Goal: Task Accomplishment & Management: Use online tool/utility

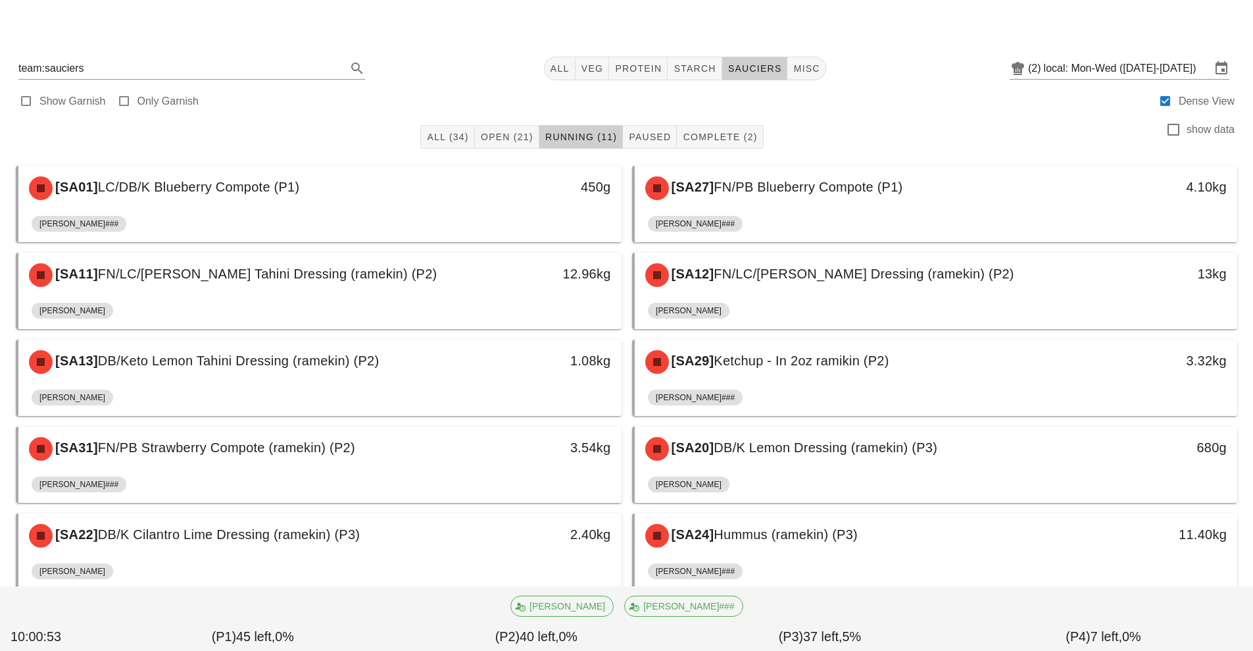
scroll to position [120, 0]
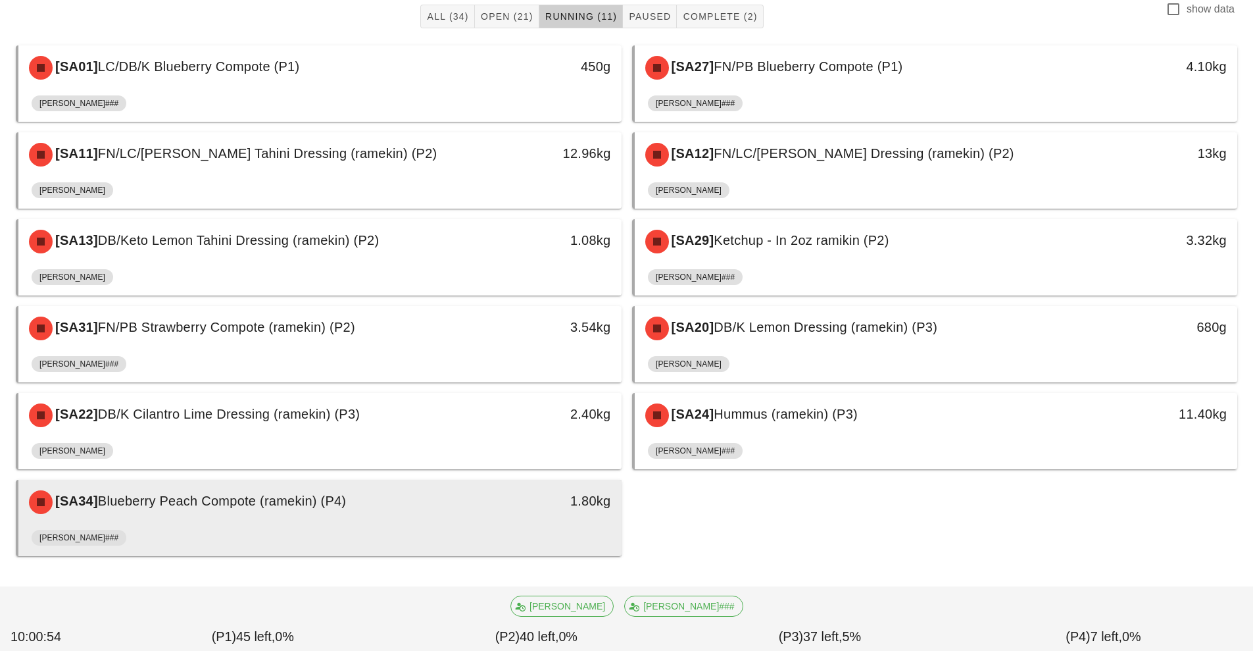
click at [420, 535] on div "[PERSON_NAME]###" at bounding box center [320, 540] width 577 height 32
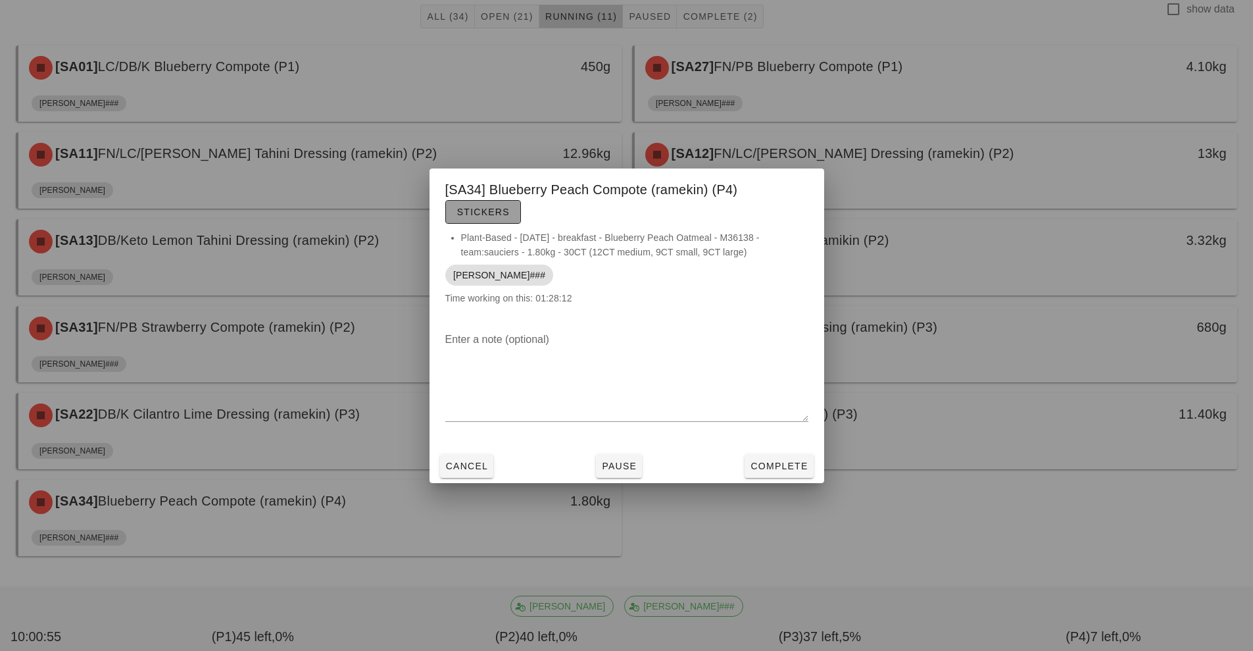
click at [478, 212] on span "Stickers" at bounding box center [483, 212] width 53 height 11
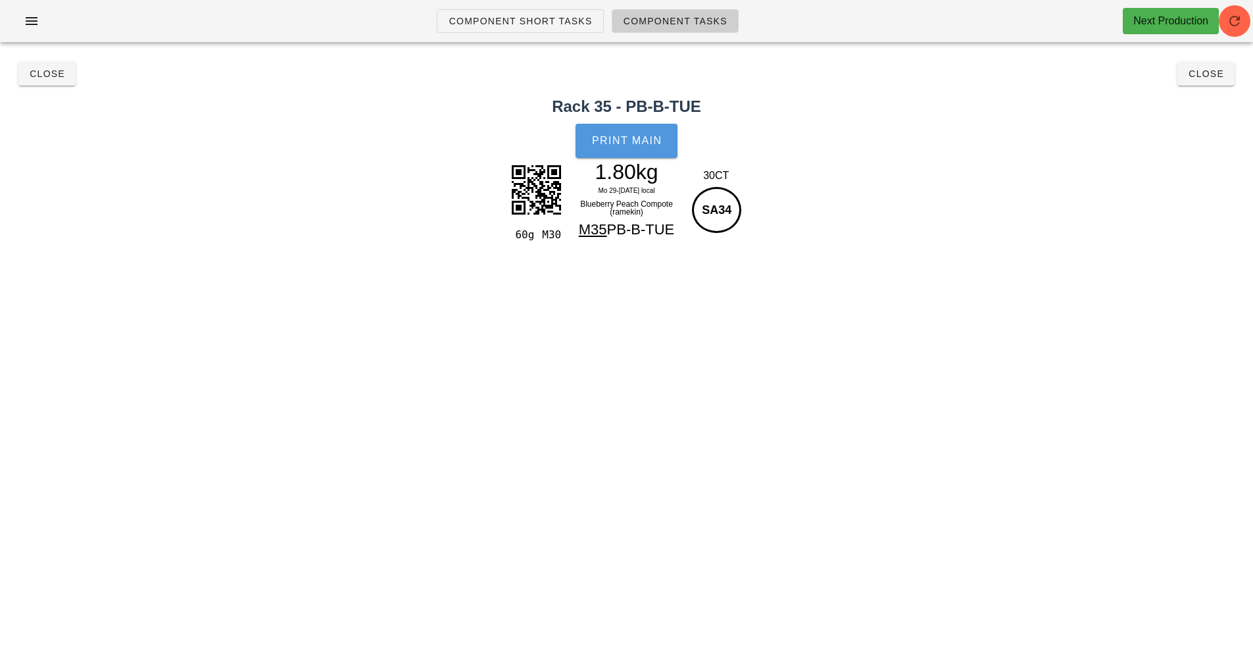
click at [607, 147] on button "Print Main" at bounding box center [626, 141] width 101 height 34
click at [57, 74] on span "Close" at bounding box center [47, 73] width 36 height 11
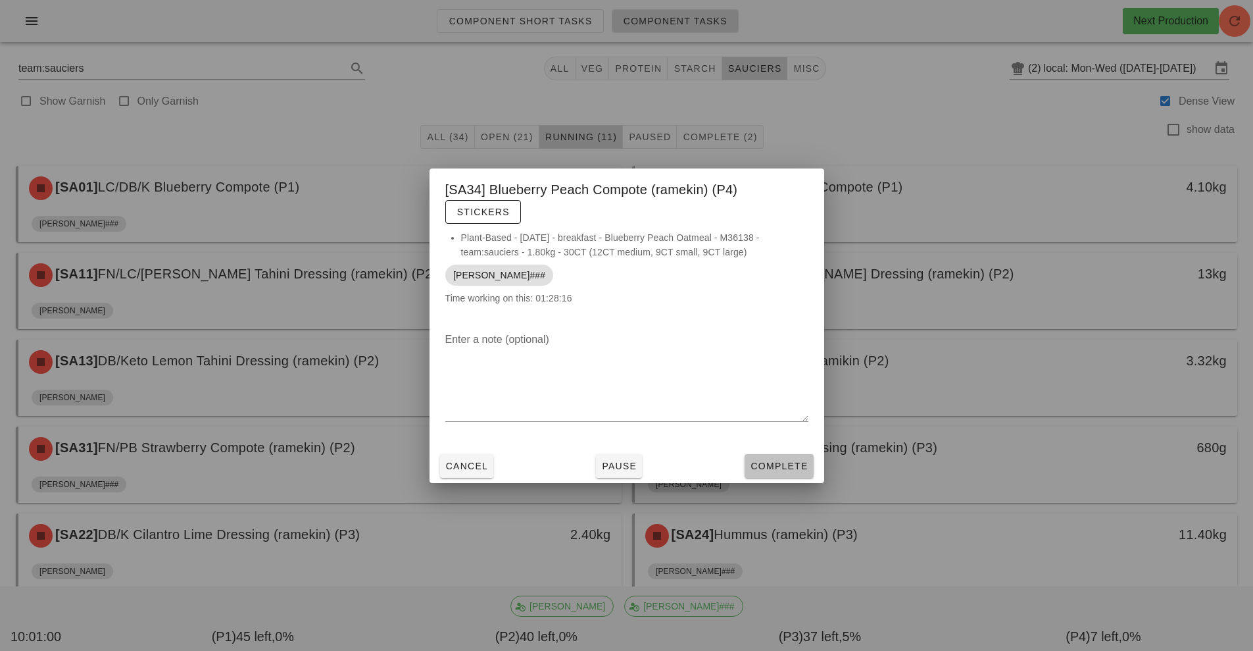
click at [764, 464] on span "Complete" at bounding box center [779, 465] width 58 height 11
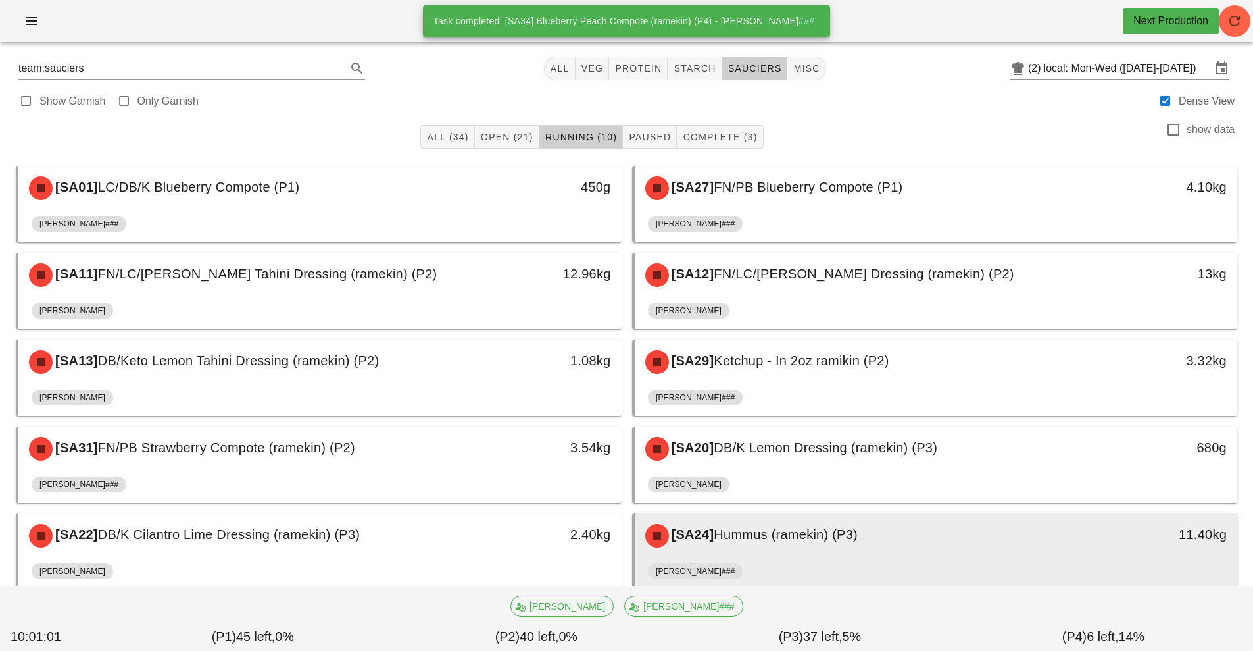
click at [780, 571] on div "[PERSON_NAME]###" at bounding box center [936, 574] width 577 height 32
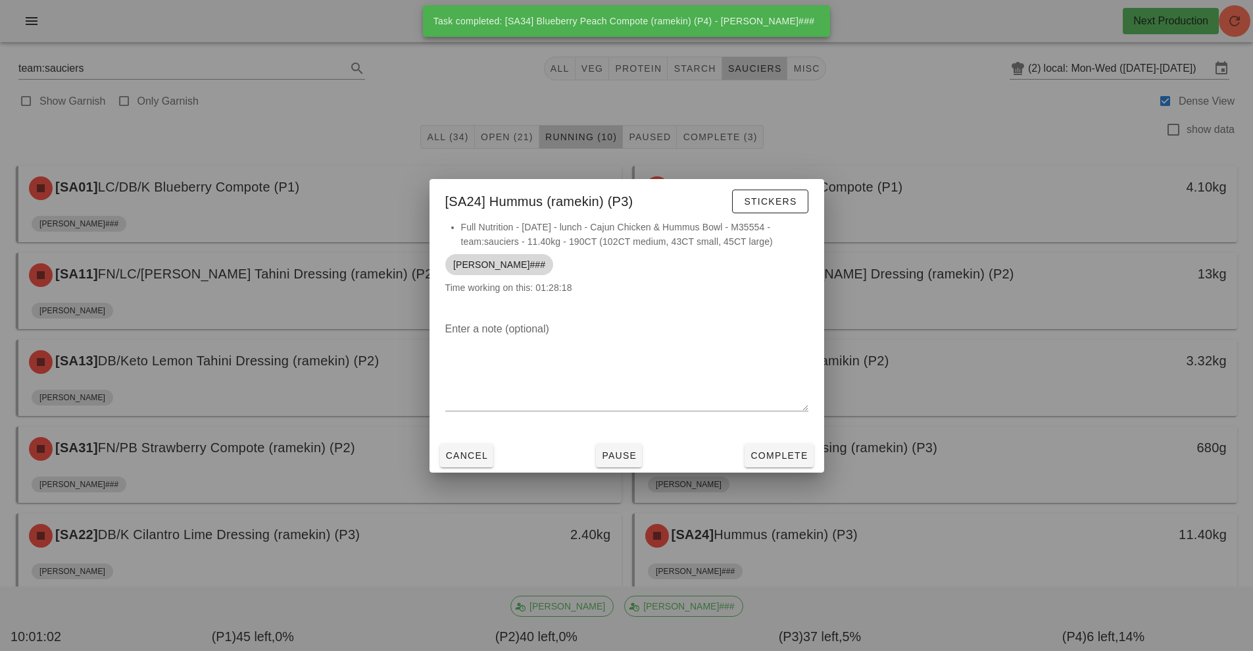
click at [468, 274] on span "[PERSON_NAME]###" at bounding box center [499, 264] width 92 height 21
click at [779, 210] on button "Stickers" at bounding box center [770, 201] width 76 height 24
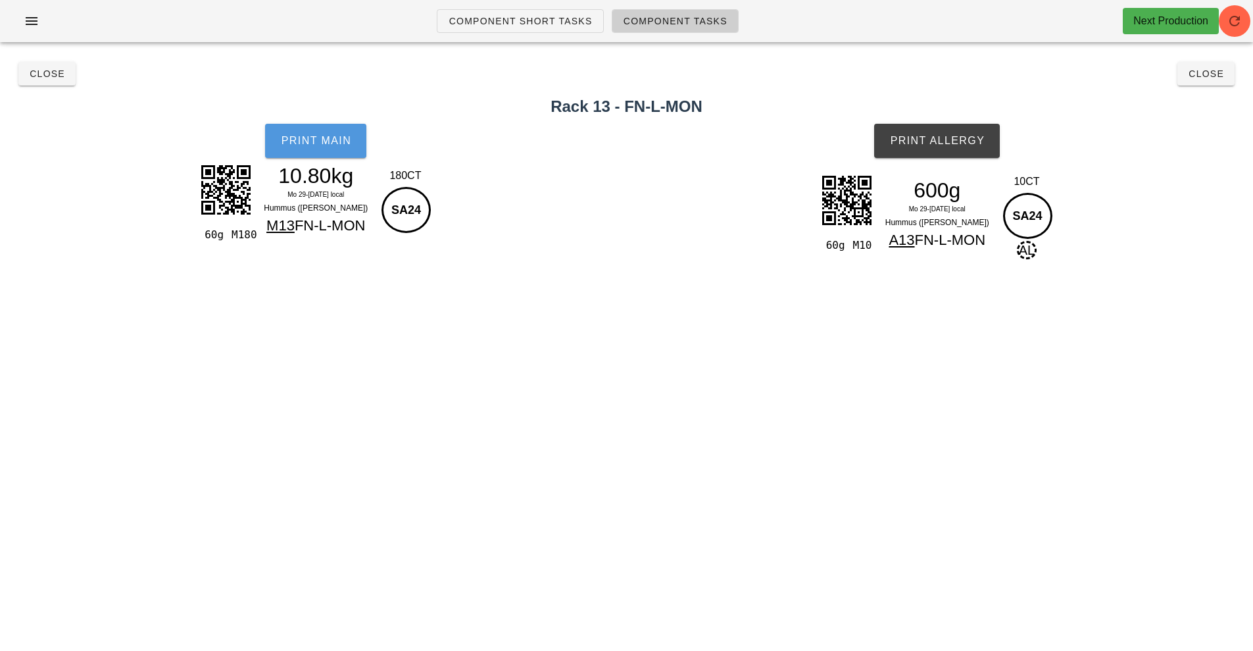
click at [316, 130] on button "Print Main" at bounding box center [315, 141] width 101 height 34
click at [325, 151] on button "Print Main" at bounding box center [315, 141] width 101 height 34
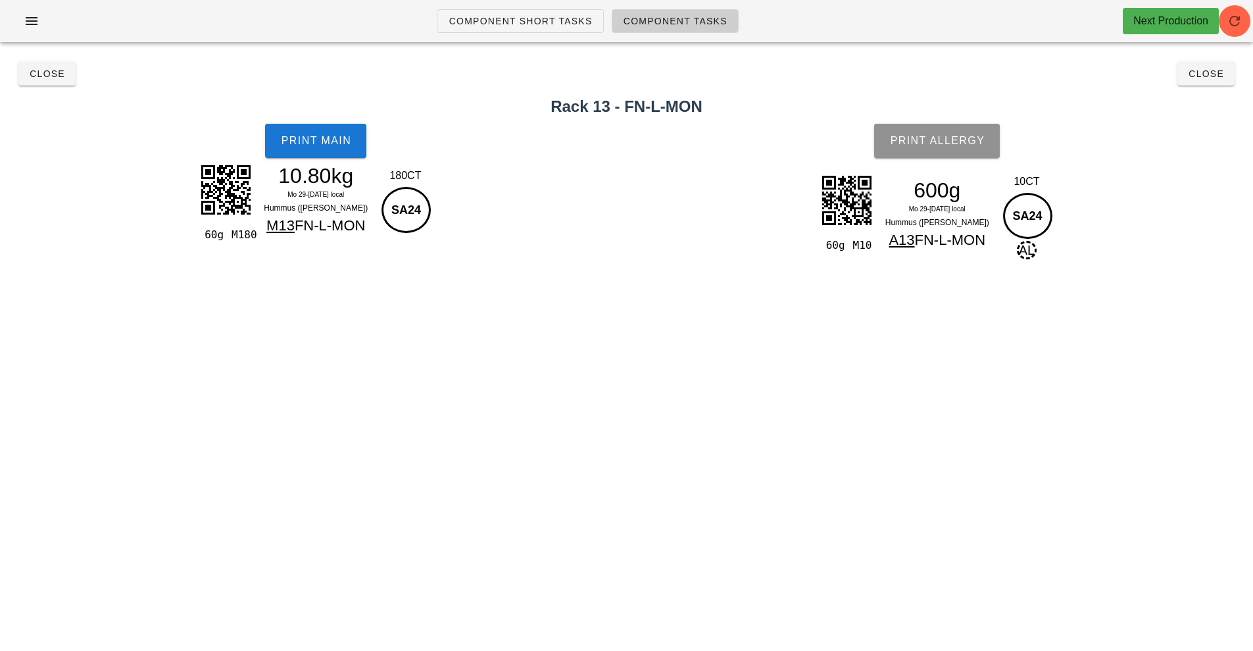
click at [925, 132] on button "Print Allergy" at bounding box center [937, 141] width 126 height 34
click at [39, 74] on span "Close" at bounding box center [47, 73] width 36 height 11
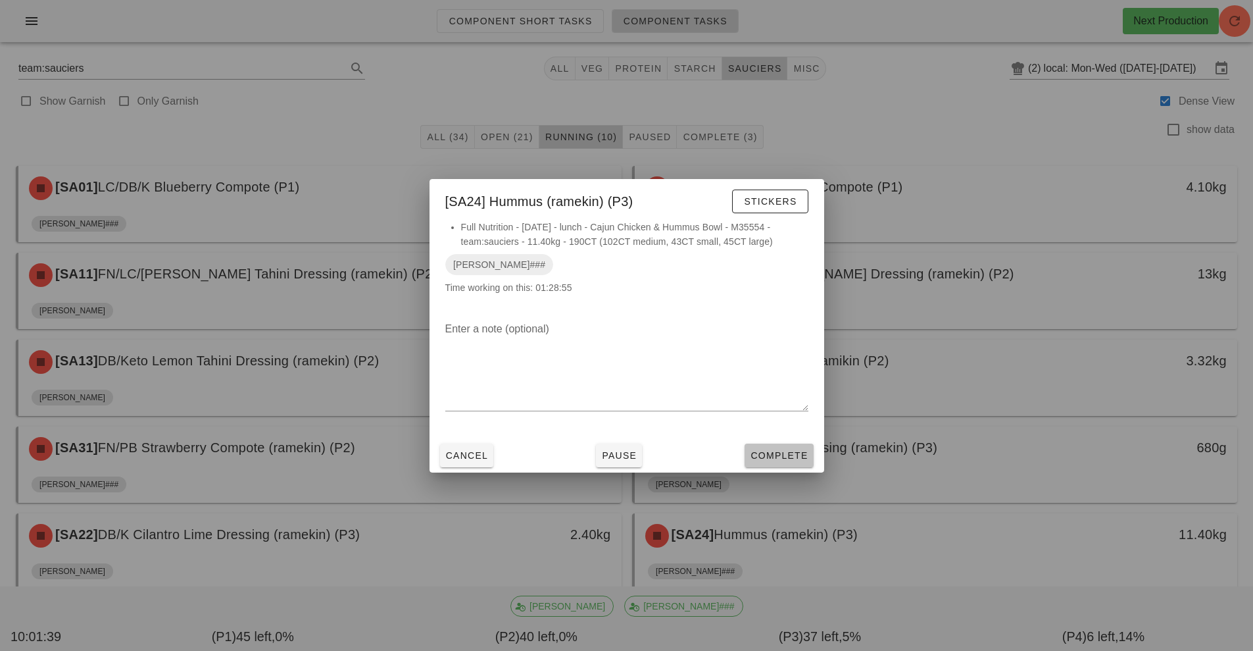
click at [784, 447] on button "Complete" at bounding box center [779, 455] width 68 height 24
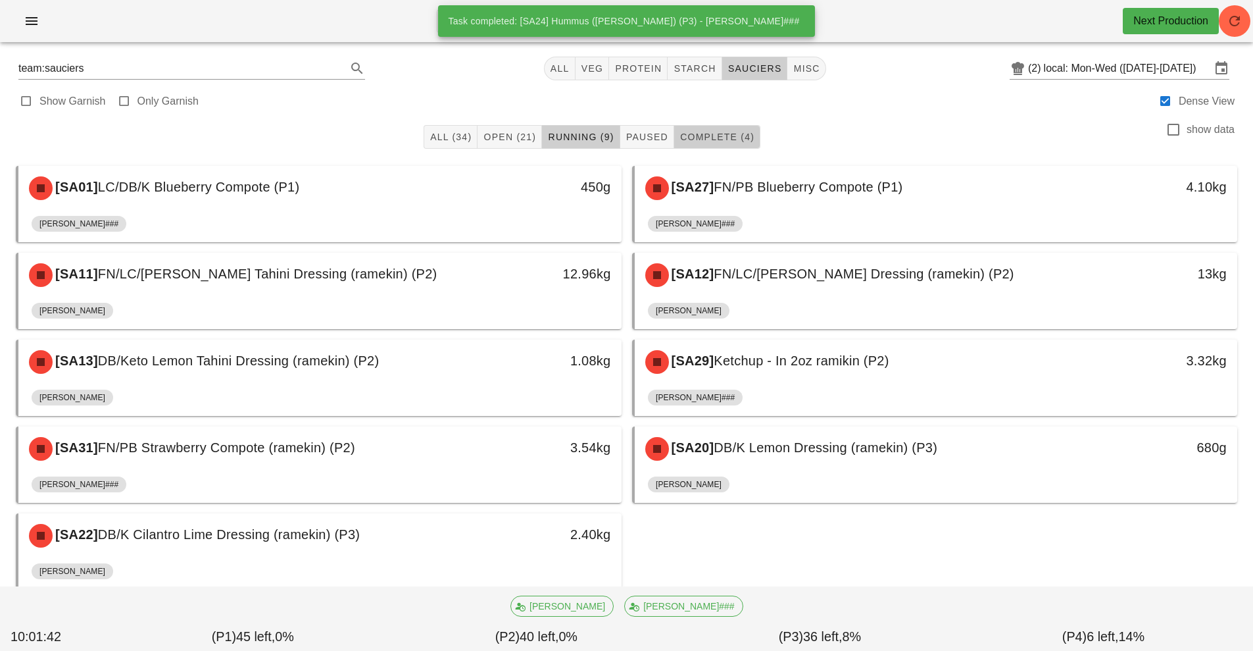
click at [733, 136] on span "Complete (4)" at bounding box center [717, 137] width 75 height 11
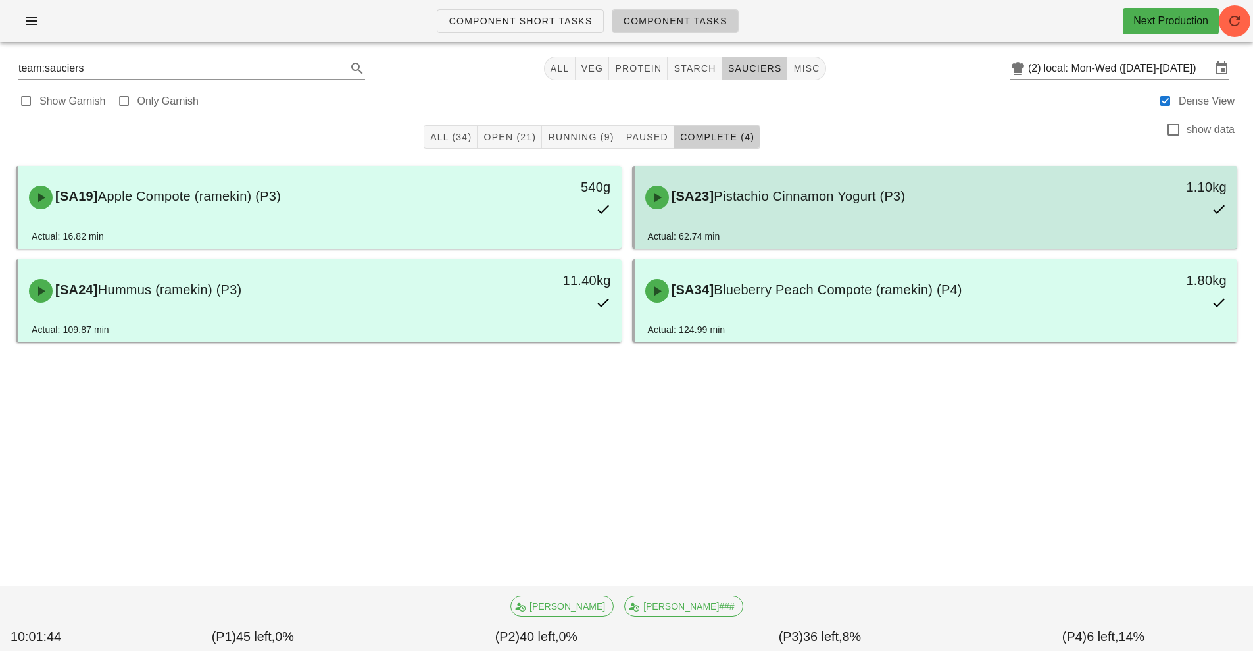
click at [693, 189] on span "[SA23]" at bounding box center [691, 196] width 45 height 14
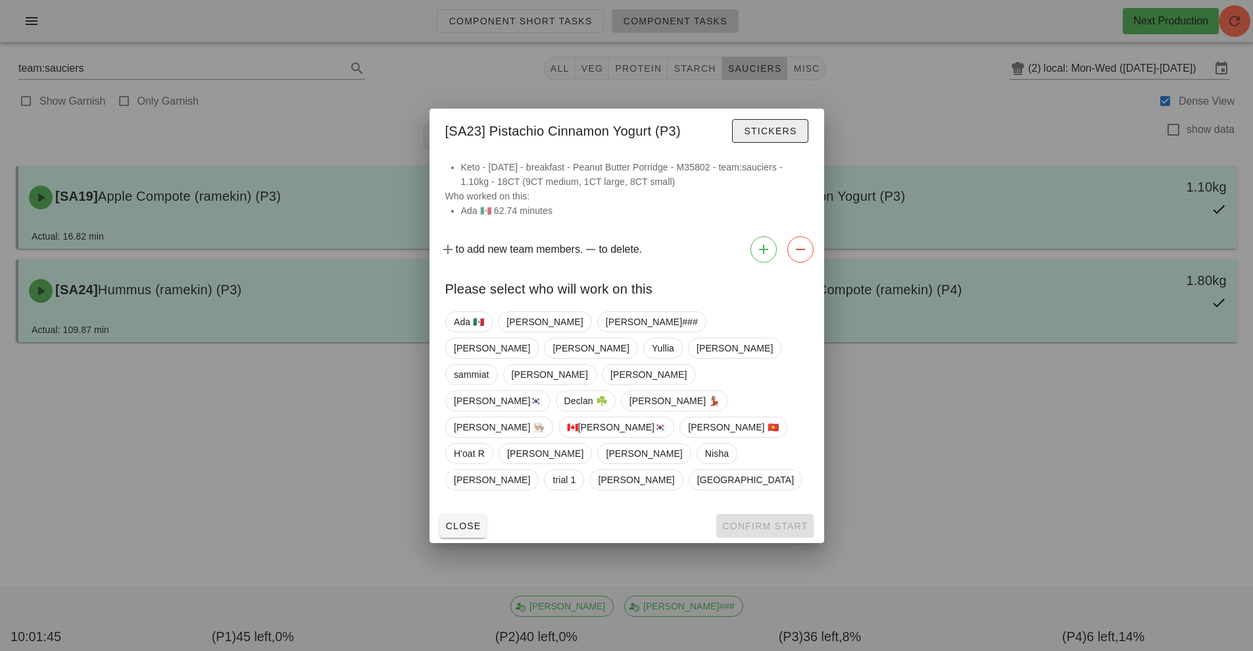
click at [767, 143] on button "Stickers" at bounding box center [770, 131] width 76 height 24
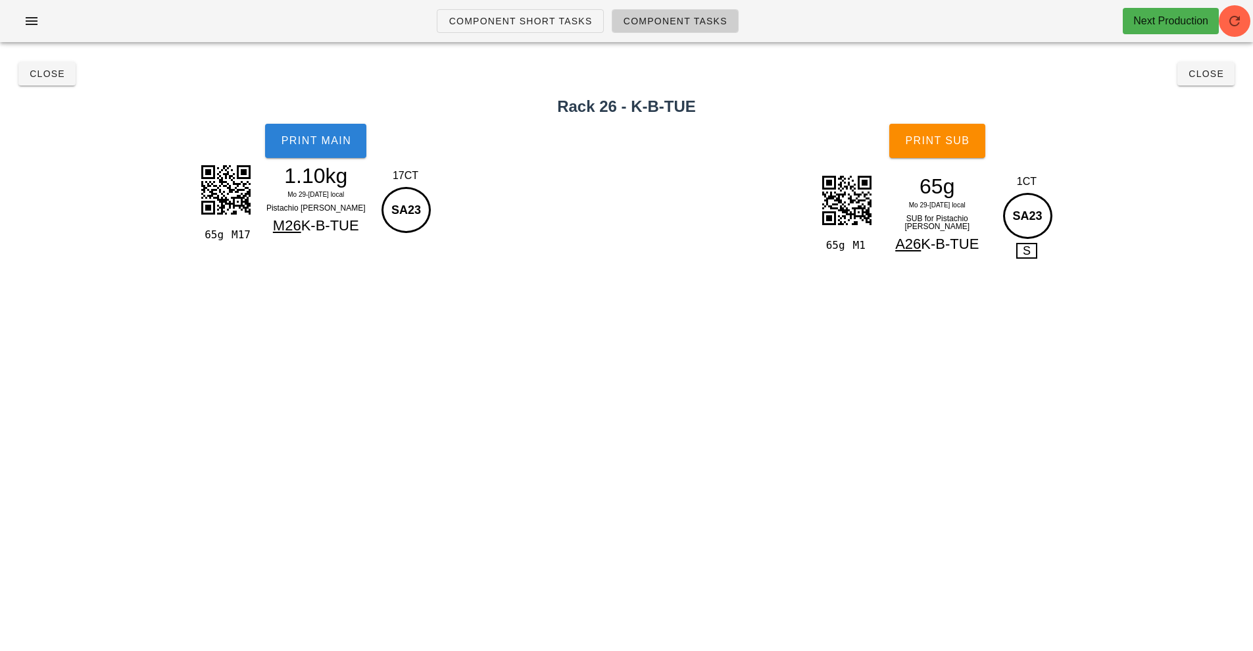
click at [328, 134] on button "Print Main" at bounding box center [315, 141] width 101 height 34
click at [940, 139] on span "Print Sub" at bounding box center [937, 141] width 65 height 12
click at [43, 82] on button "Close" at bounding box center [46, 74] width 57 height 24
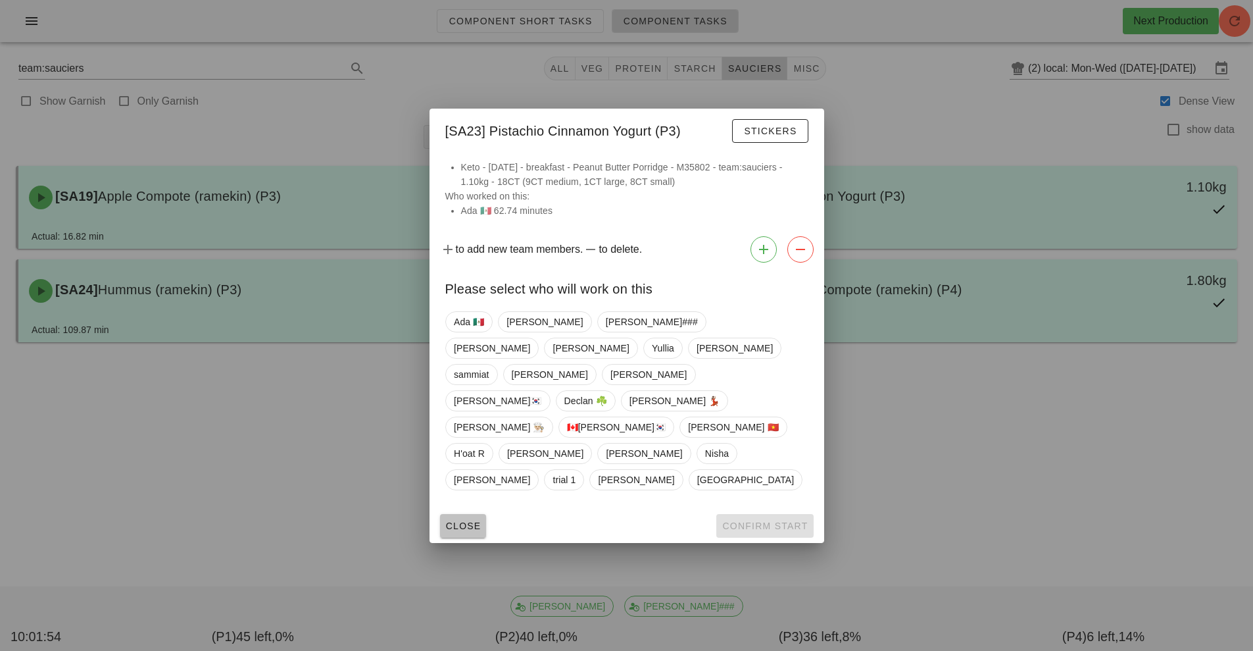
click at [465, 520] on span "Close" at bounding box center [463, 525] width 36 height 11
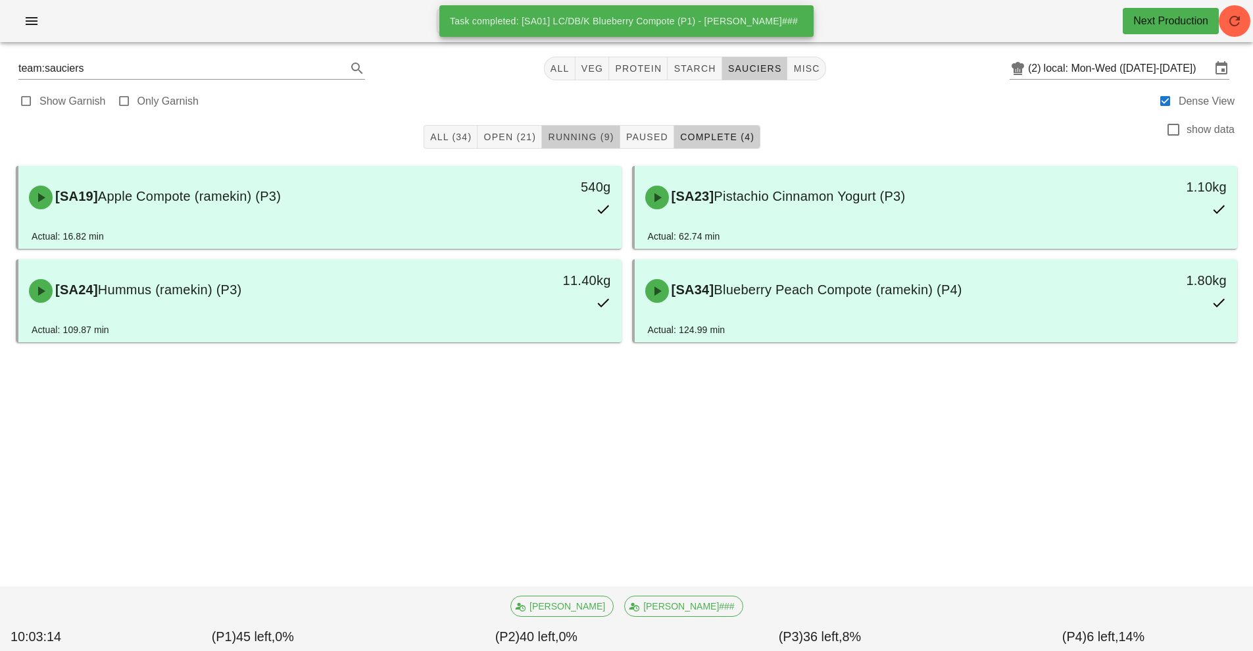
click at [556, 134] on span "Running (9)" at bounding box center [580, 137] width 66 height 11
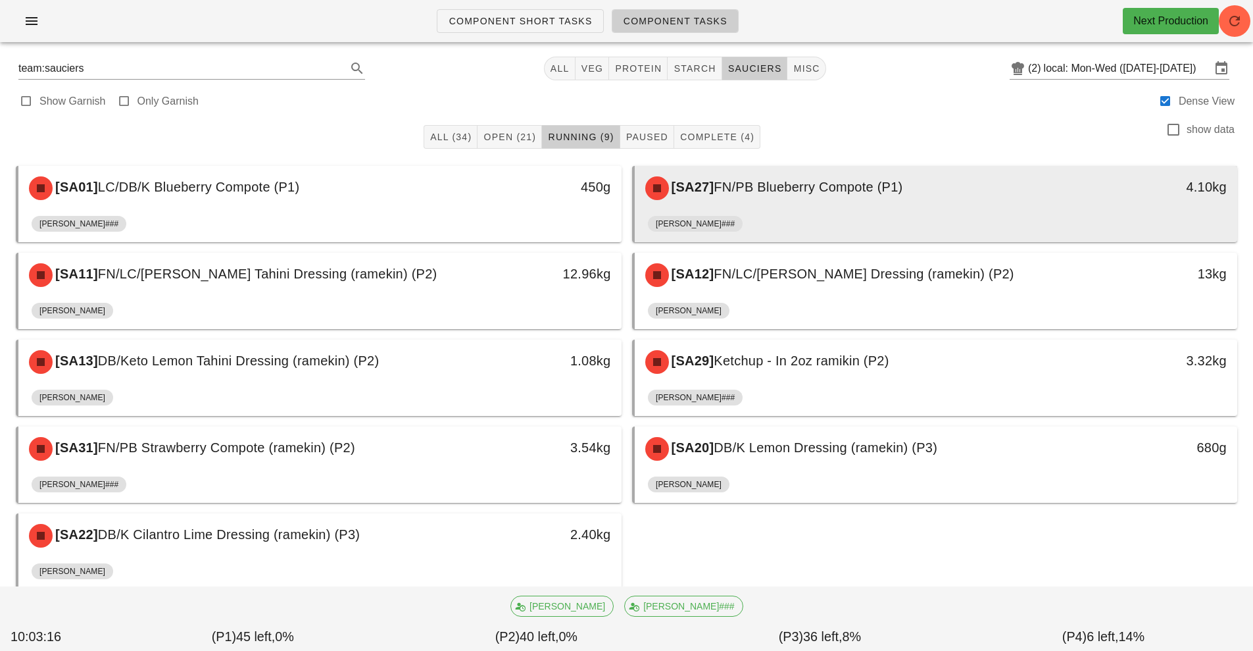
click at [780, 196] on div "[SA27] FN/PB Blueberry Compote (P1)" at bounding box center [861, 187] width 448 height 39
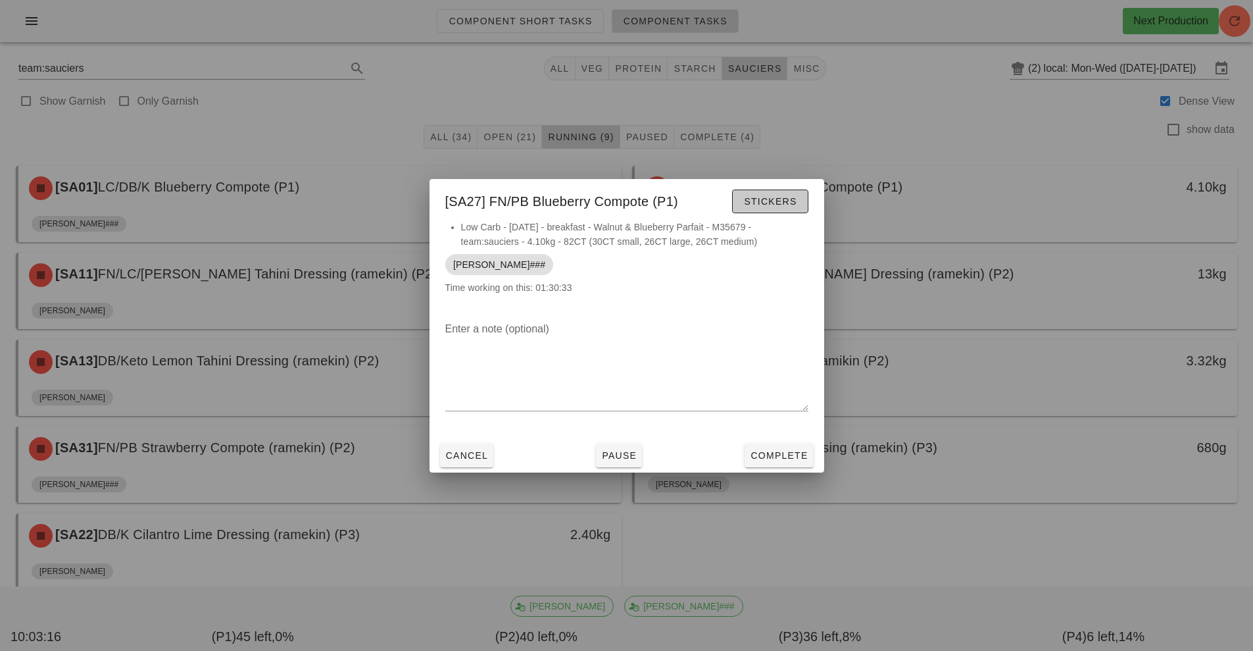
click at [770, 196] on span "Stickers" at bounding box center [769, 201] width 53 height 11
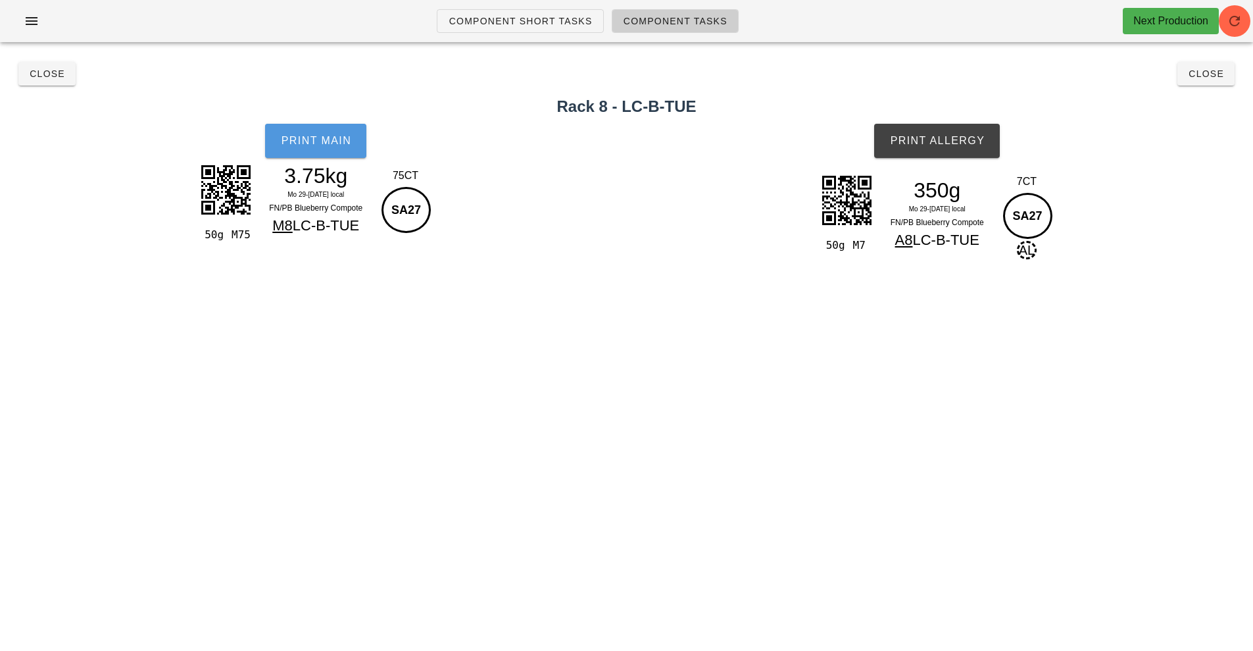
click at [329, 136] on span "Print Main" at bounding box center [315, 141] width 71 height 12
click at [945, 143] on span "Print Allergy" at bounding box center [936, 141] width 95 height 12
click at [44, 70] on span "Close" at bounding box center [47, 73] width 36 height 11
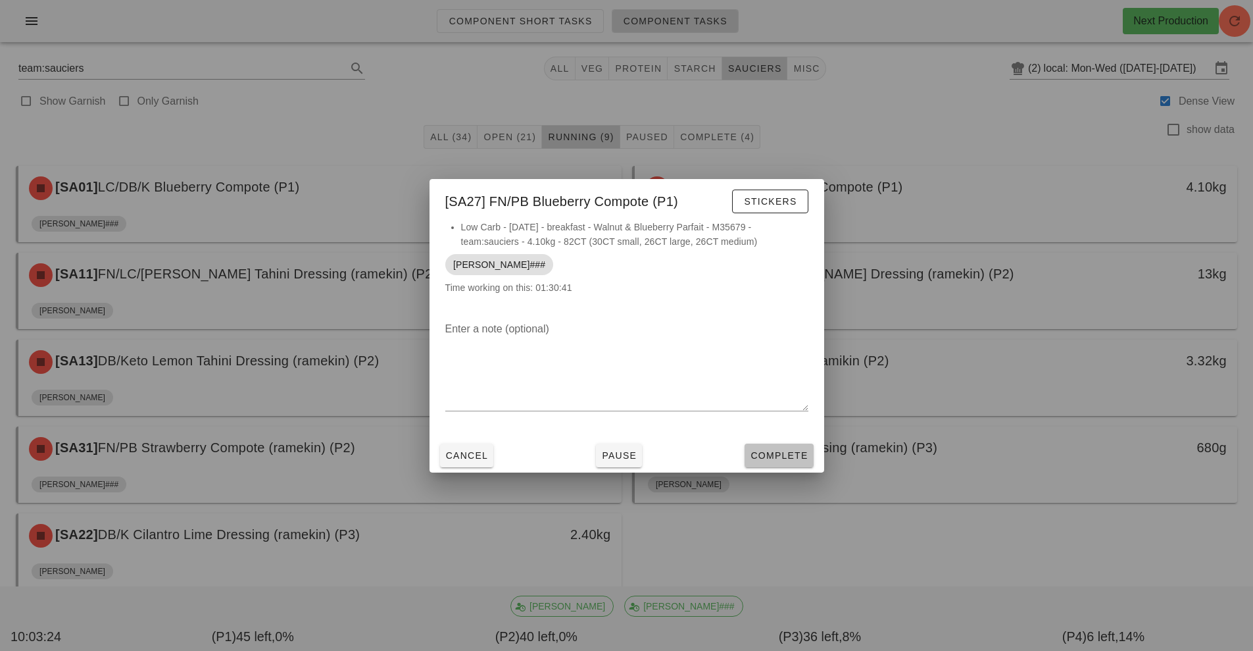
click at [772, 443] on button "Complete" at bounding box center [779, 455] width 68 height 24
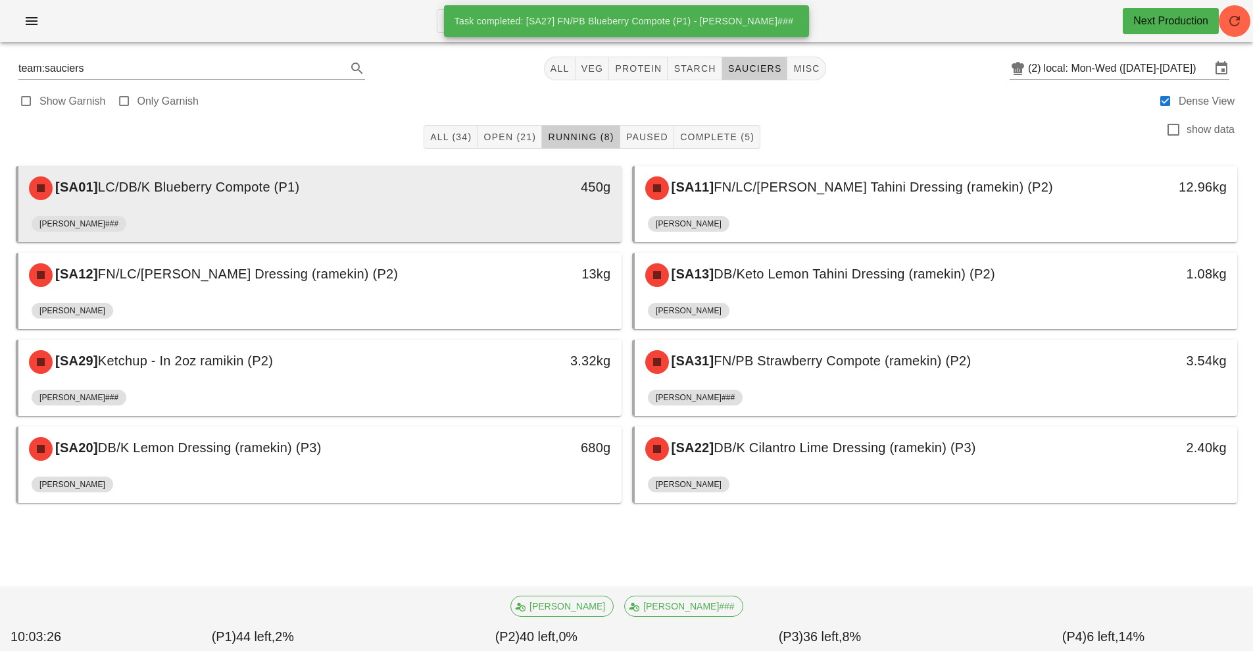
click at [522, 198] on div "450g" at bounding box center [543, 187] width 149 height 39
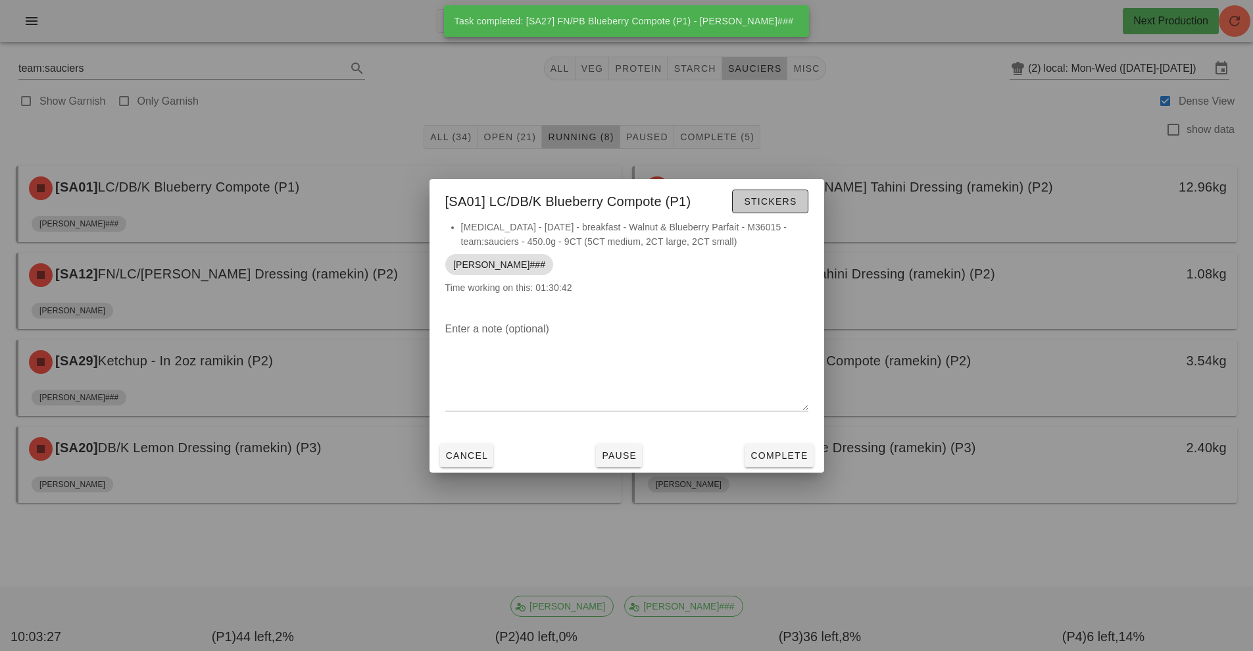
click at [793, 200] on span "Stickers" at bounding box center [769, 201] width 53 height 11
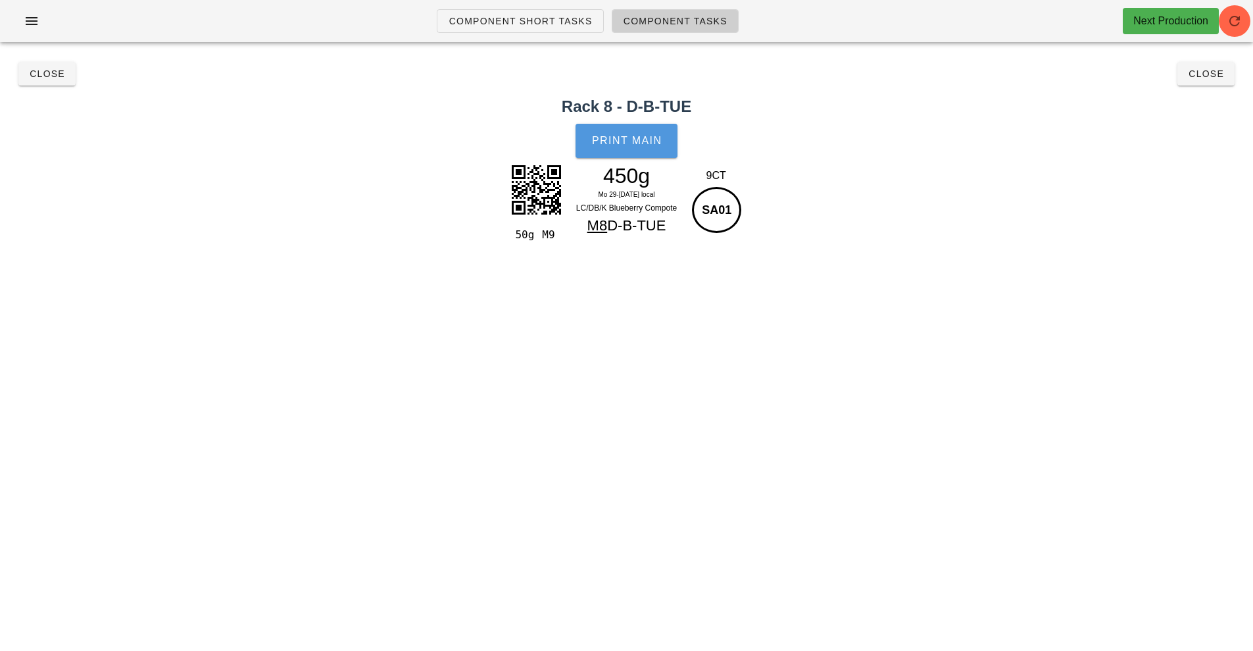
click at [637, 148] on button "Print Main" at bounding box center [626, 141] width 101 height 34
click at [54, 71] on span "Close" at bounding box center [47, 73] width 36 height 11
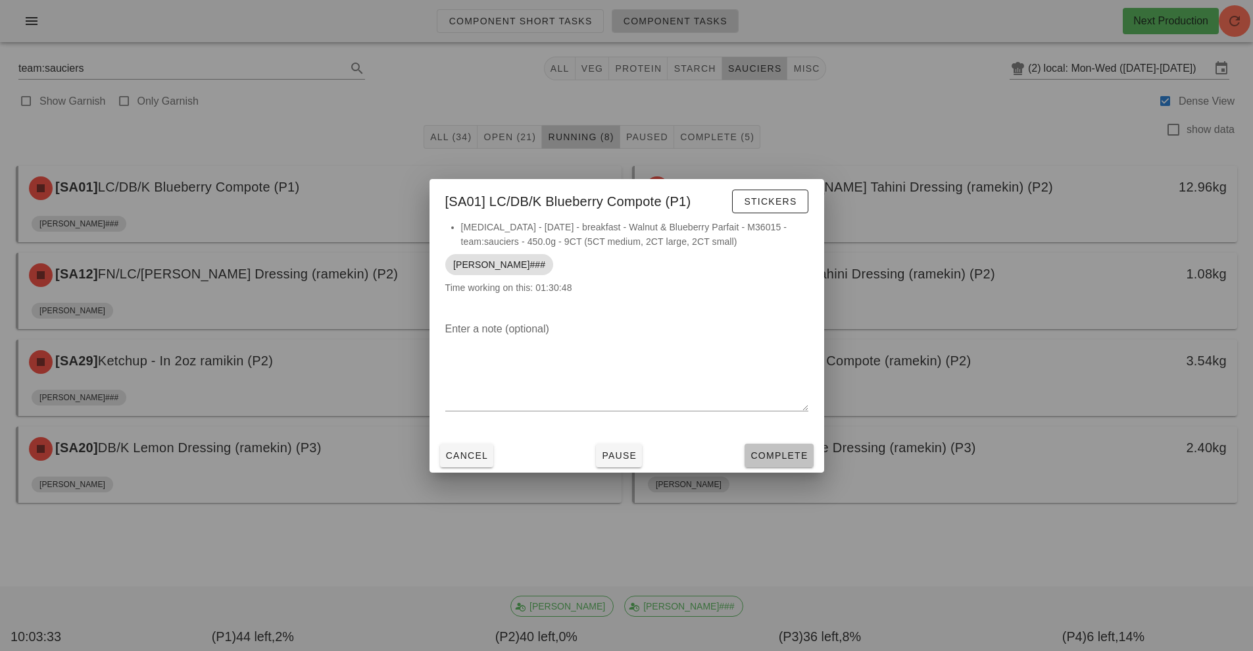
click at [780, 450] on span "Complete" at bounding box center [779, 455] width 58 height 11
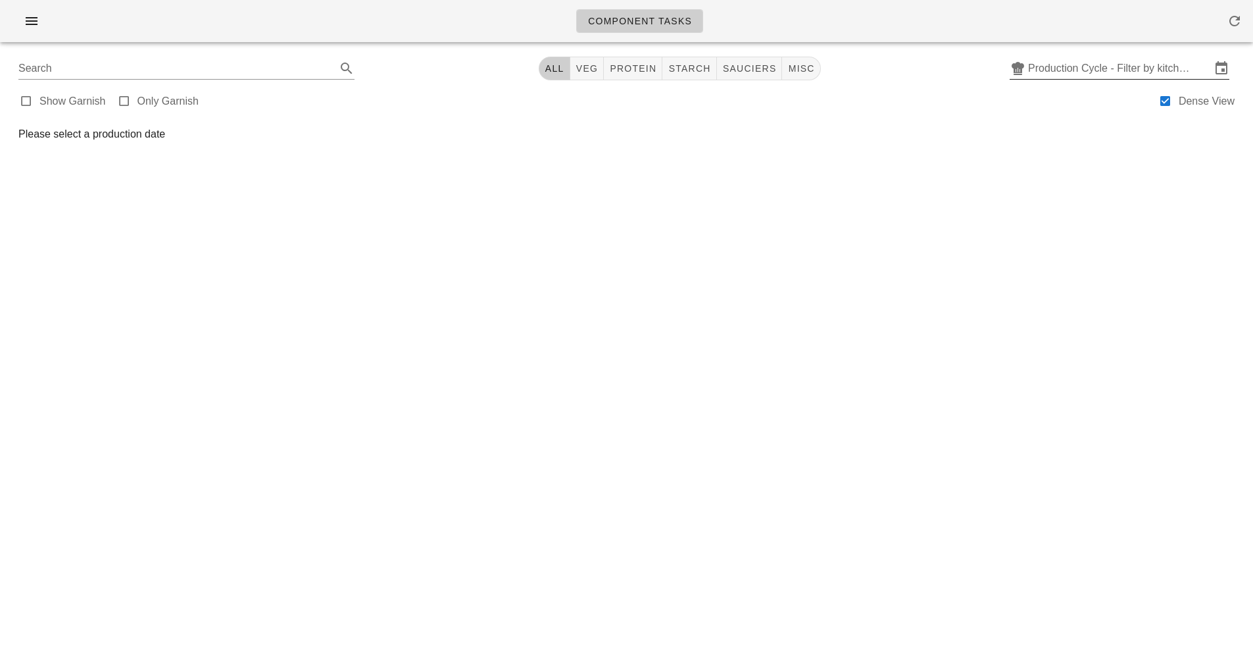
click at [1071, 65] on input "Production Cycle - Filter by kitchen production schedules" at bounding box center [1119, 68] width 183 height 21
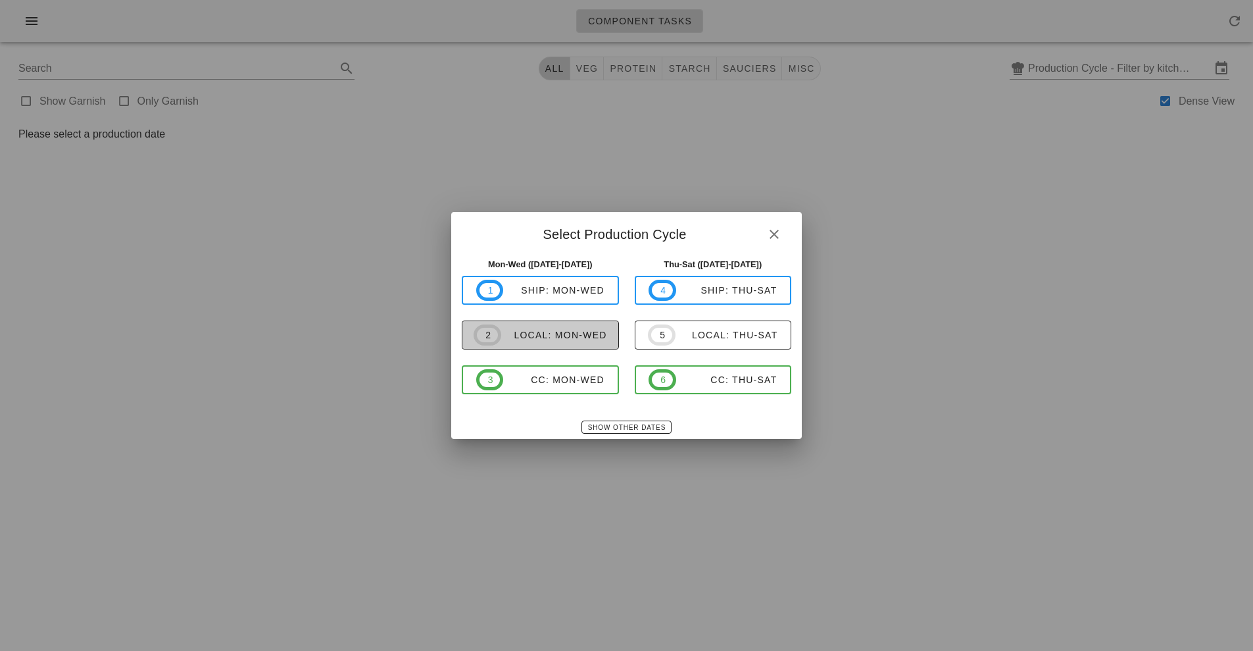
click at [577, 334] on div "local: Mon-Wed" at bounding box center [554, 335] width 106 height 11
type input "local: Mon-Wed ([DATE]-[DATE])"
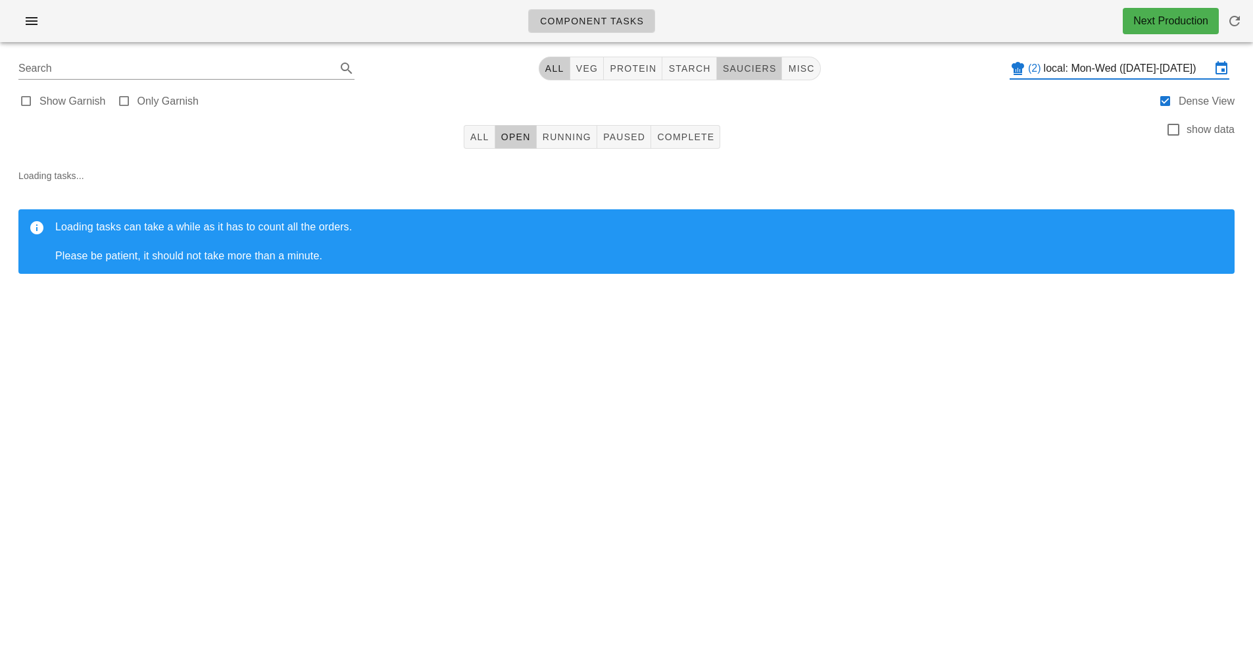
click at [748, 78] on button "sauciers" at bounding box center [750, 69] width 66 height 24
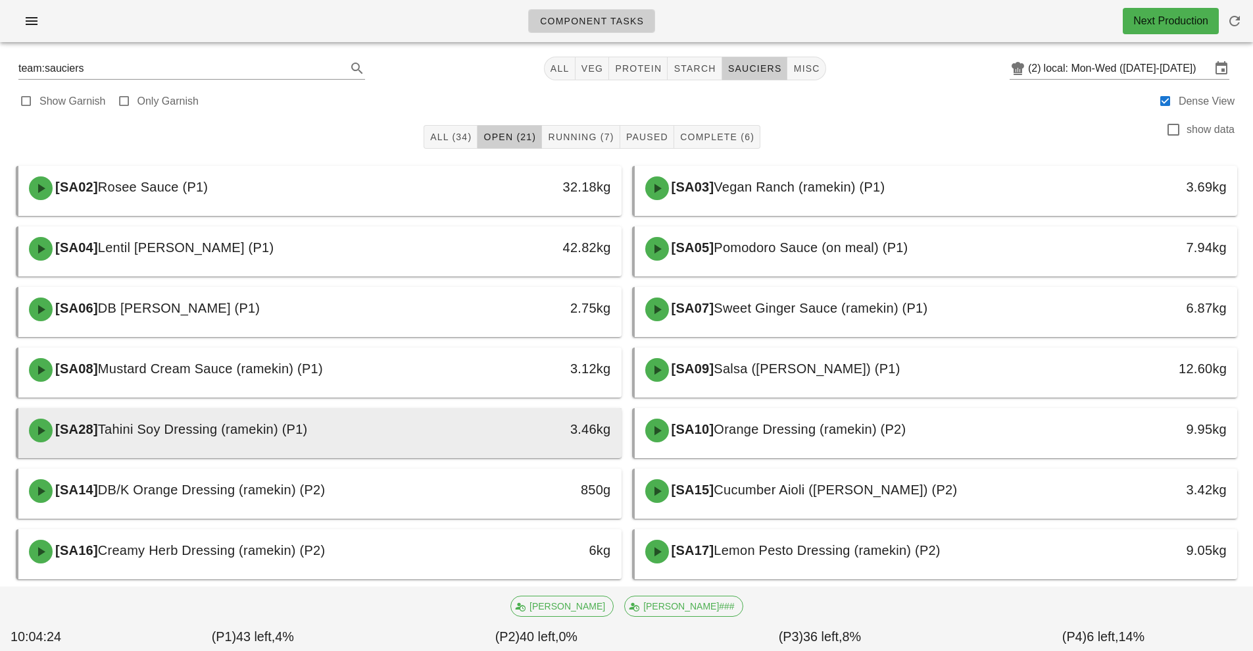
click at [409, 443] on div "[SA28] Tahini Soy Dressing (ramekin) (P1)" at bounding box center [245, 429] width 448 height 39
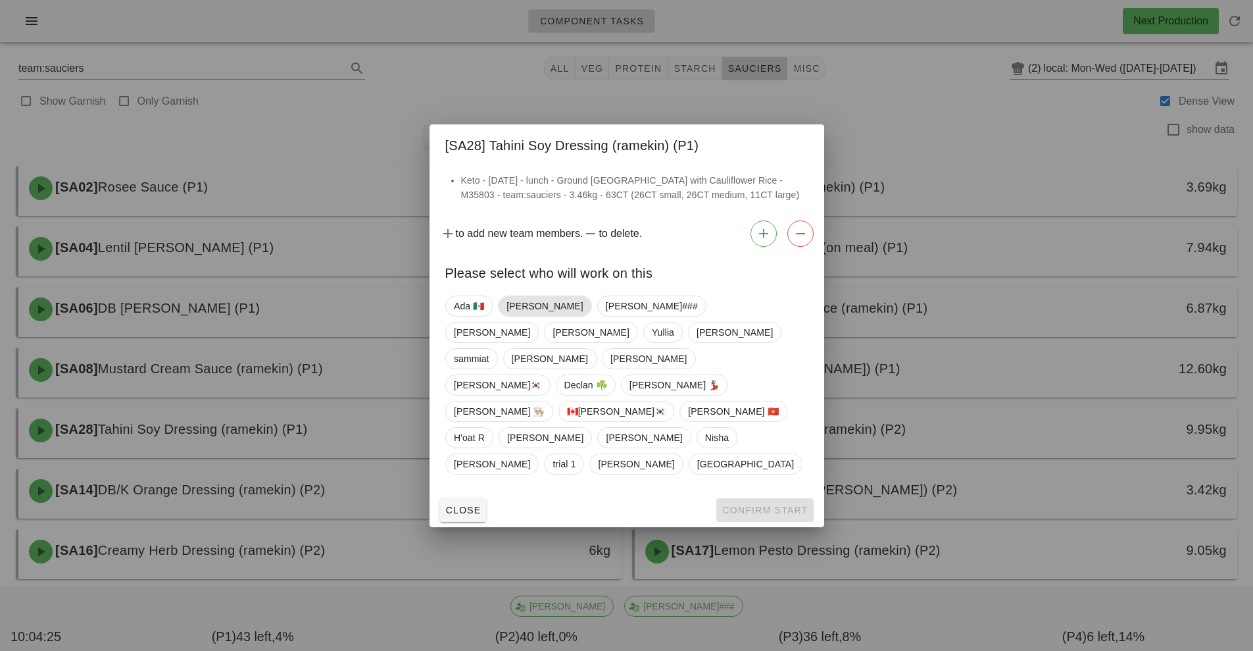
click at [521, 316] on span "[PERSON_NAME]" at bounding box center [545, 306] width 76 height 20
click at [759, 505] on span "Confirm Start" at bounding box center [765, 510] width 86 height 11
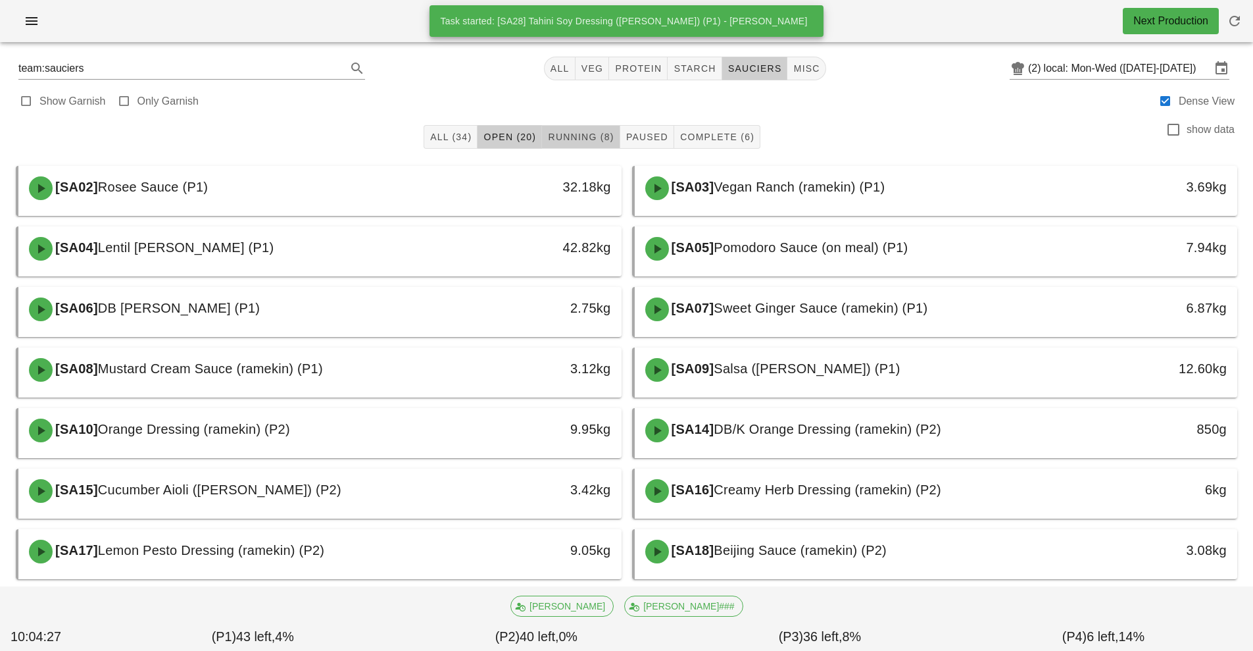
click at [580, 134] on span "Running (8)" at bounding box center [580, 137] width 66 height 11
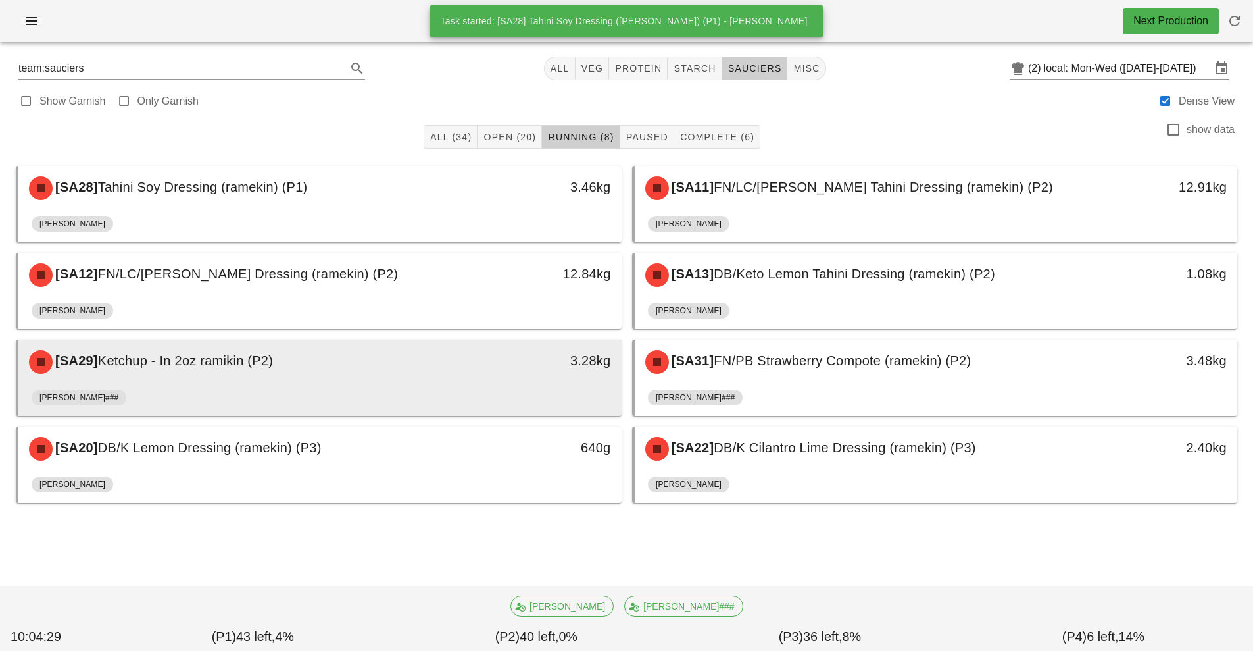
click at [497, 395] on div "[PERSON_NAME]###" at bounding box center [320, 400] width 577 height 32
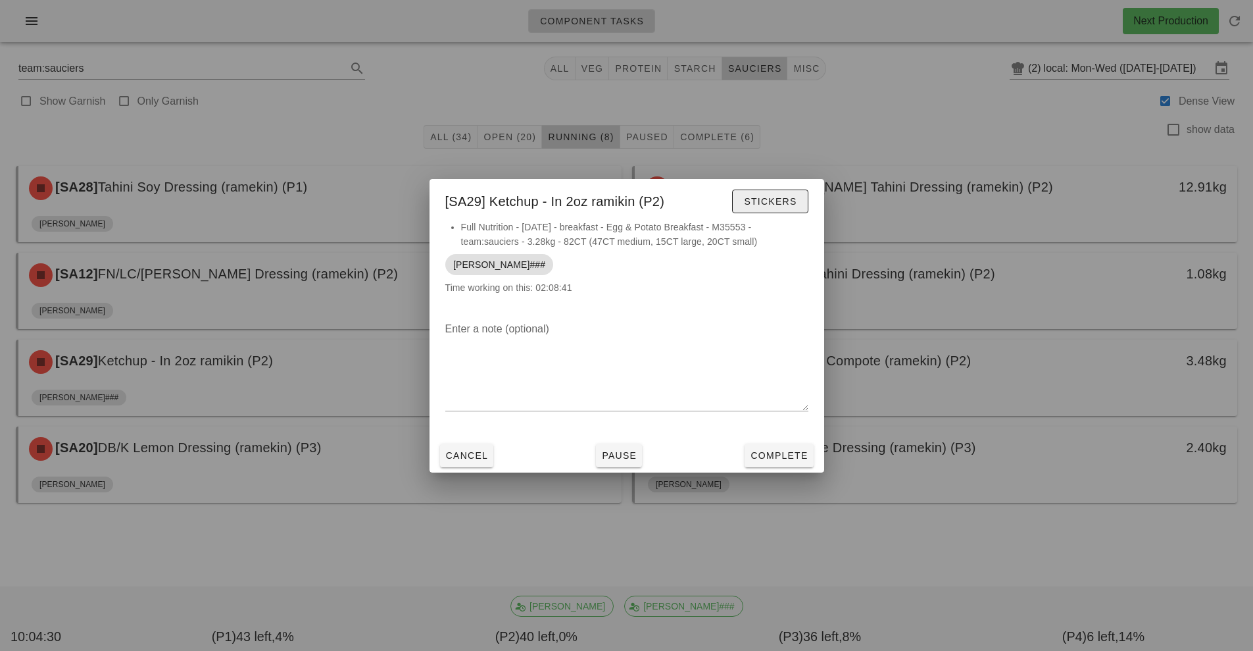
click at [757, 212] on button "Stickers" at bounding box center [770, 201] width 76 height 24
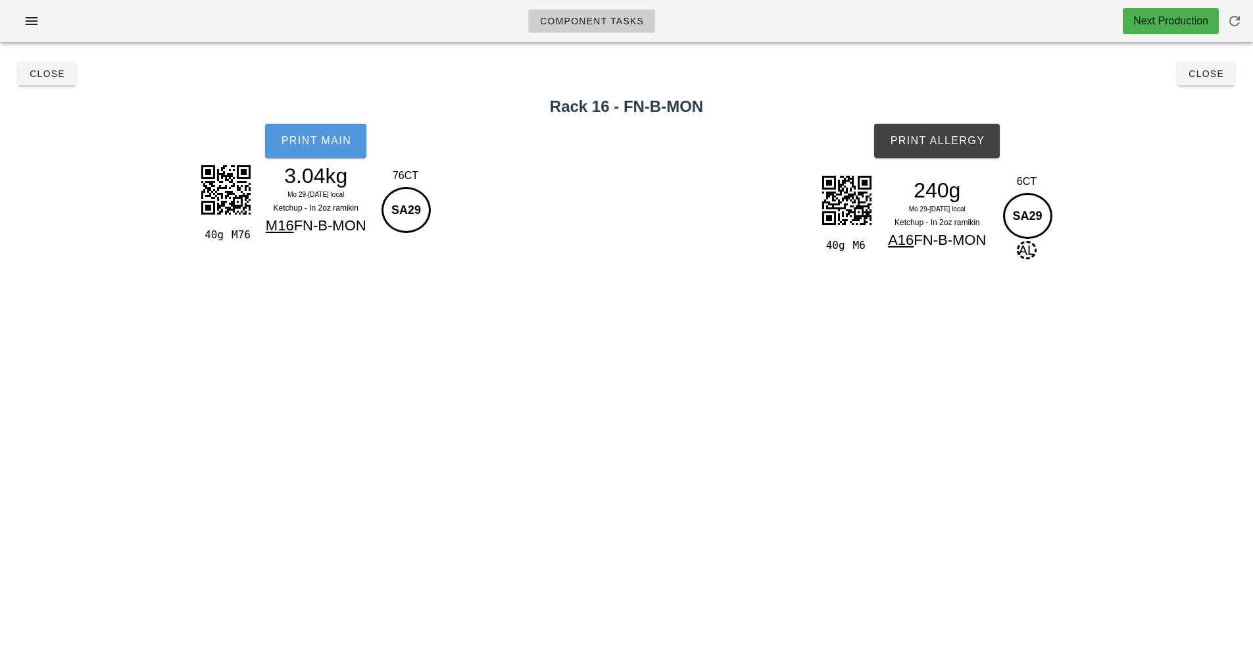
click at [325, 153] on button "Print Main" at bounding box center [315, 141] width 101 height 34
click at [949, 155] on button "Print Allergy" at bounding box center [937, 141] width 126 height 34
click at [44, 78] on span "Close" at bounding box center [47, 73] width 36 height 11
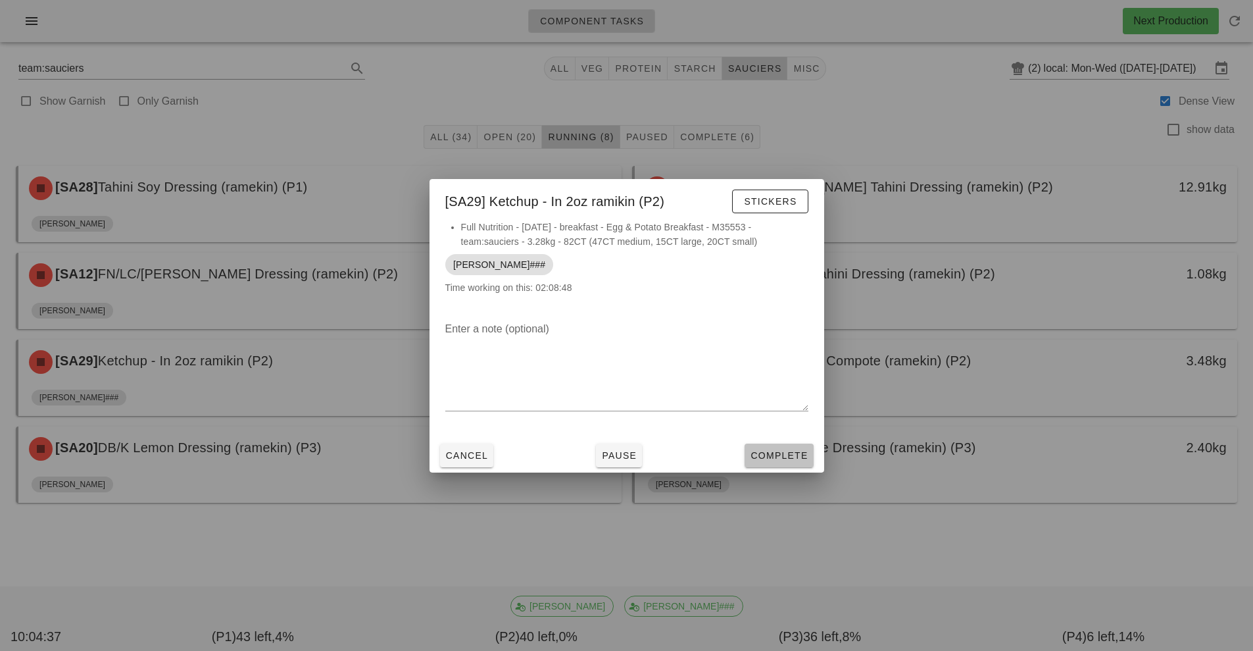
click at [786, 453] on span "Complete" at bounding box center [779, 455] width 58 height 11
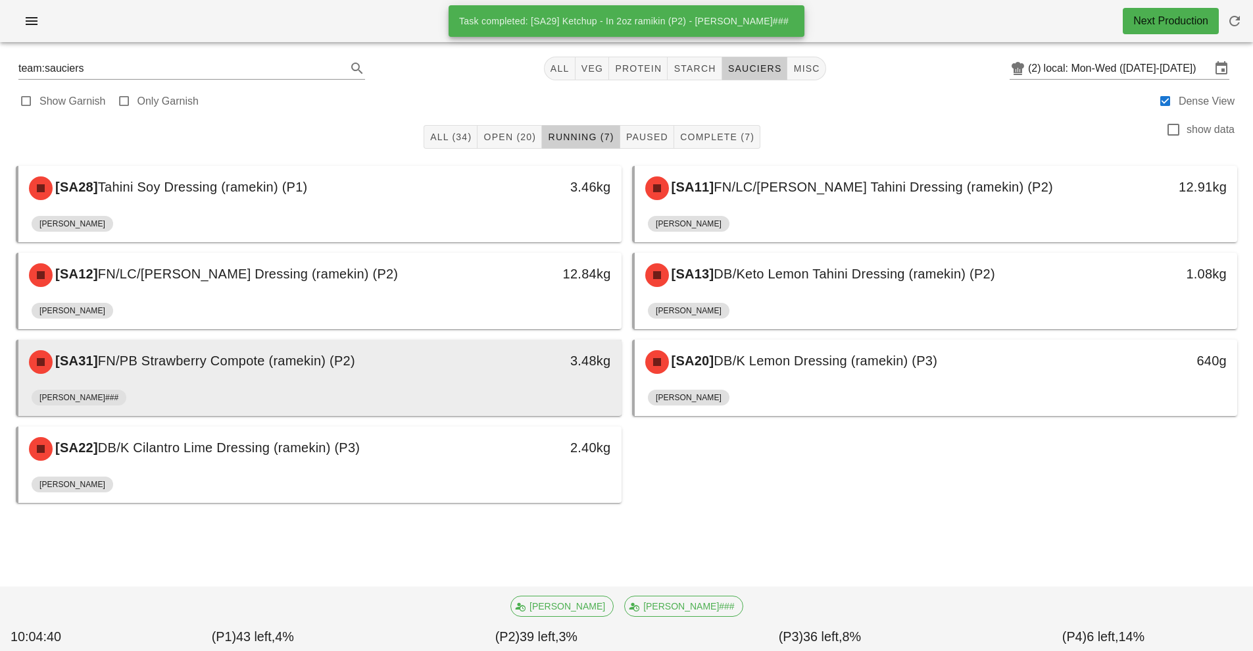
click at [514, 381] on div "3.48kg" at bounding box center [543, 361] width 149 height 39
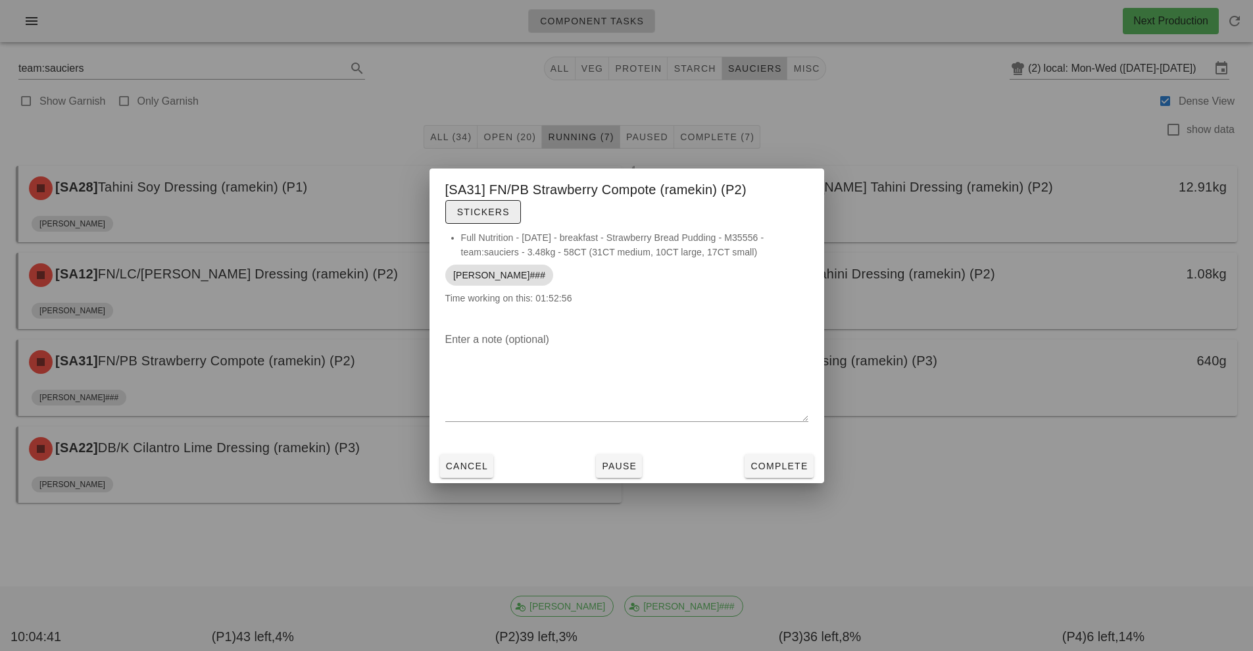
click at [498, 213] on span "Stickers" at bounding box center [483, 212] width 53 height 11
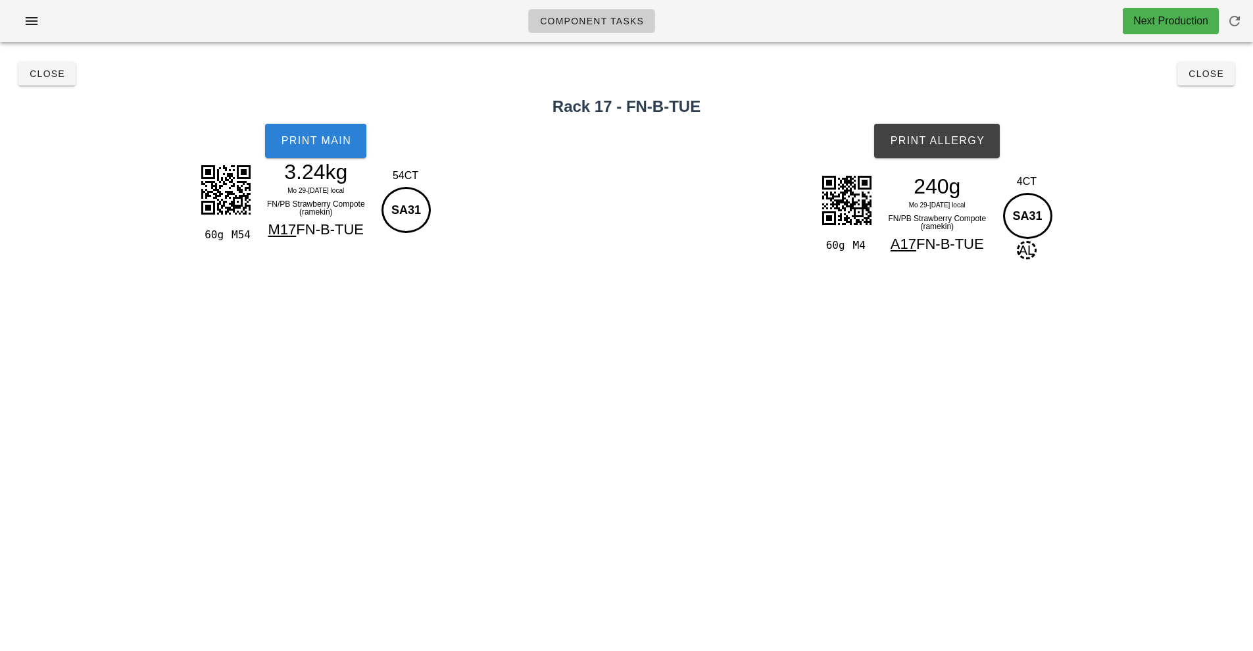
click at [325, 142] on span "Print Main" at bounding box center [315, 141] width 71 height 12
click at [952, 147] on button "Print Allergy" at bounding box center [937, 141] width 126 height 34
click at [39, 70] on span "Close" at bounding box center [47, 73] width 36 height 11
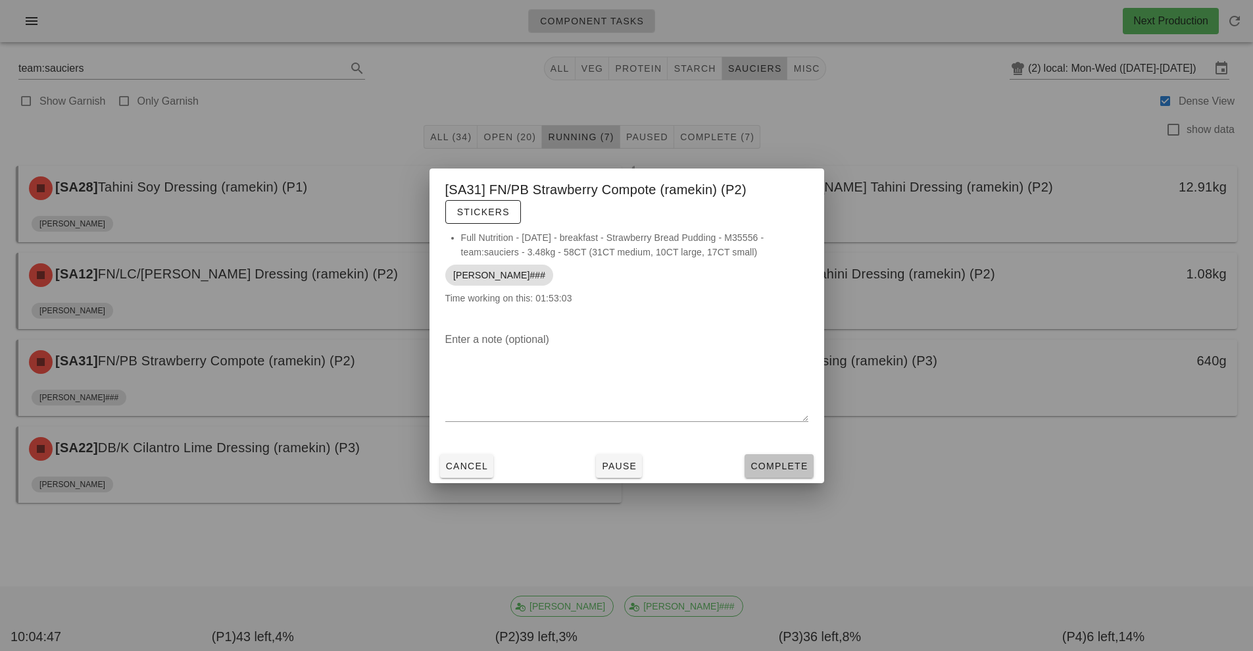
click at [791, 469] on span "Complete" at bounding box center [779, 465] width 58 height 11
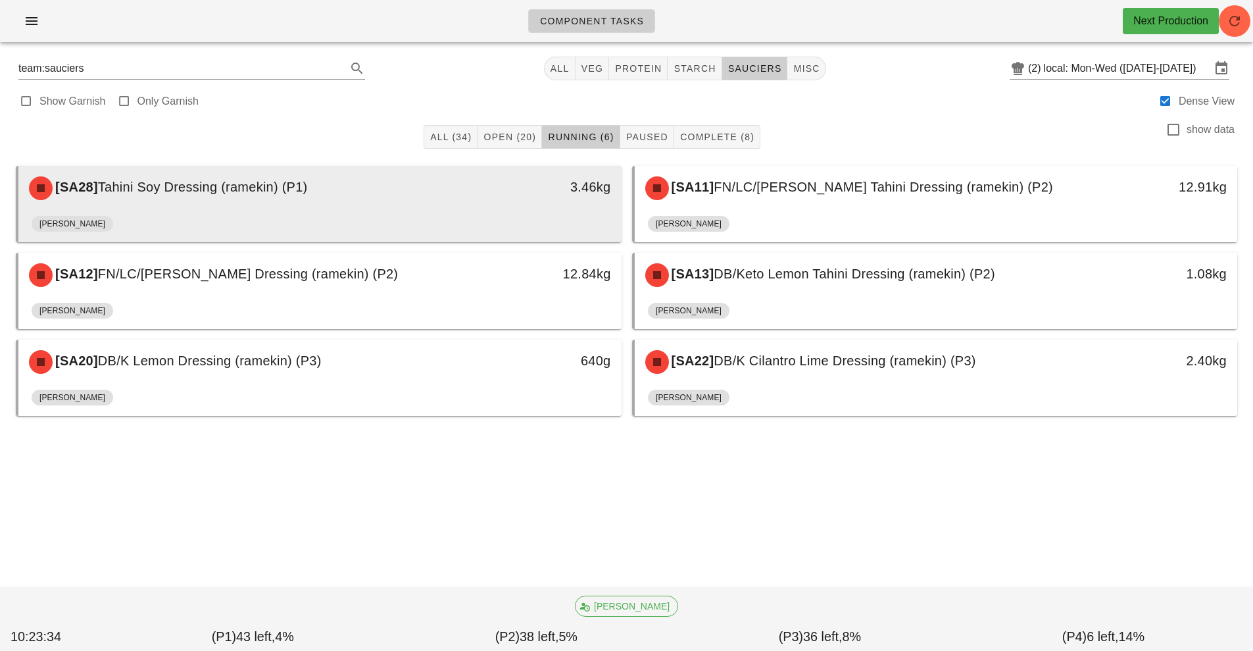
click at [516, 174] on div "3.46kg" at bounding box center [543, 187] width 149 height 39
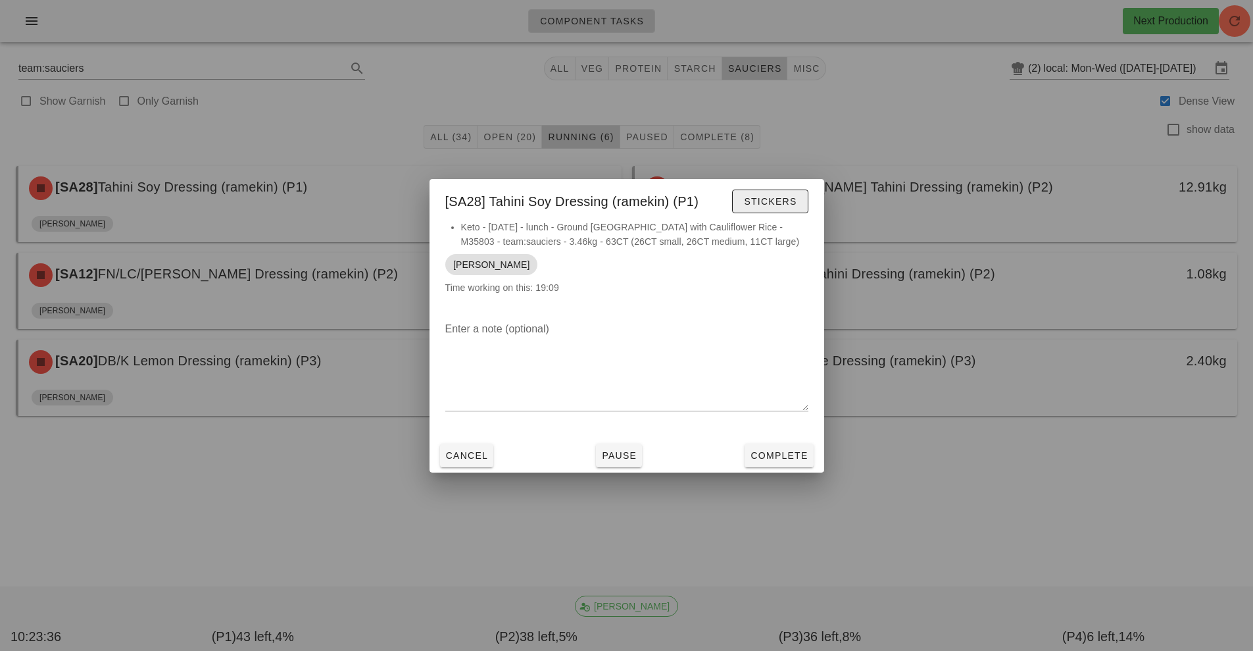
click at [783, 203] on span "Stickers" at bounding box center [769, 201] width 53 height 11
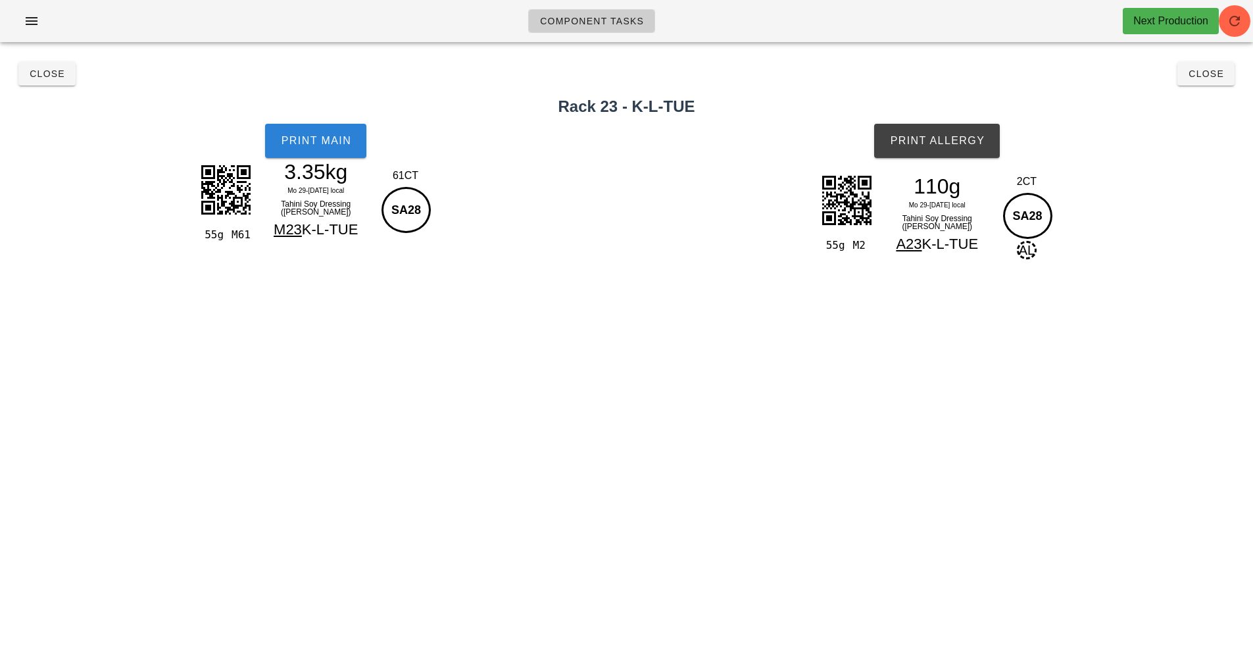
click at [335, 155] on button "Print Main" at bounding box center [315, 141] width 101 height 34
click at [968, 141] on span "Print Allergy" at bounding box center [936, 141] width 95 height 12
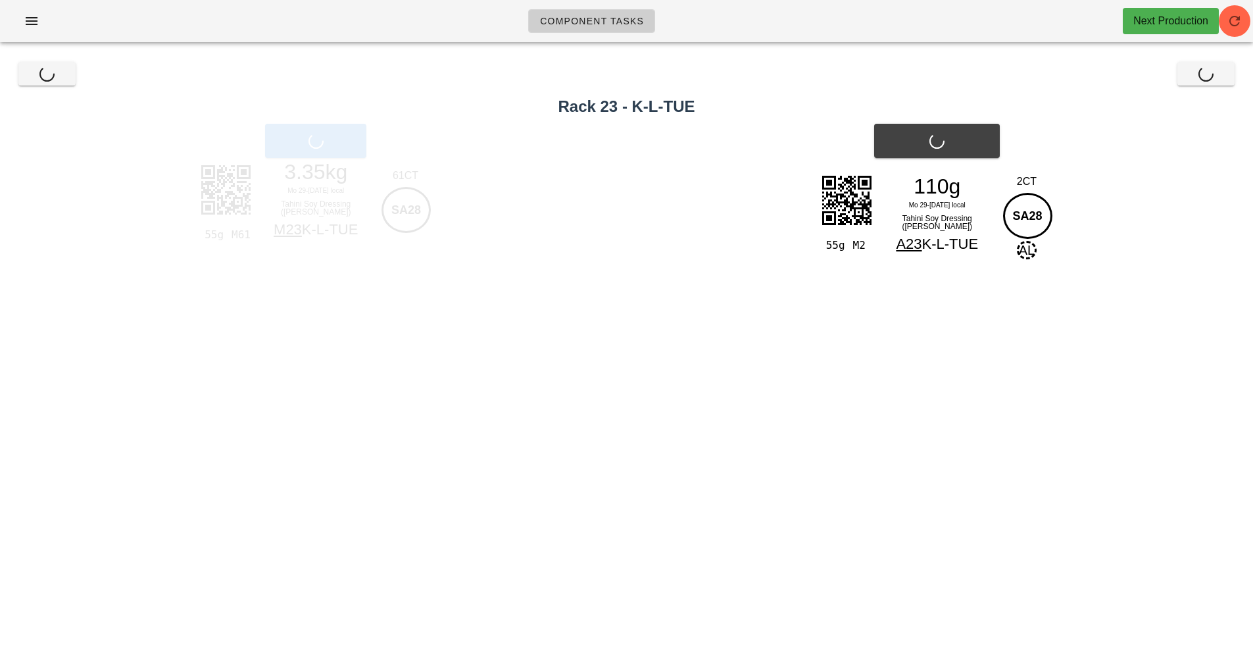
click at [1212, 80] on div "Close Close" at bounding box center [626, 74] width 1237 height 42
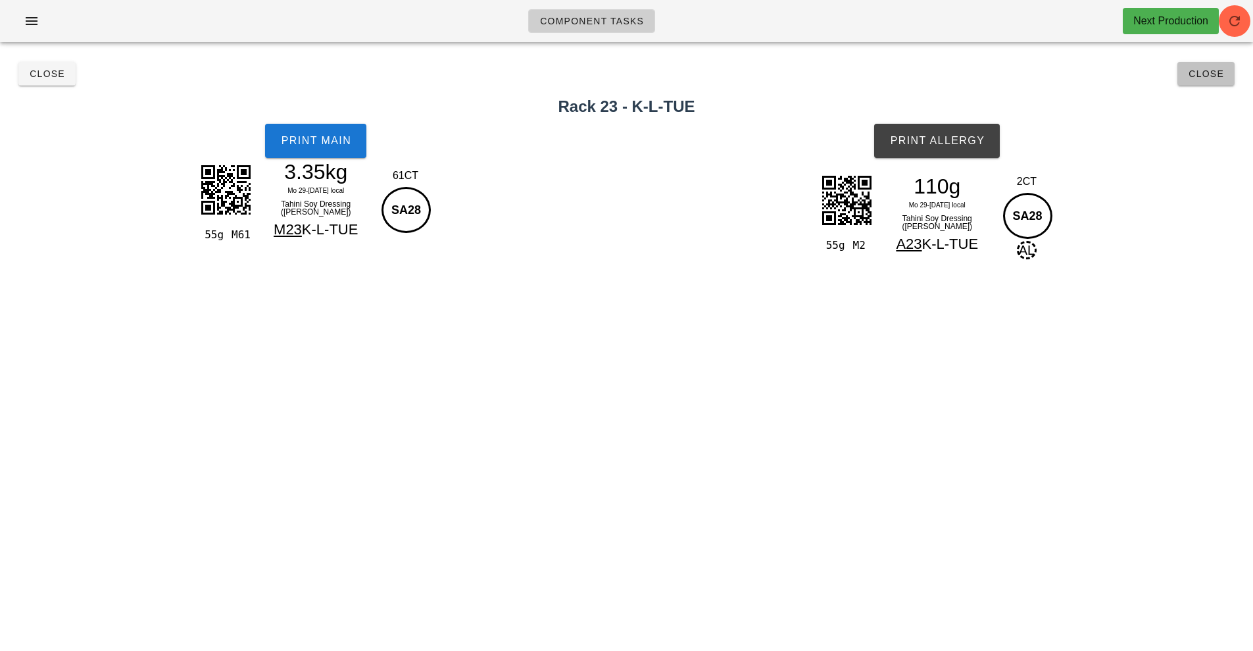
click at [1212, 74] on span "Close" at bounding box center [1206, 73] width 36 height 11
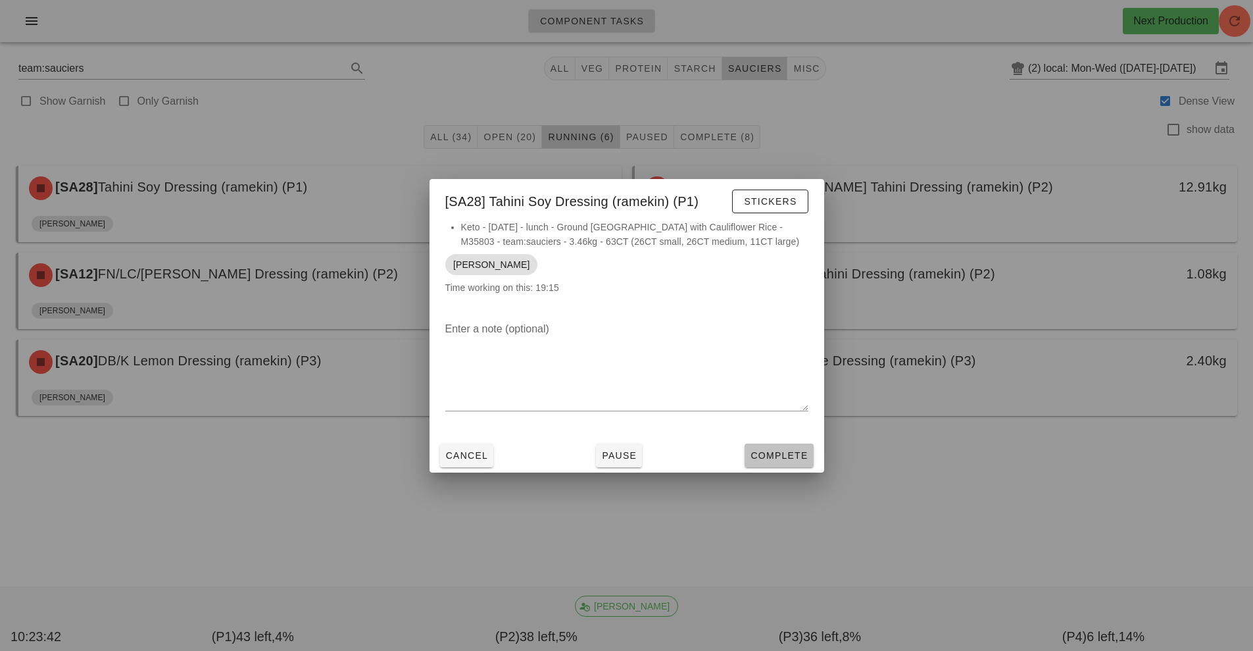
click at [789, 454] on span "Complete" at bounding box center [779, 455] width 58 height 11
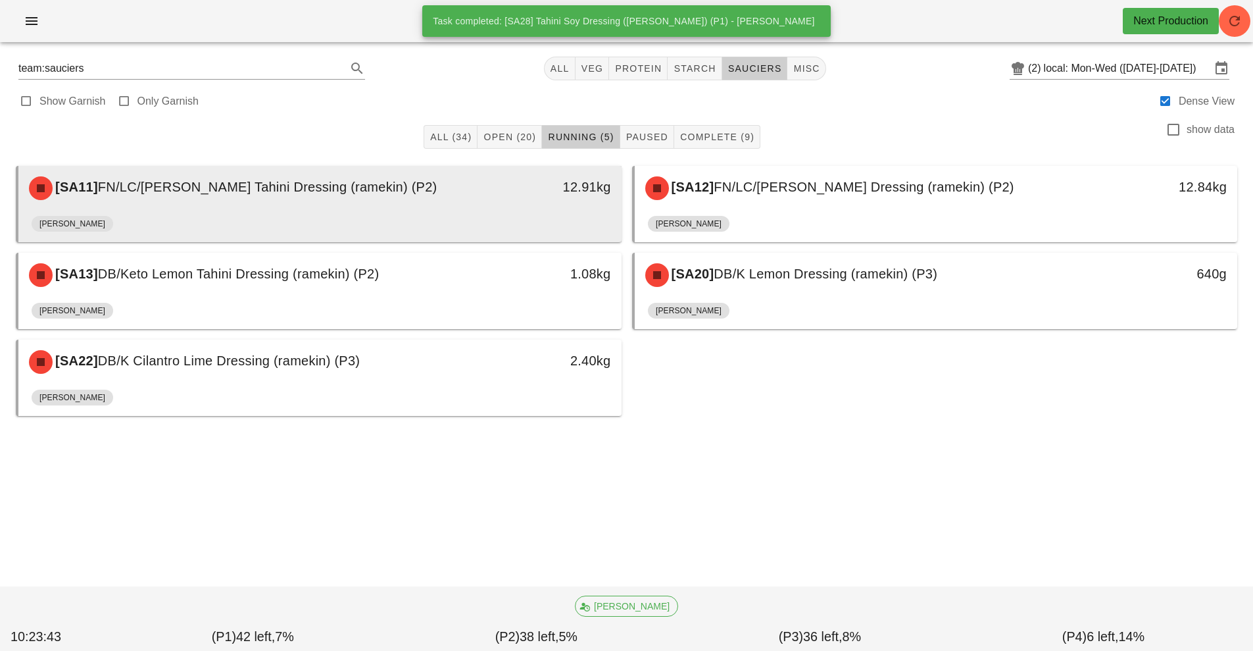
click at [435, 202] on div "[SA11] FN/LC/[PERSON_NAME] Tahini Dressing (ramekin) (P2)" at bounding box center [245, 187] width 448 height 39
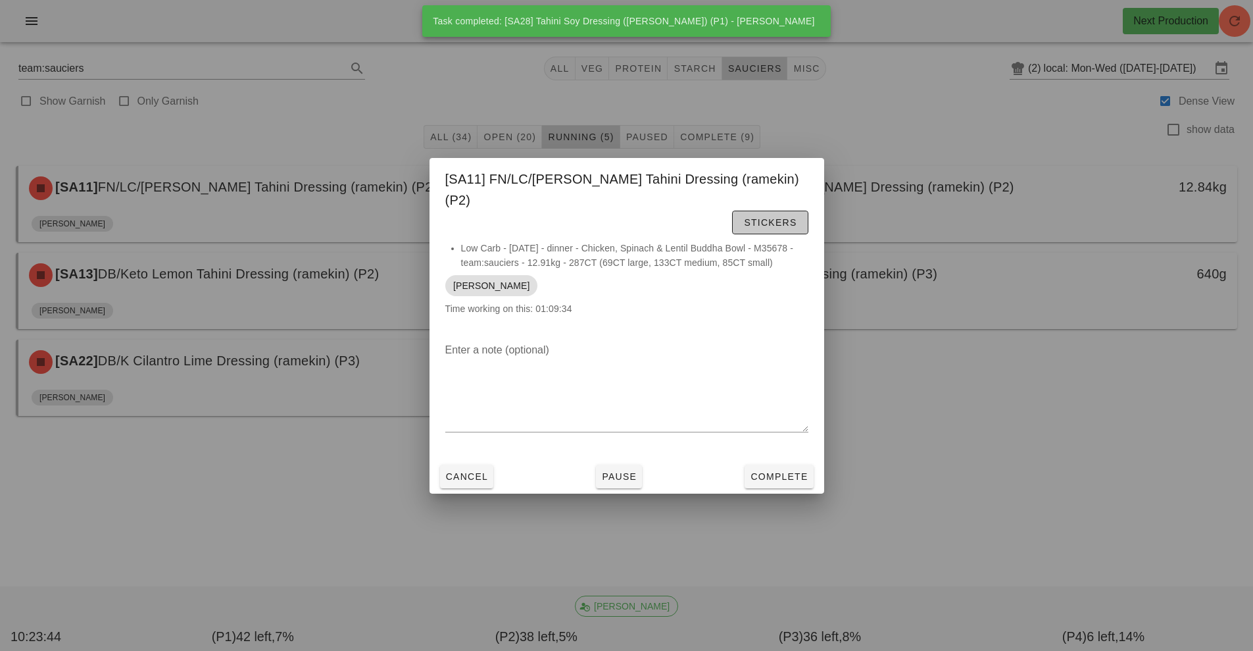
click at [732, 218] on button "Stickers" at bounding box center [770, 223] width 76 height 24
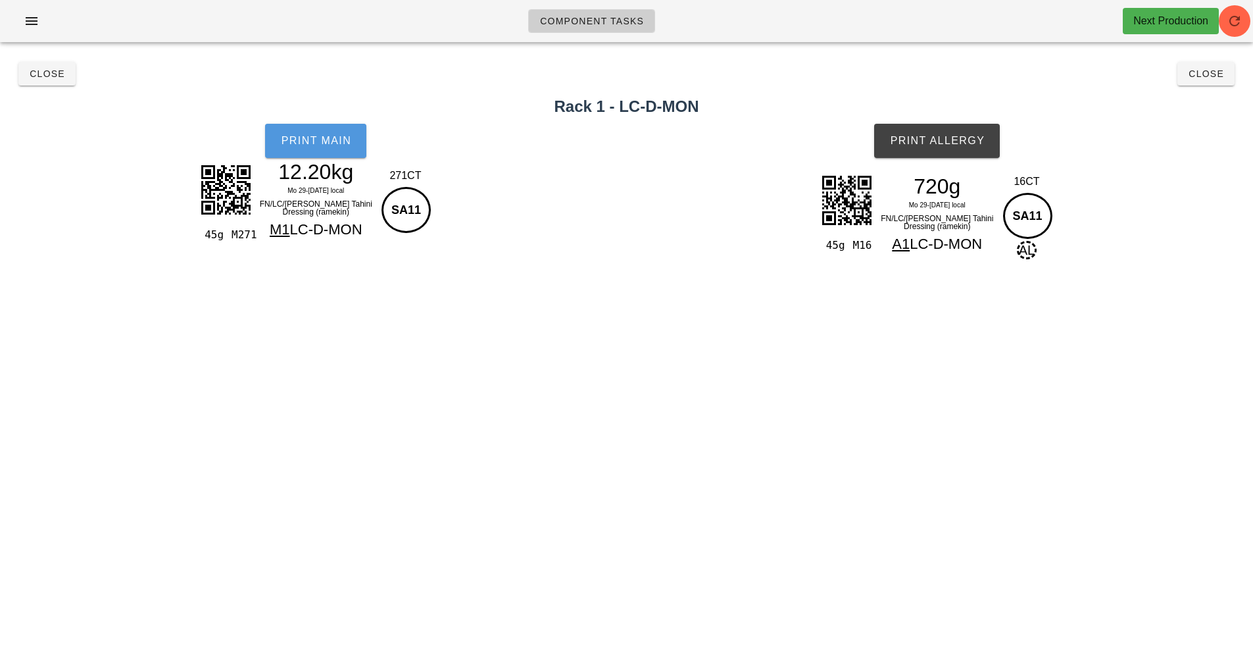
click at [318, 141] on span "Print Main" at bounding box center [315, 141] width 71 height 12
click at [958, 149] on button "Print Allergy" at bounding box center [937, 141] width 126 height 34
click at [1205, 84] on button "Close" at bounding box center [1206, 74] width 57 height 24
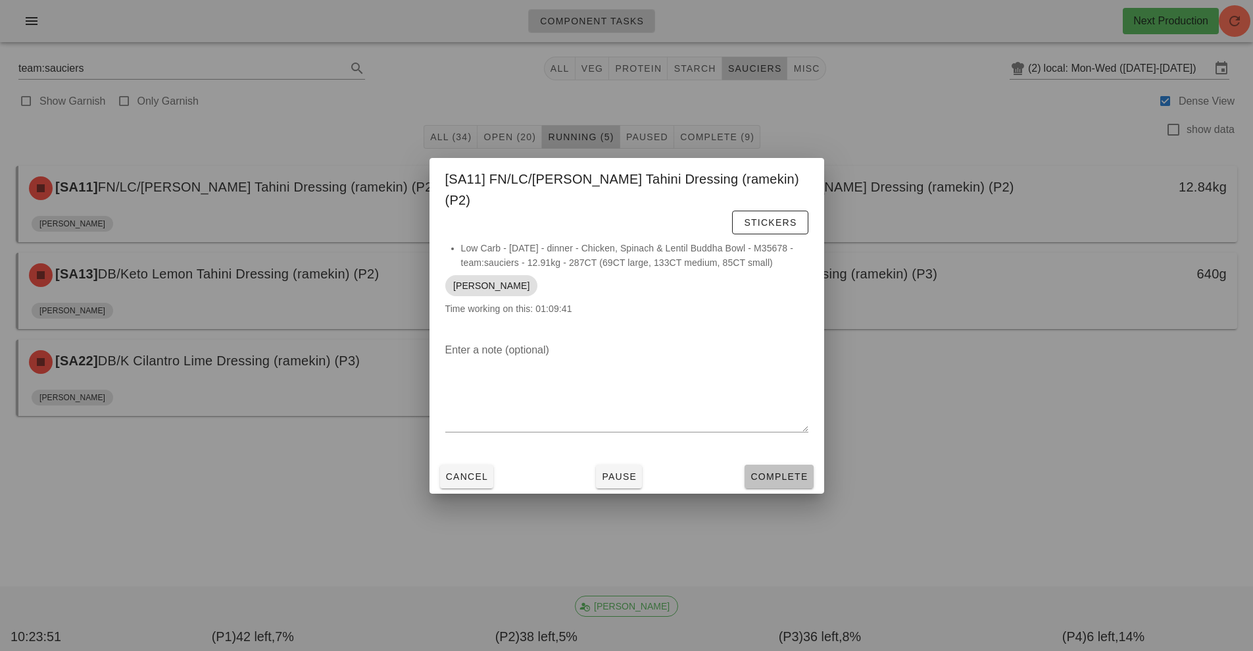
click at [790, 471] on span "Complete" at bounding box center [779, 476] width 58 height 11
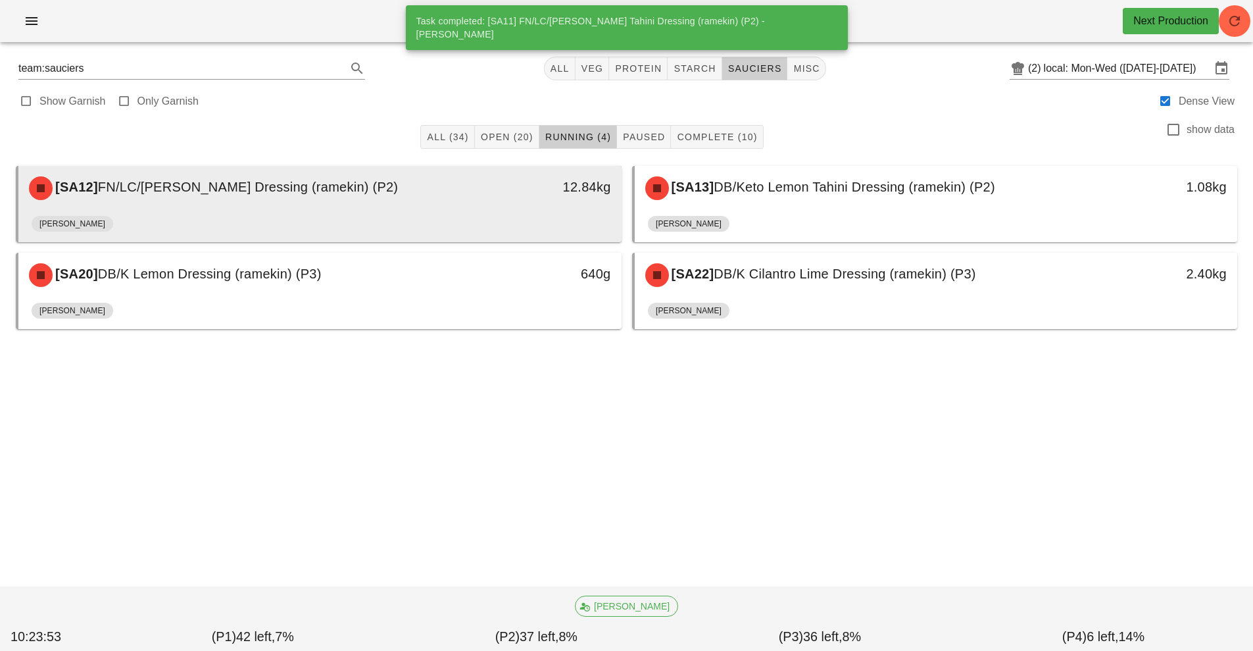
click at [522, 188] on div "12.84kg" at bounding box center [544, 186] width 134 height 21
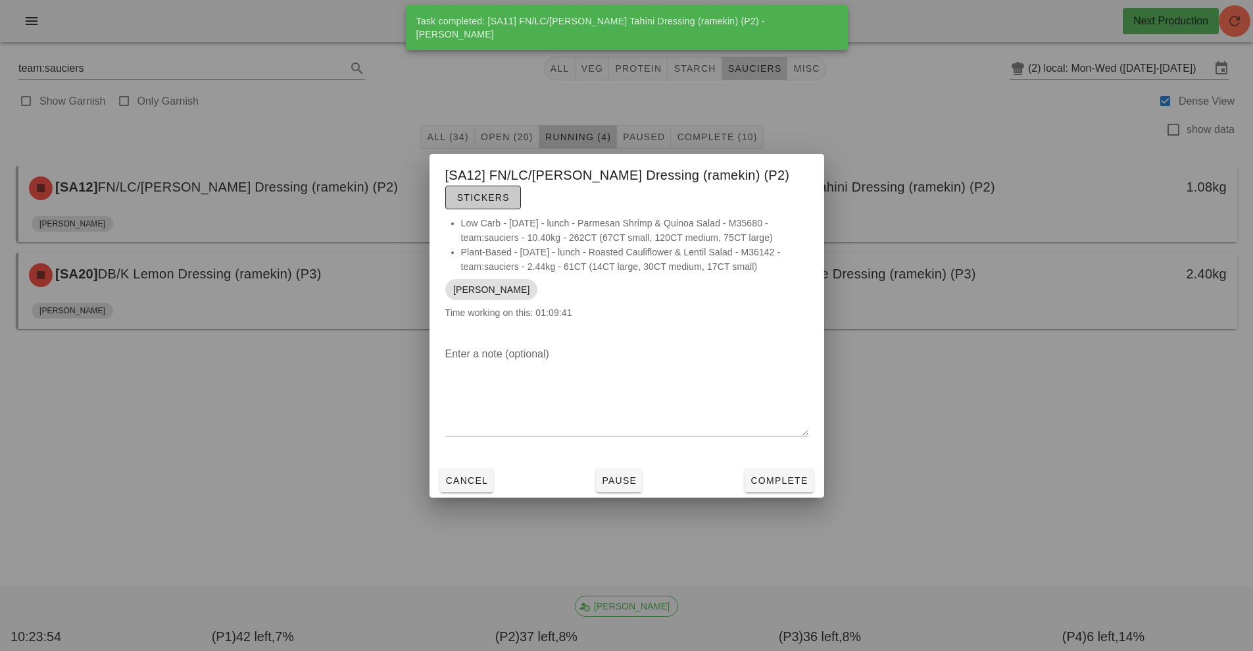
click at [475, 197] on span "Stickers" at bounding box center [483, 197] width 53 height 11
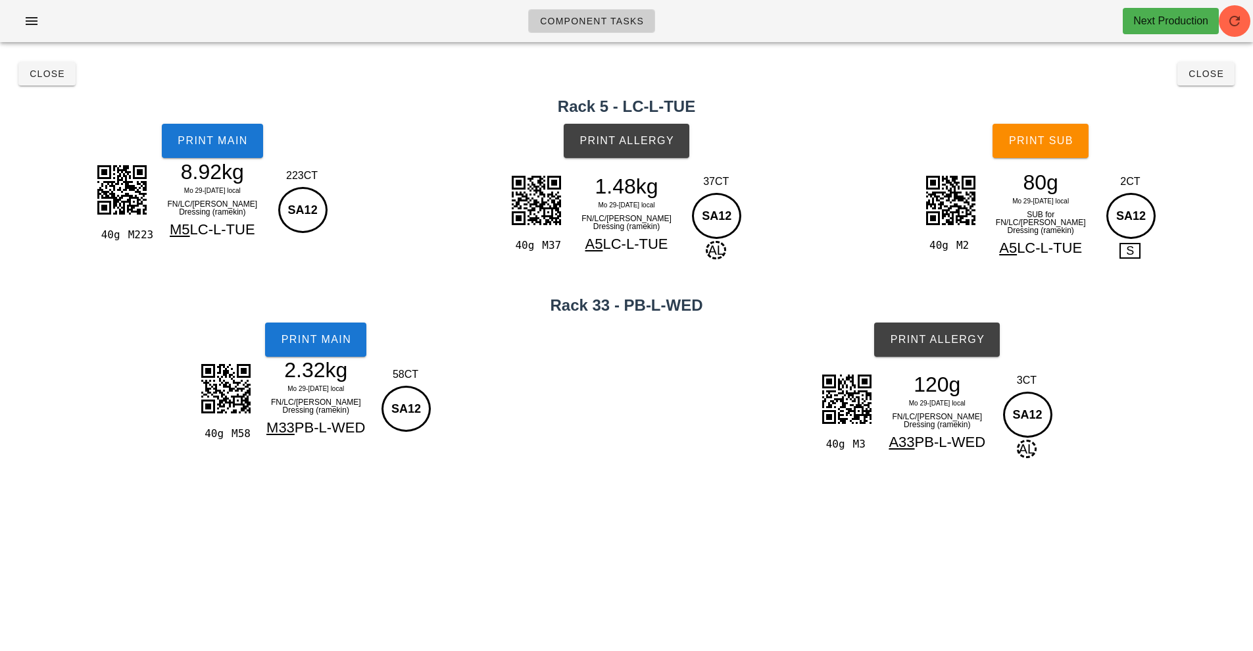
click at [245, 172] on div "8.92kg" at bounding box center [212, 172] width 114 height 20
click at [241, 133] on button "Print Main" at bounding box center [212, 141] width 101 height 34
click at [371, 304] on h2 "Rack 33 - PB-L-WED" at bounding box center [626, 305] width 1237 height 24
click at [352, 345] on button "Print Main" at bounding box center [315, 339] width 101 height 34
click at [620, 153] on button "Print Allergy" at bounding box center [627, 141] width 126 height 34
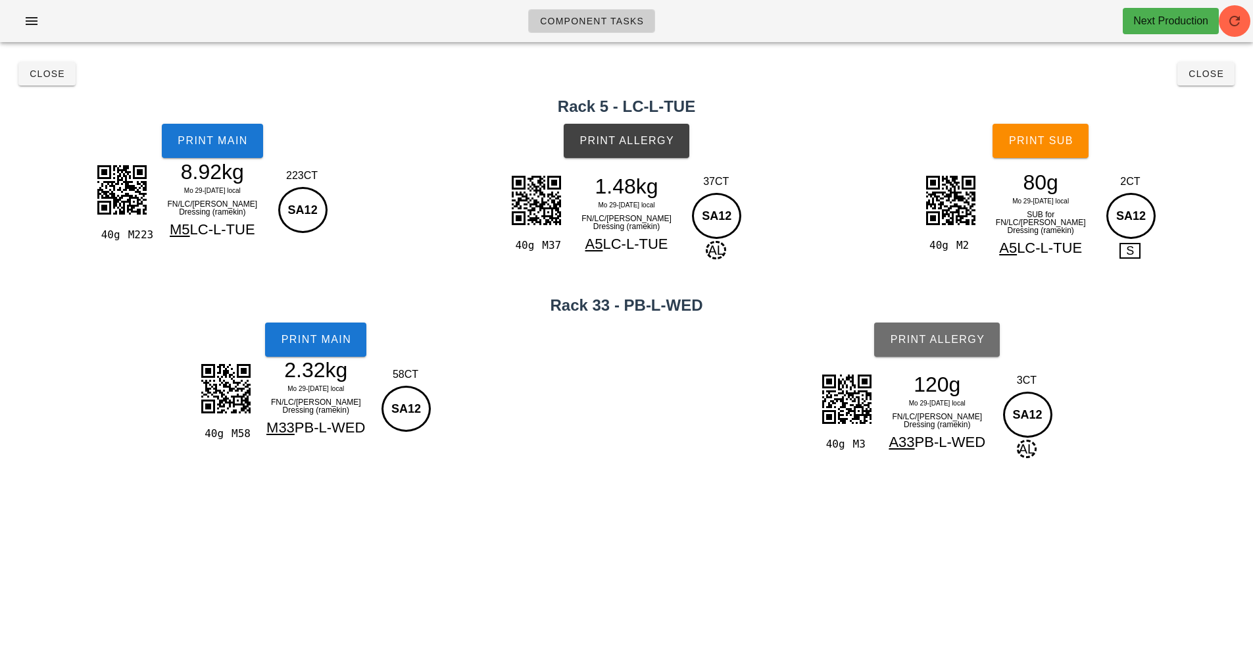
click at [928, 354] on button "Print Allergy" at bounding box center [937, 339] width 126 height 34
click at [1068, 151] on button "Print Sub" at bounding box center [1041, 141] width 96 height 34
click at [1216, 77] on span "Close" at bounding box center [1206, 73] width 36 height 11
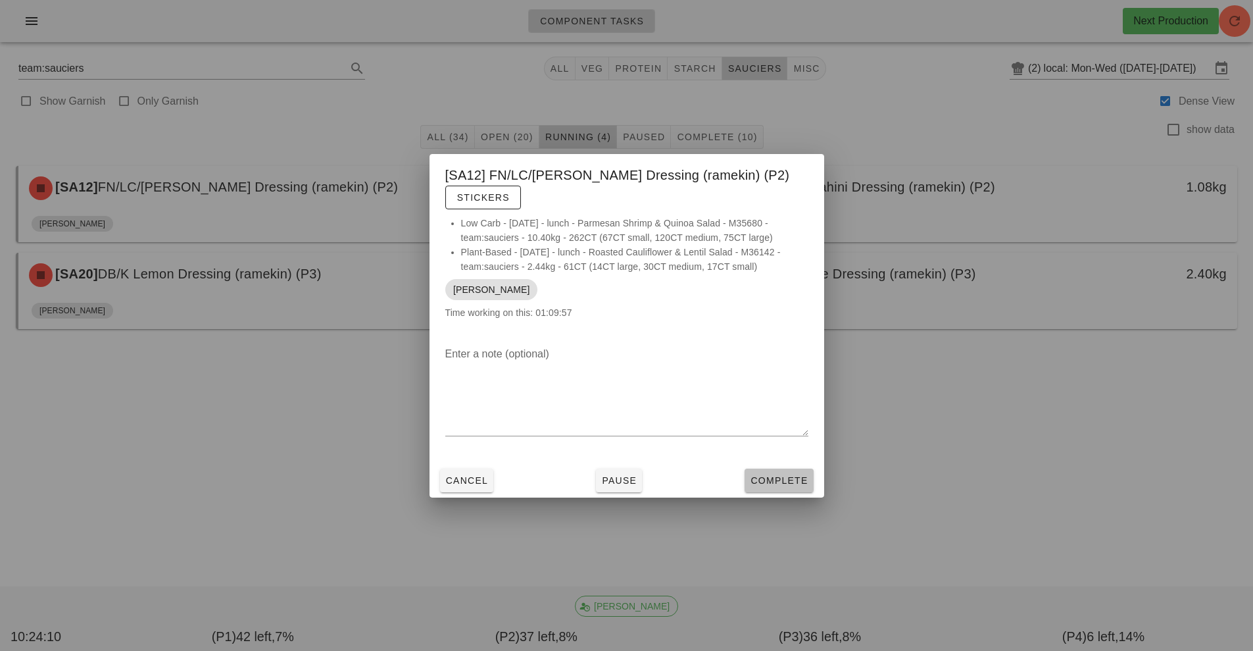
click at [792, 484] on span "Complete" at bounding box center [779, 480] width 58 height 11
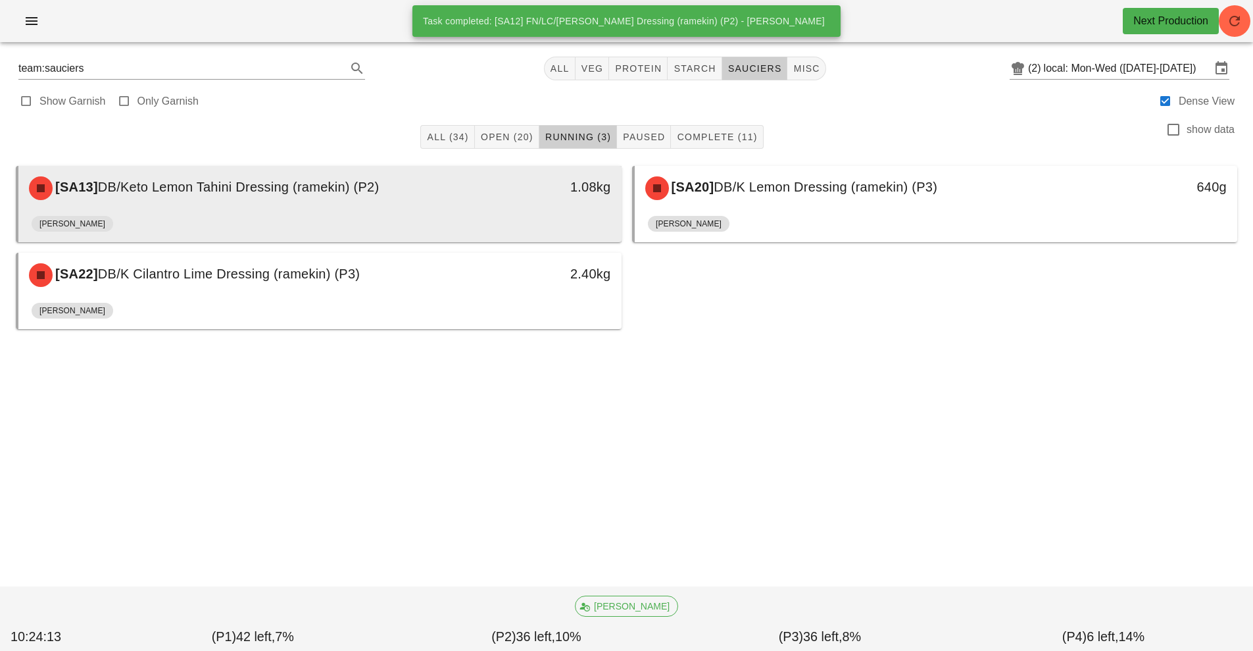
click at [572, 199] on div "1.08kg" at bounding box center [543, 187] width 149 height 39
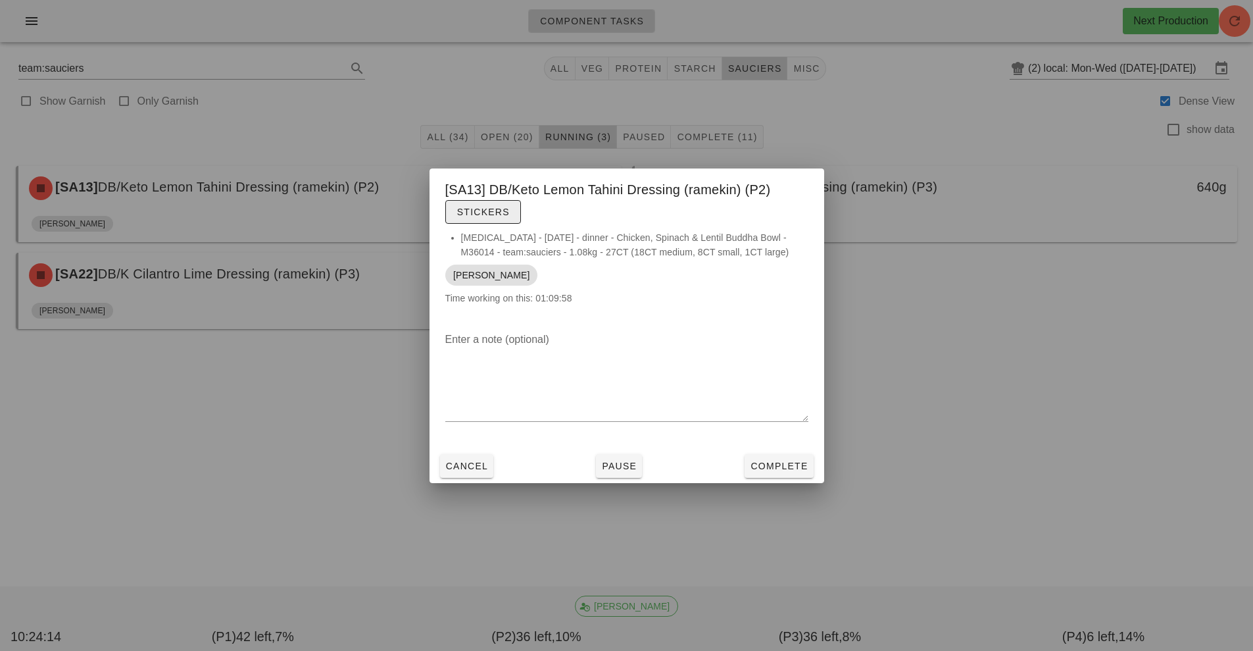
click at [500, 211] on span "Stickers" at bounding box center [483, 212] width 53 height 11
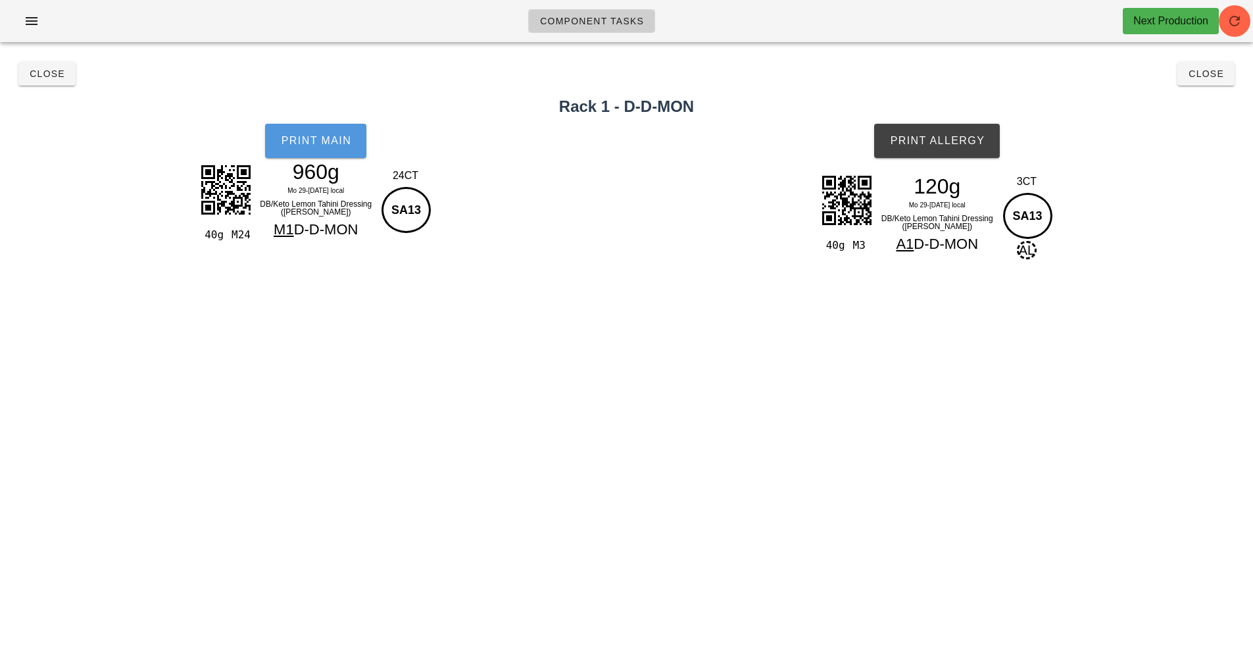
click at [314, 156] on button "Print Main" at bounding box center [315, 141] width 101 height 34
click at [973, 133] on button "Print Allergy" at bounding box center [937, 141] width 126 height 34
click at [1197, 74] on span "Close" at bounding box center [1206, 73] width 36 height 11
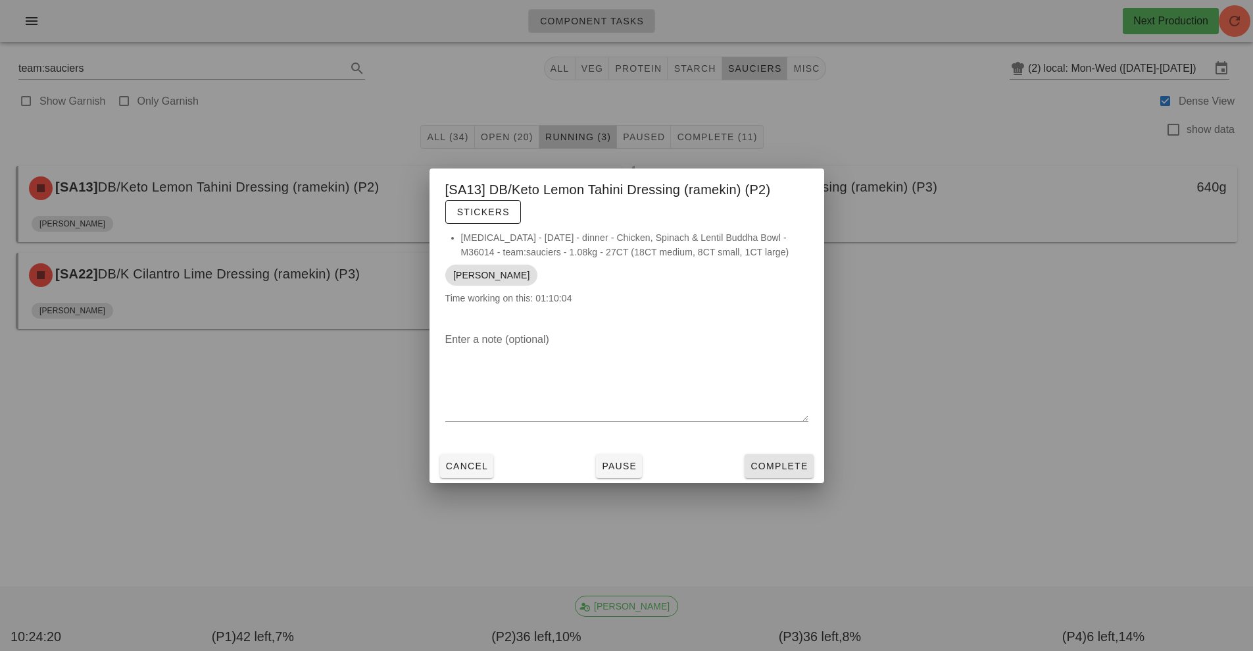
click at [791, 460] on span "Complete" at bounding box center [779, 465] width 58 height 11
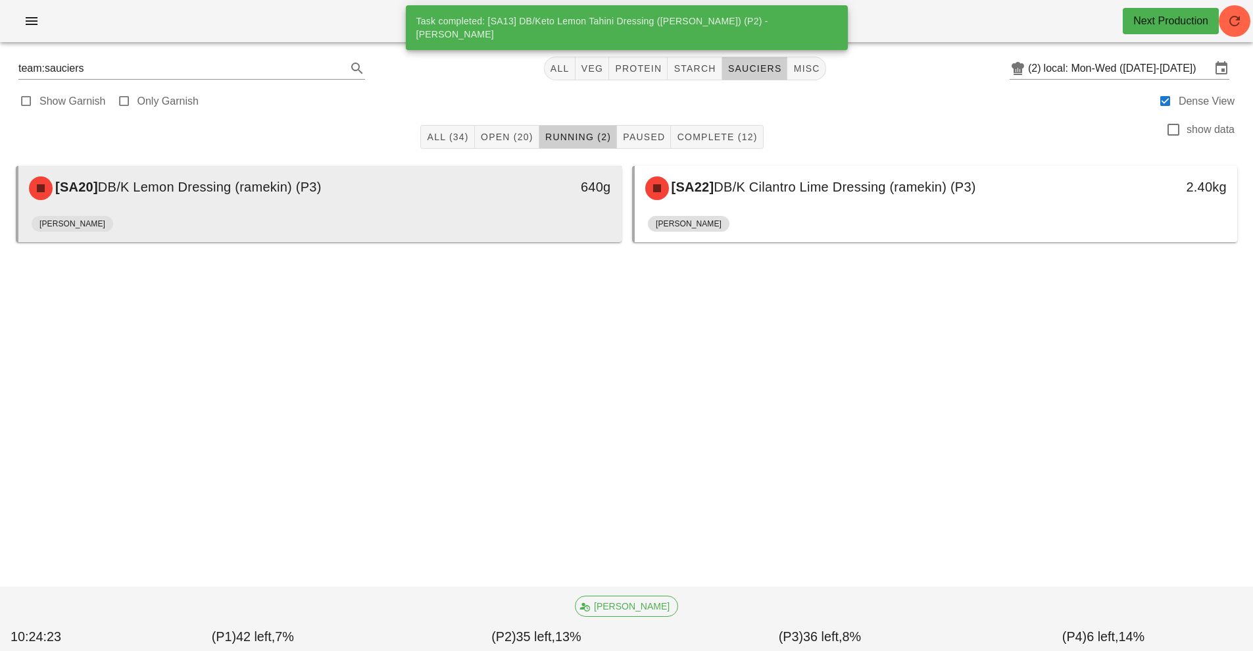
click at [576, 202] on div "640g" at bounding box center [543, 187] width 149 height 39
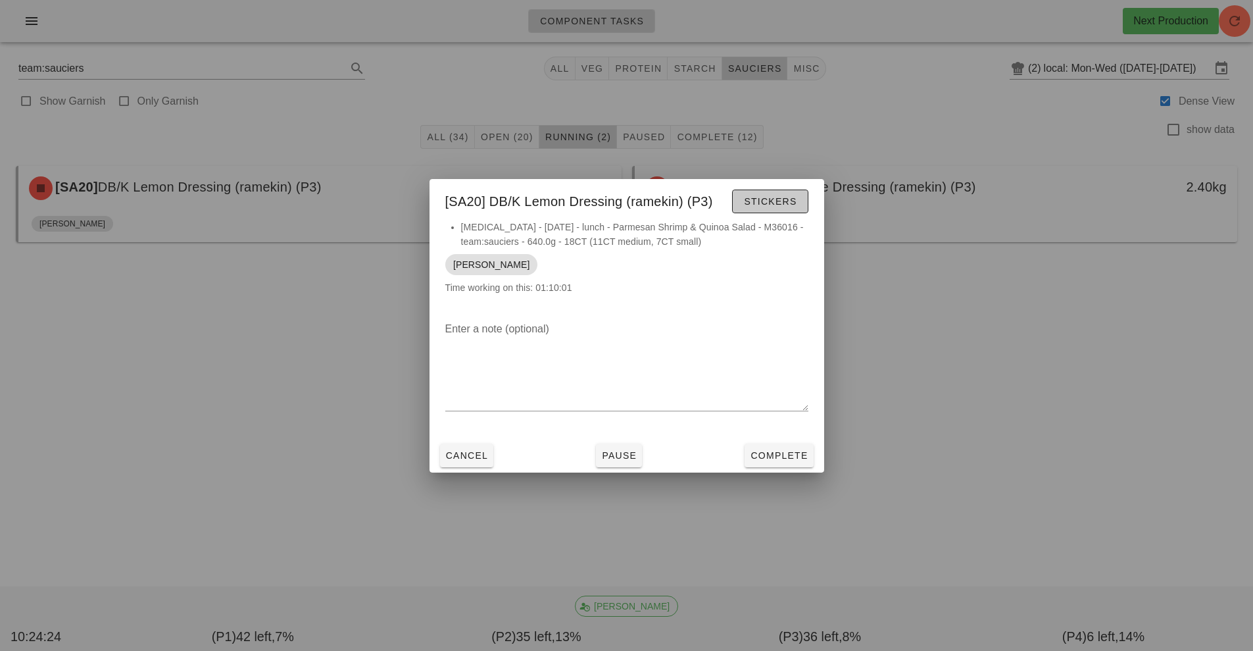
click at [786, 196] on span "Stickers" at bounding box center [769, 201] width 53 height 11
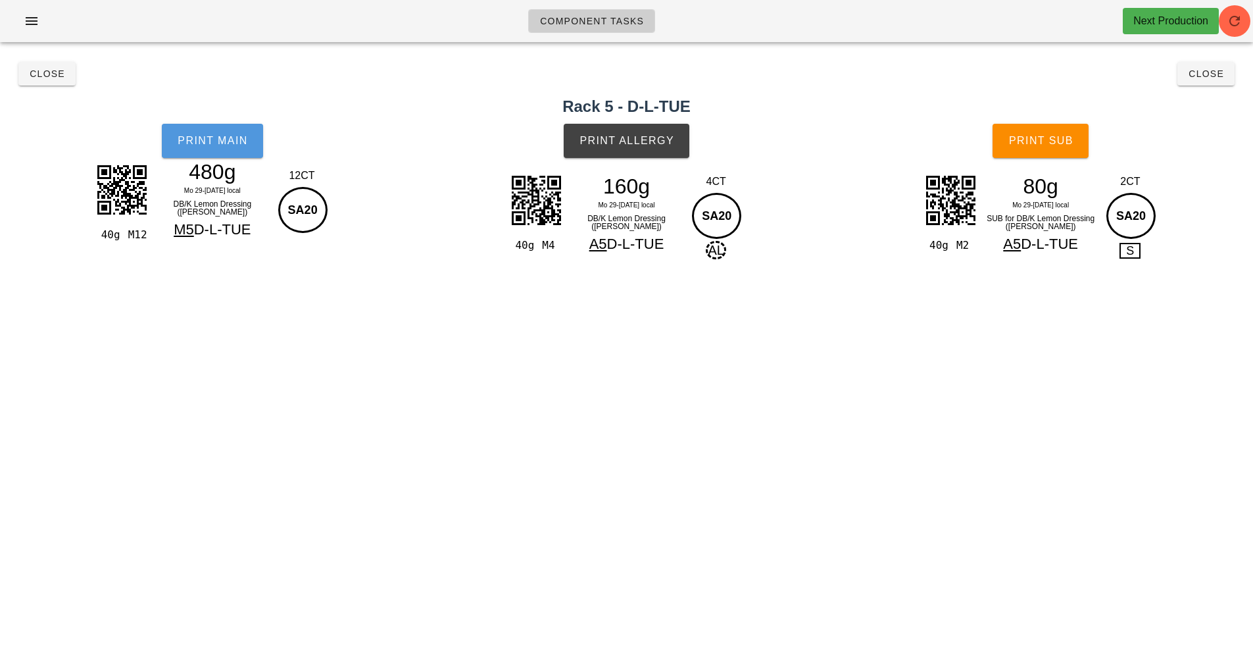
click at [253, 143] on button "Print Main" at bounding box center [212, 141] width 101 height 34
click at [624, 142] on span "Print Allergy" at bounding box center [626, 141] width 95 height 12
click at [1048, 132] on button "Print Sub" at bounding box center [1041, 141] width 96 height 34
click at [1198, 75] on span "Close" at bounding box center [1206, 73] width 36 height 11
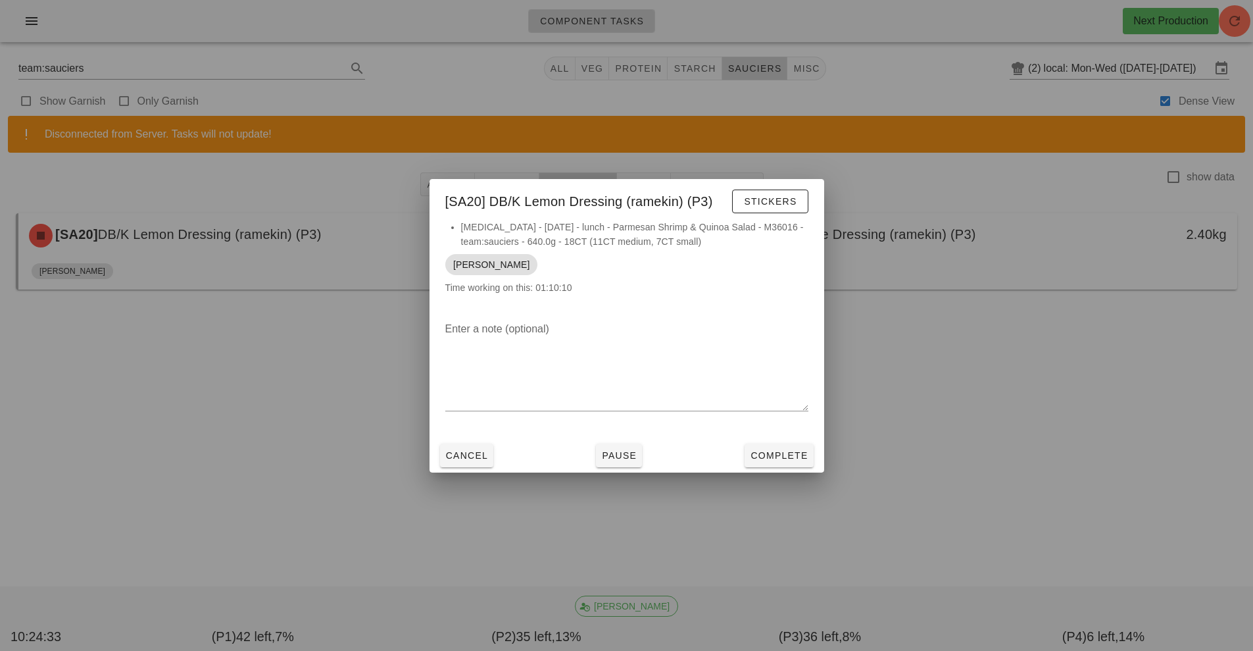
click at [751, 488] on div at bounding box center [626, 325] width 1253 height 651
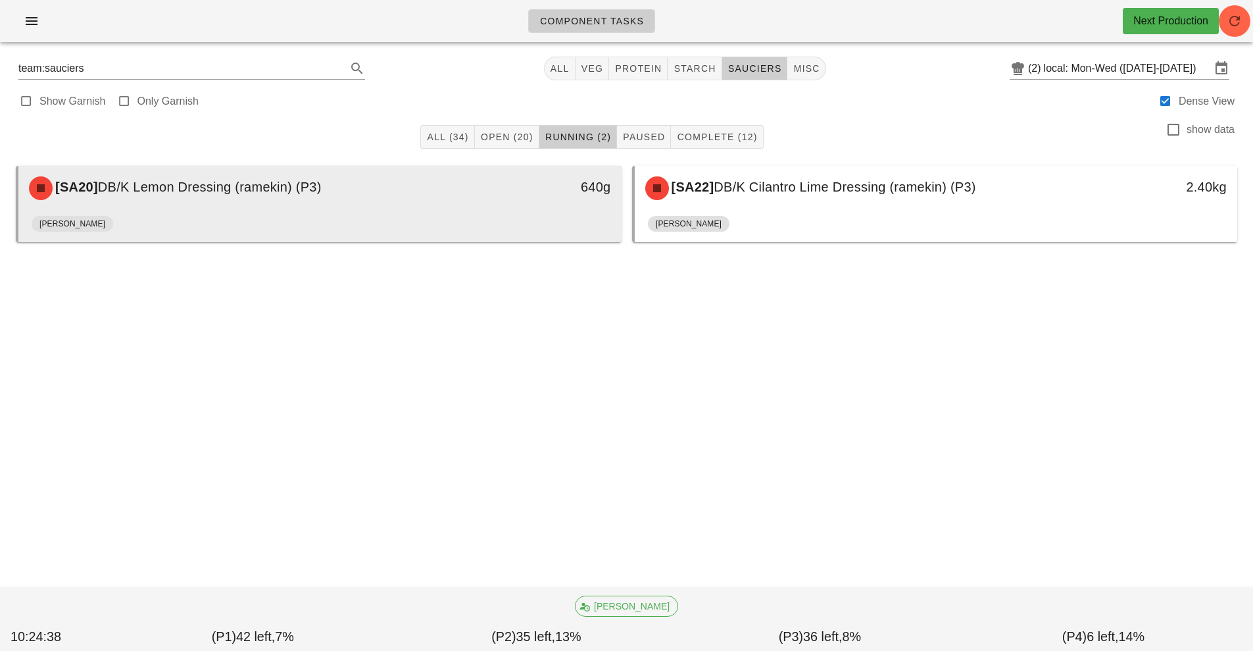
click at [497, 186] on div "640g" at bounding box center [544, 186] width 134 height 21
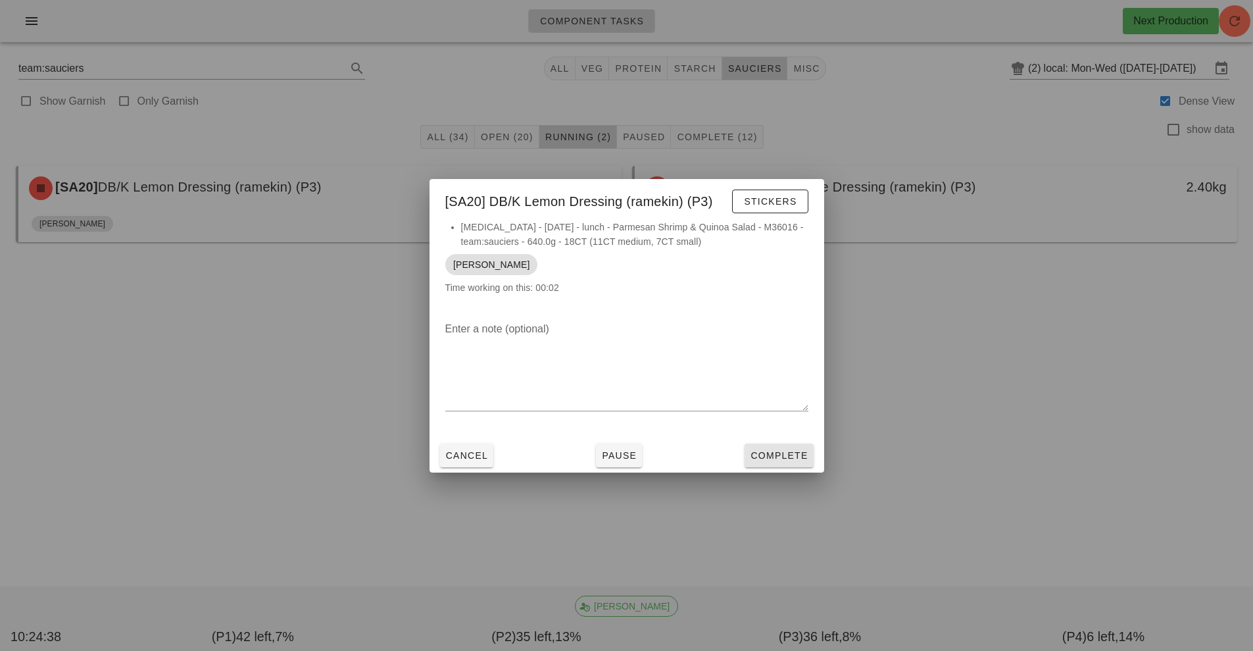
click at [795, 459] on span "Complete" at bounding box center [779, 455] width 58 height 11
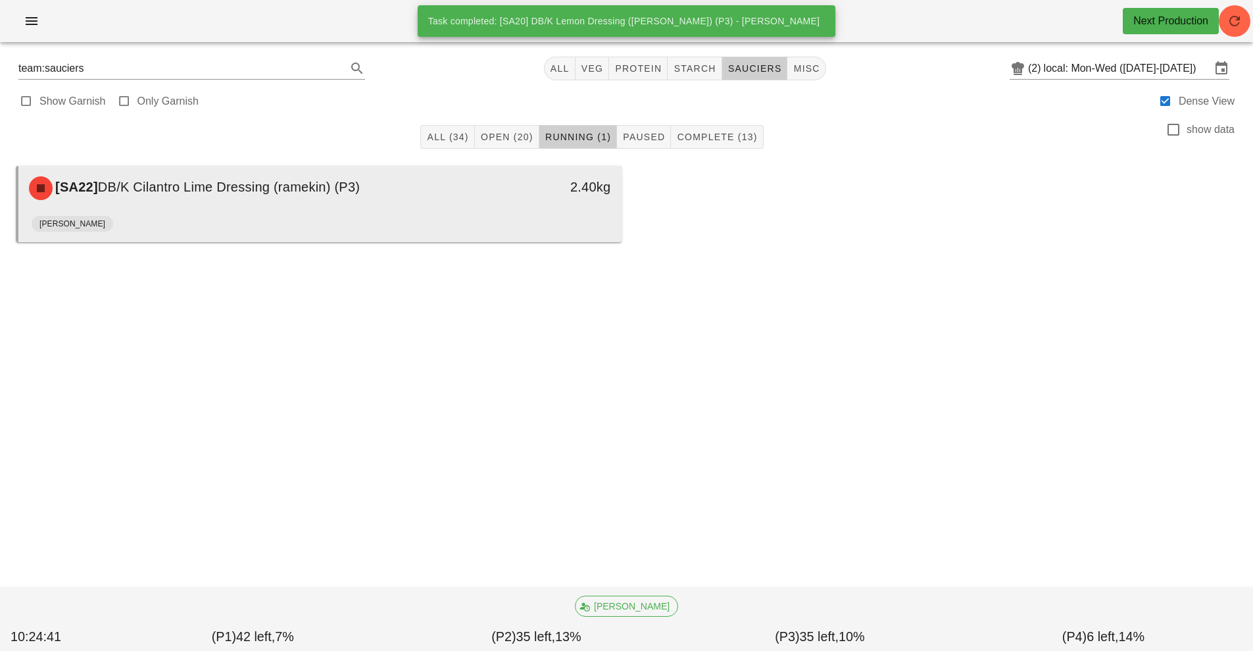
click at [569, 200] on div "2.40kg" at bounding box center [543, 187] width 149 height 39
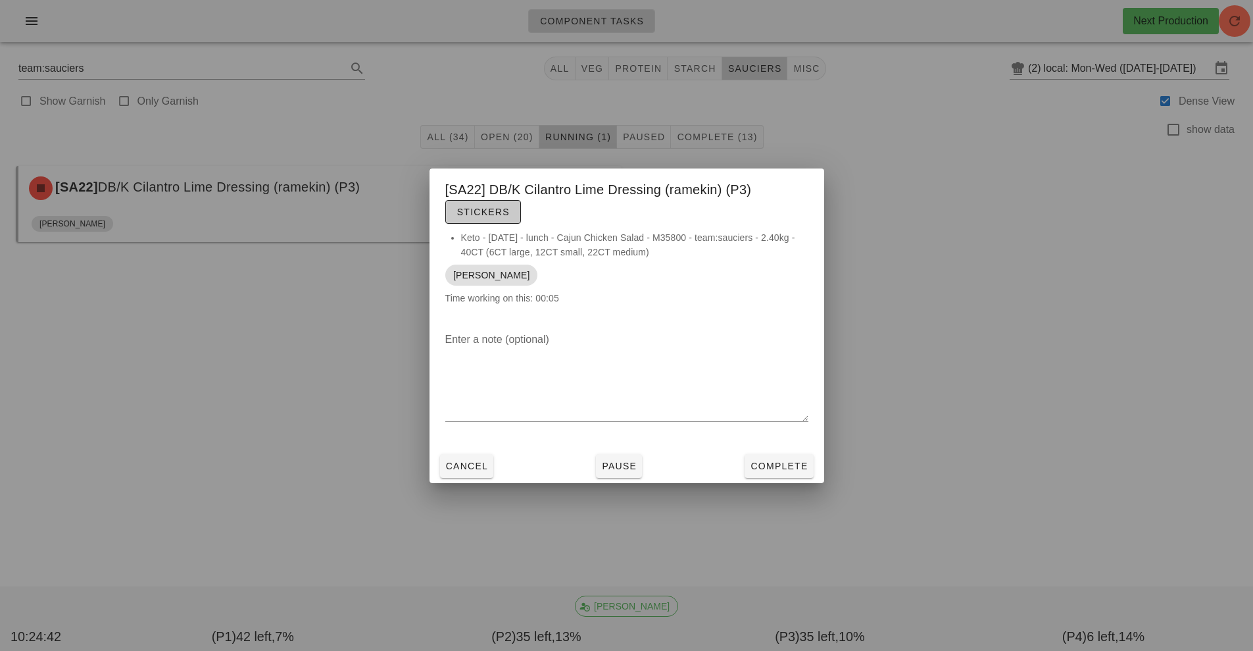
click at [488, 212] on span "Stickers" at bounding box center [483, 212] width 53 height 11
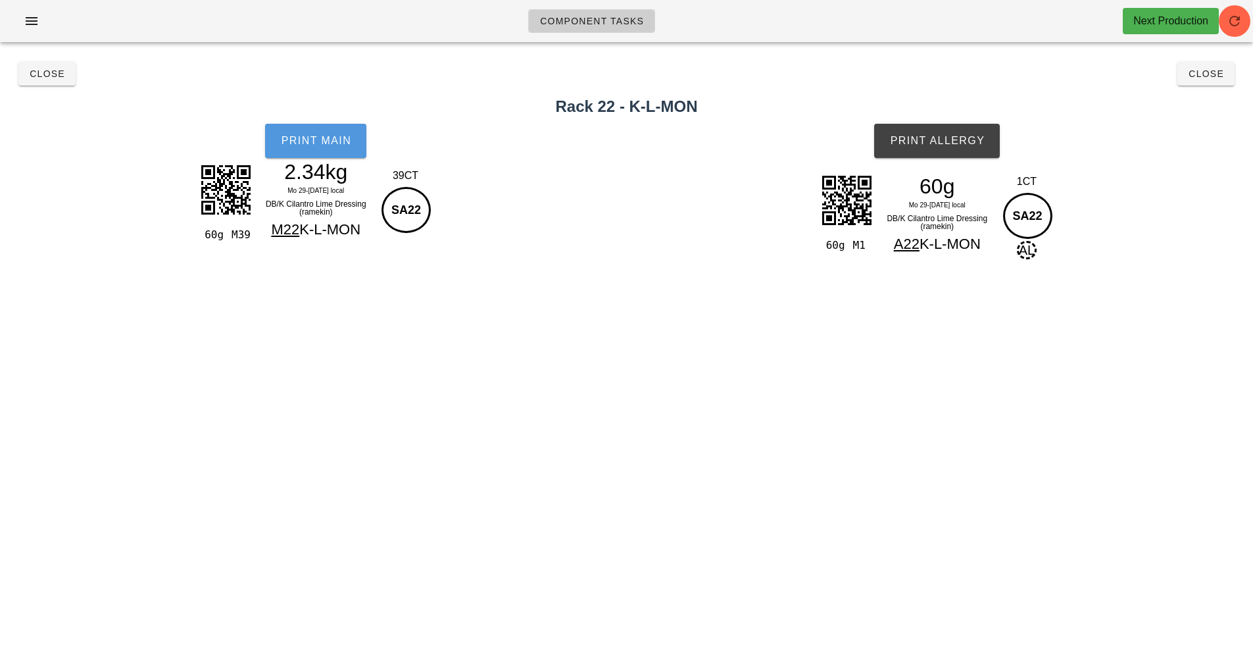
click at [327, 153] on button "Print Main" at bounding box center [315, 141] width 101 height 34
click at [973, 145] on span "Print Allergy" at bounding box center [936, 141] width 95 height 12
click at [1215, 81] on button "Close" at bounding box center [1206, 74] width 57 height 24
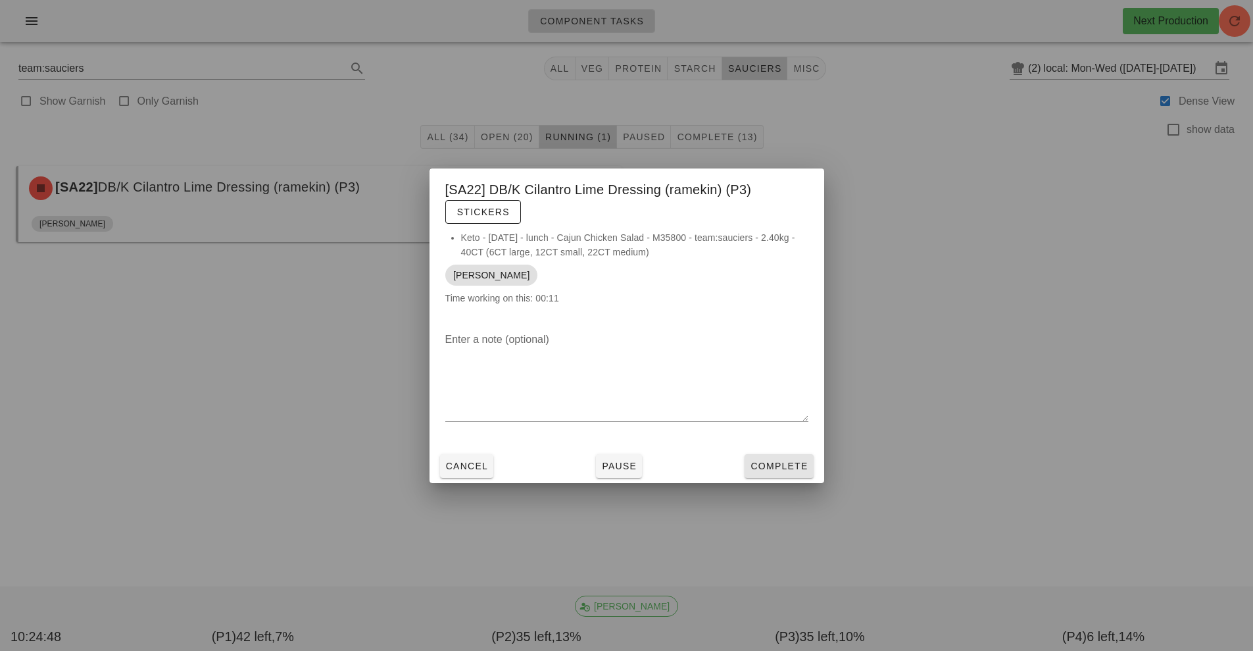
click at [795, 455] on button "Complete" at bounding box center [779, 466] width 68 height 24
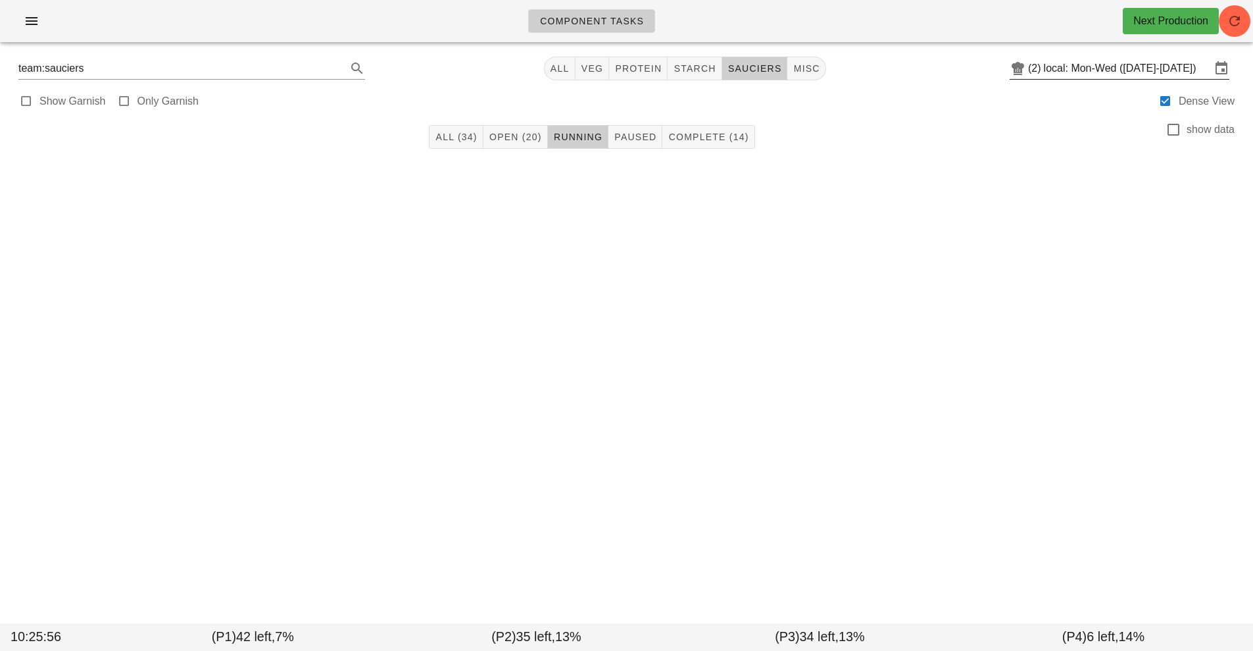
click at [1136, 68] on input "local: Mon-Wed ([DATE]-[DATE])" at bounding box center [1127, 68] width 167 height 21
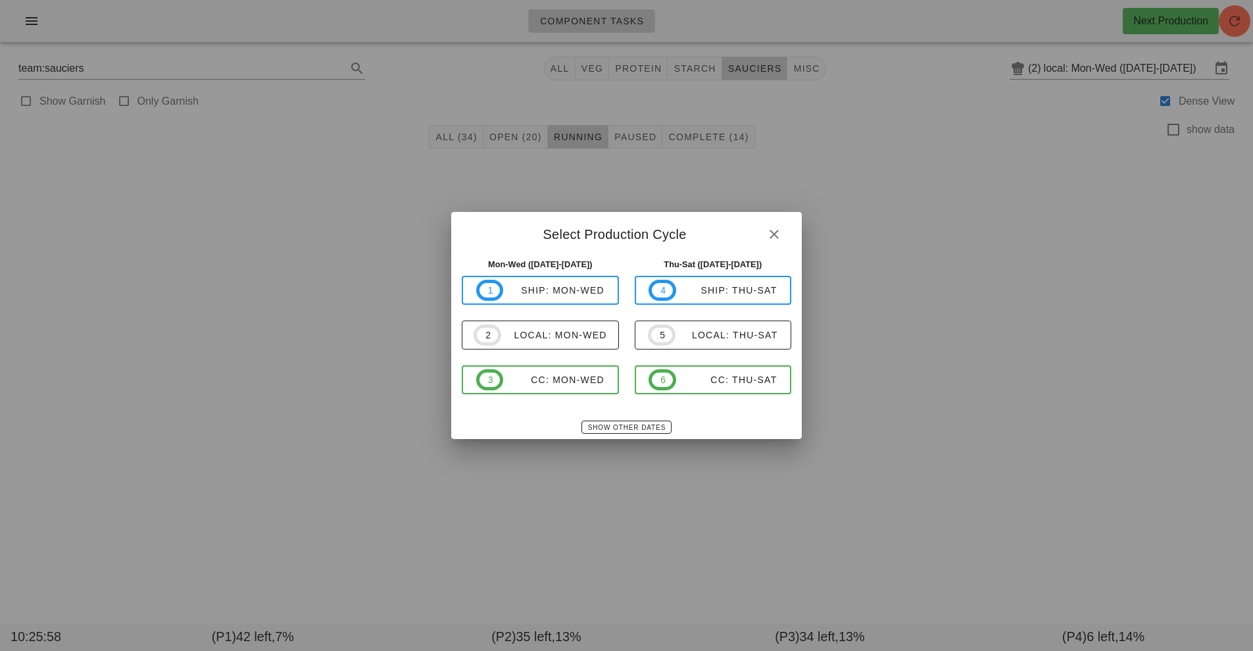
click at [981, 230] on div at bounding box center [626, 325] width 1253 height 651
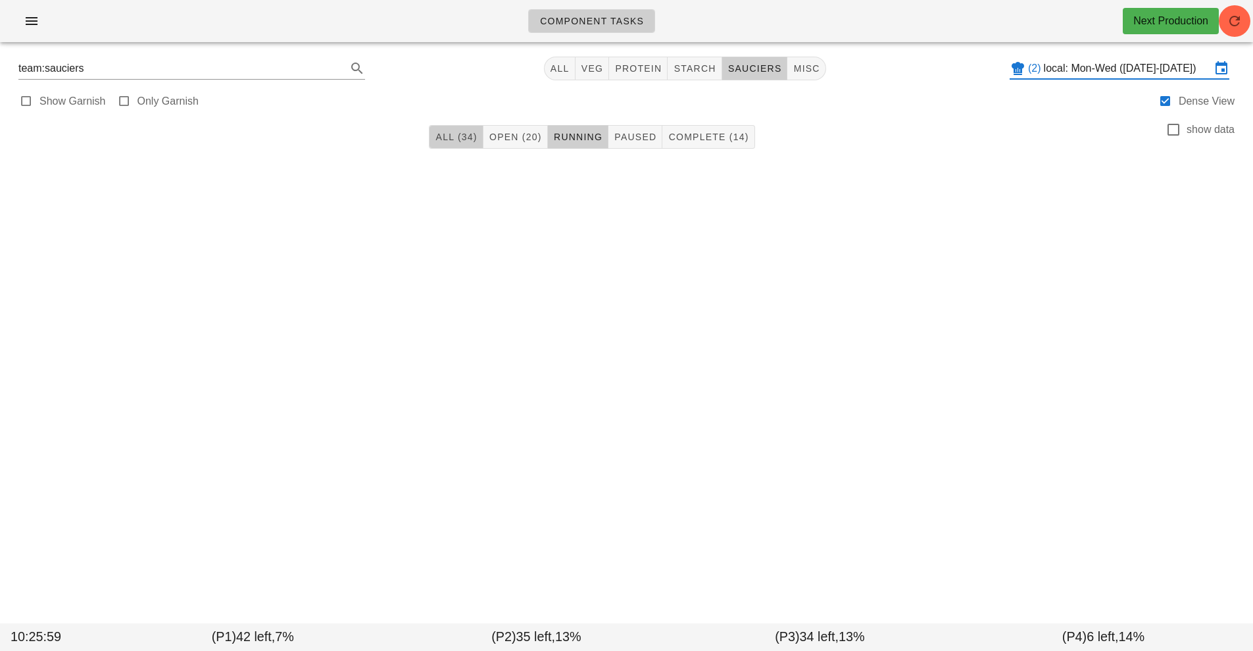
click at [478, 127] on button "All (34)" at bounding box center [456, 137] width 54 height 24
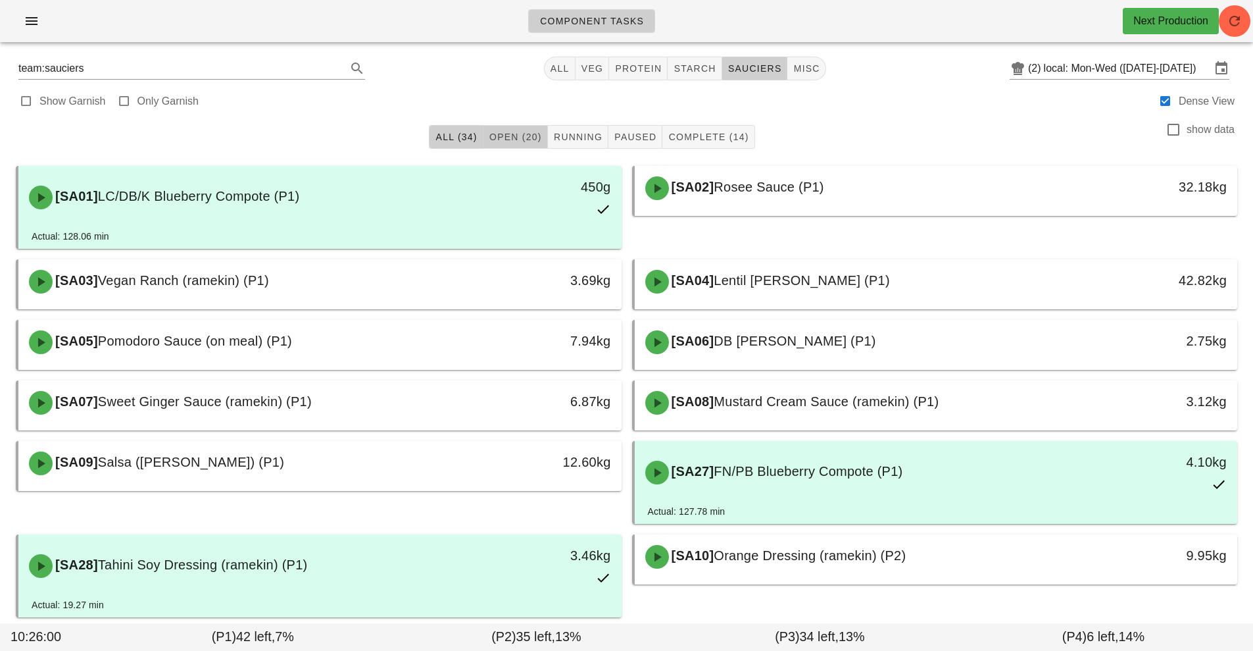
click at [508, 136] on span "Open (20)" at bounding box center [515, 137] width 53 height 11
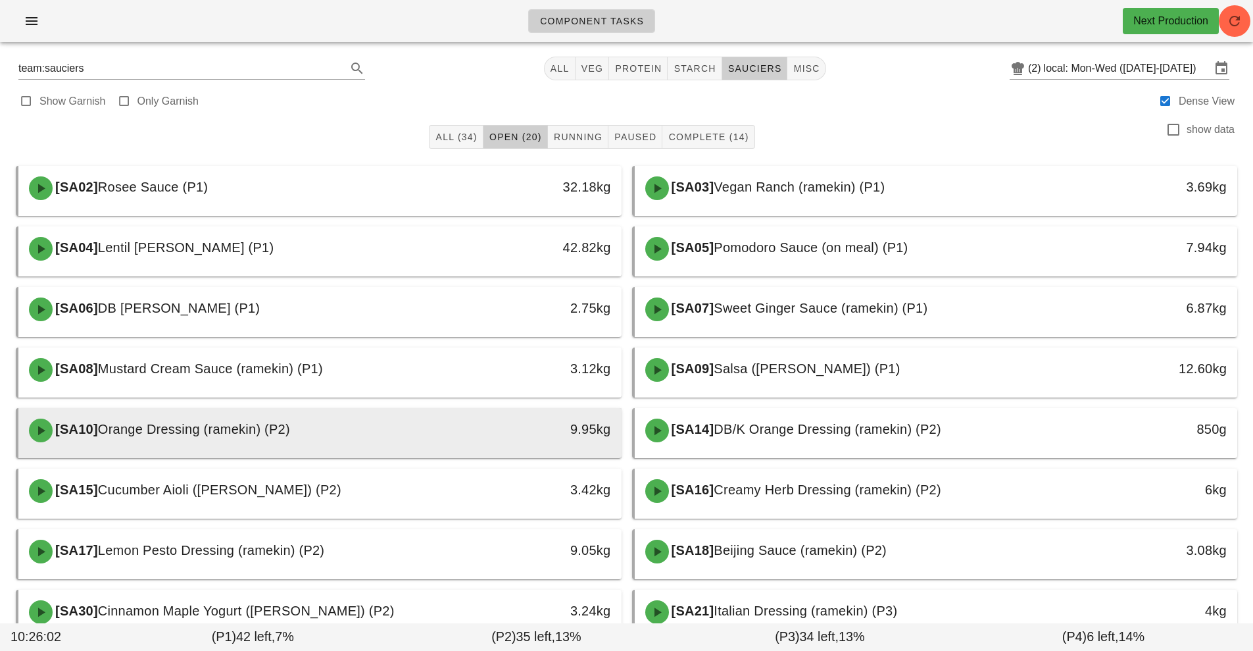
click at [530, 446] on div "9.95kg" at bounding box center [543, 429] width 149 height 39
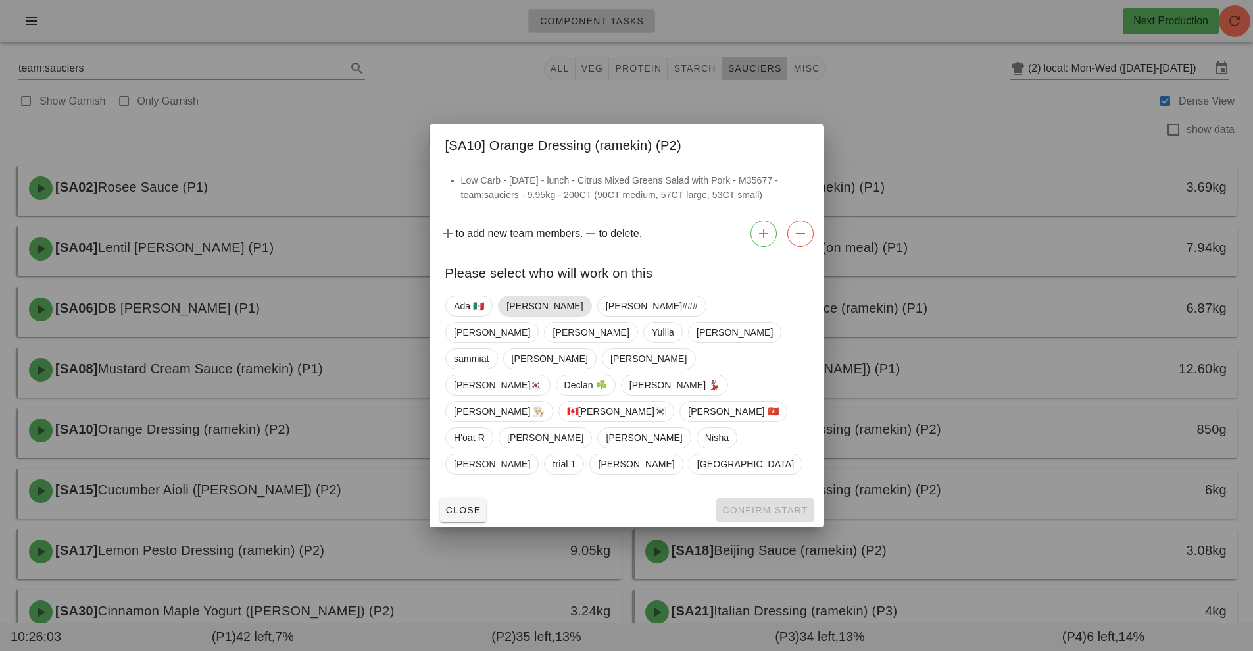
click at [537, 316] on span "[PERSON_NAME]" at bounding box center [545, 306] width 76 height 20
click at [801, 498] on button "Confirm Start" at bounding box center [764, 510] width 97 height 24
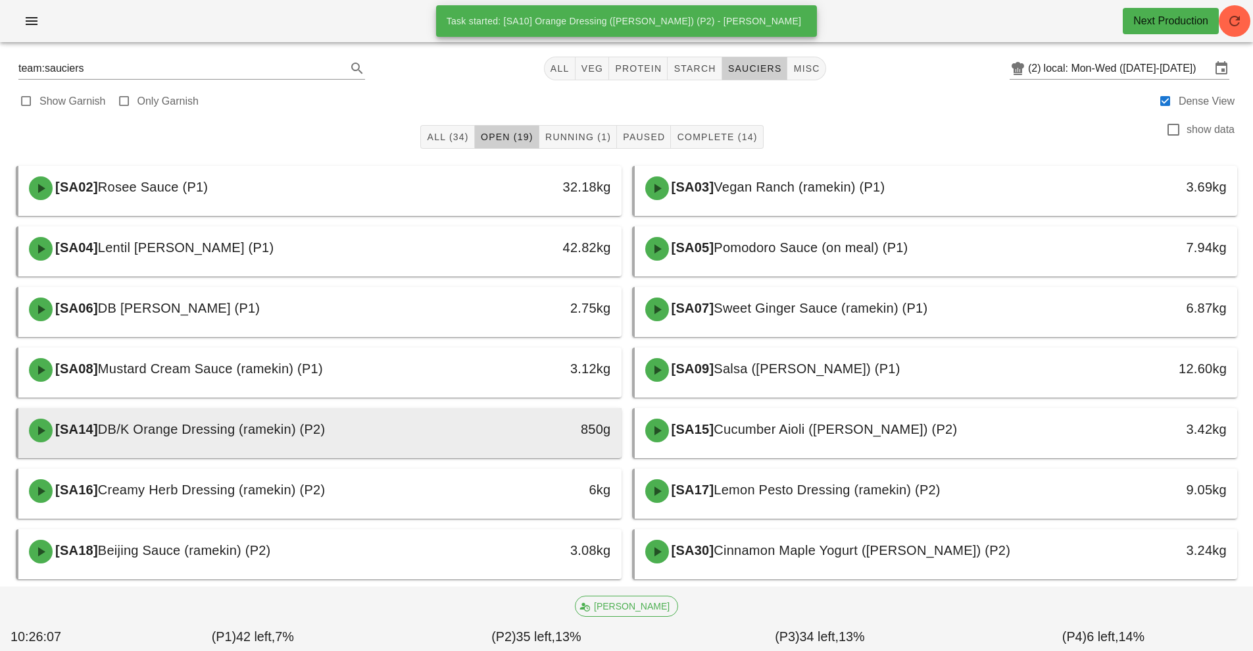
click at [548, 437] on div "850g" at bounding box center [544, 428] width 134 height 21
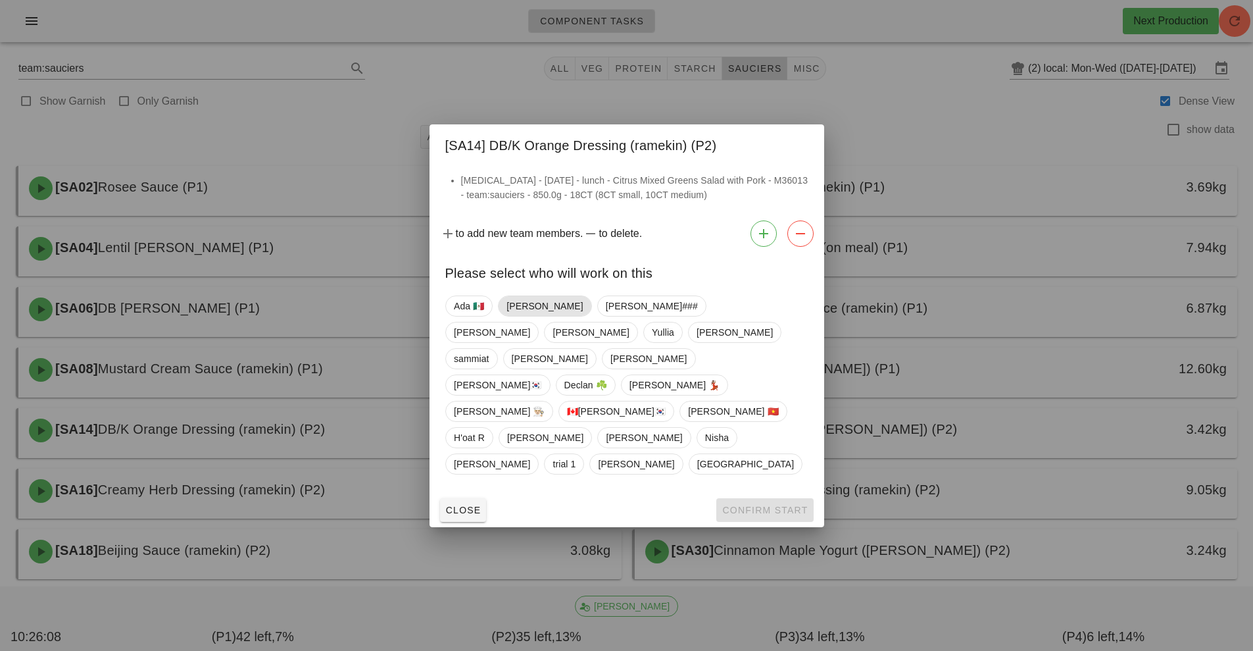
click at [527, 316] on span "[PERSON_NAME]" at bounding box center [545, 306] width 76 height 20
click at [740, 505] on span "Confirm Start" at bounding box center [765, 510] width 86 height 11
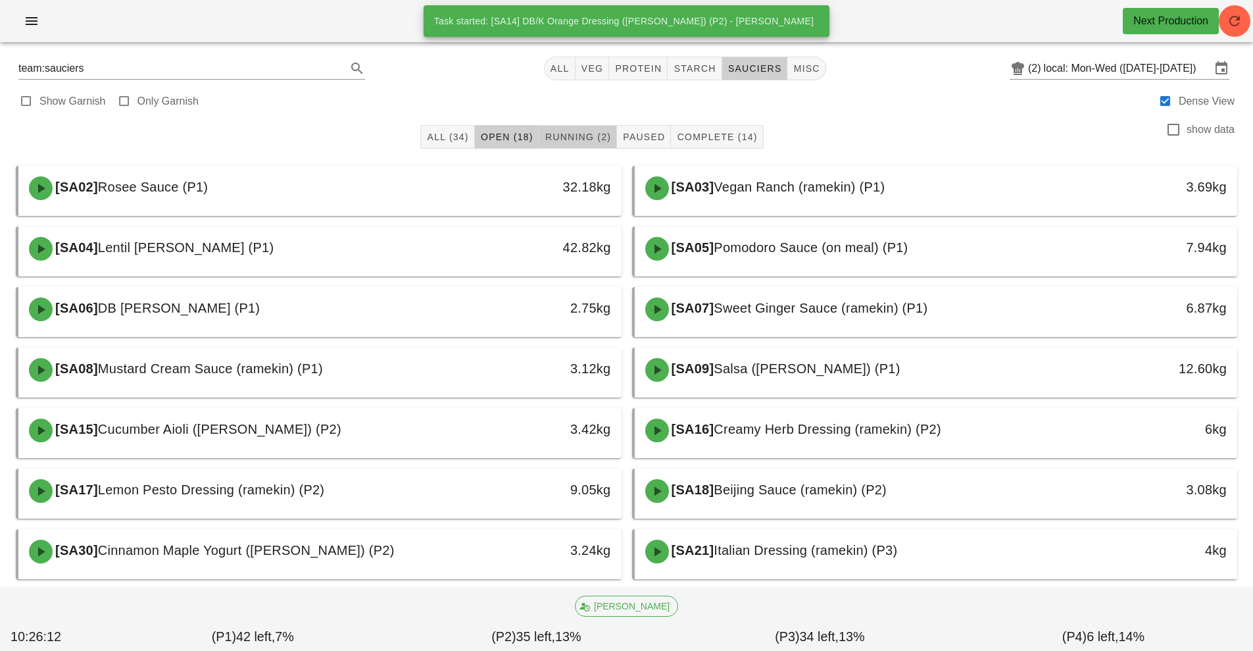
click at [570, 138] on span "Running (2)" at bounding box center [578, 137] width 66 height 11
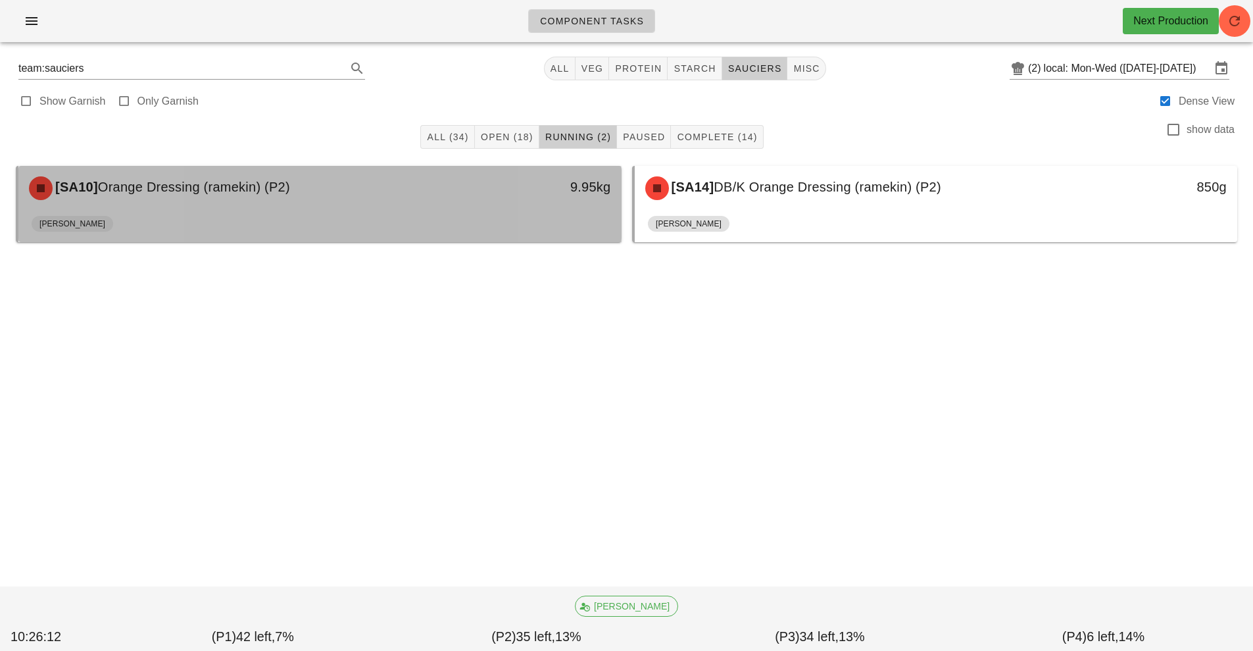
click at [548, 209] on div "[SA10] Orange Dressing (ramekin) (P2) 9.95kg" at bounding box center [319, 188] width 603 height 45
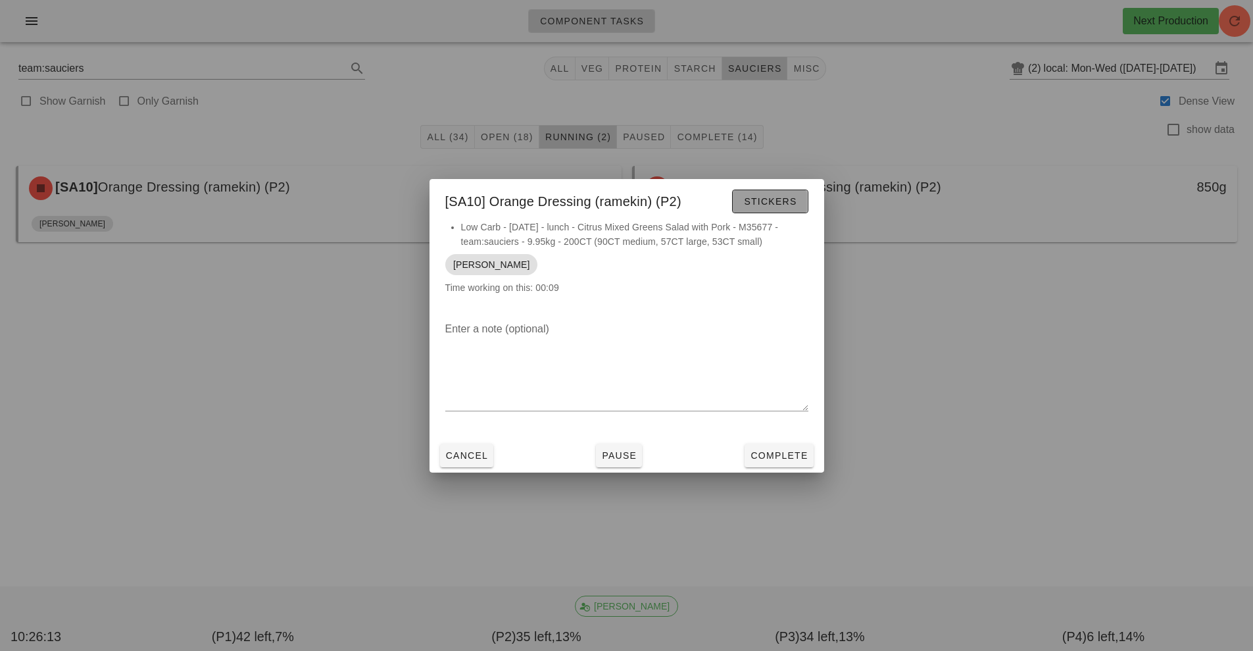
click at [751, 196] on span "Stickers" at bounding box center [769, 201] width 53 height 11
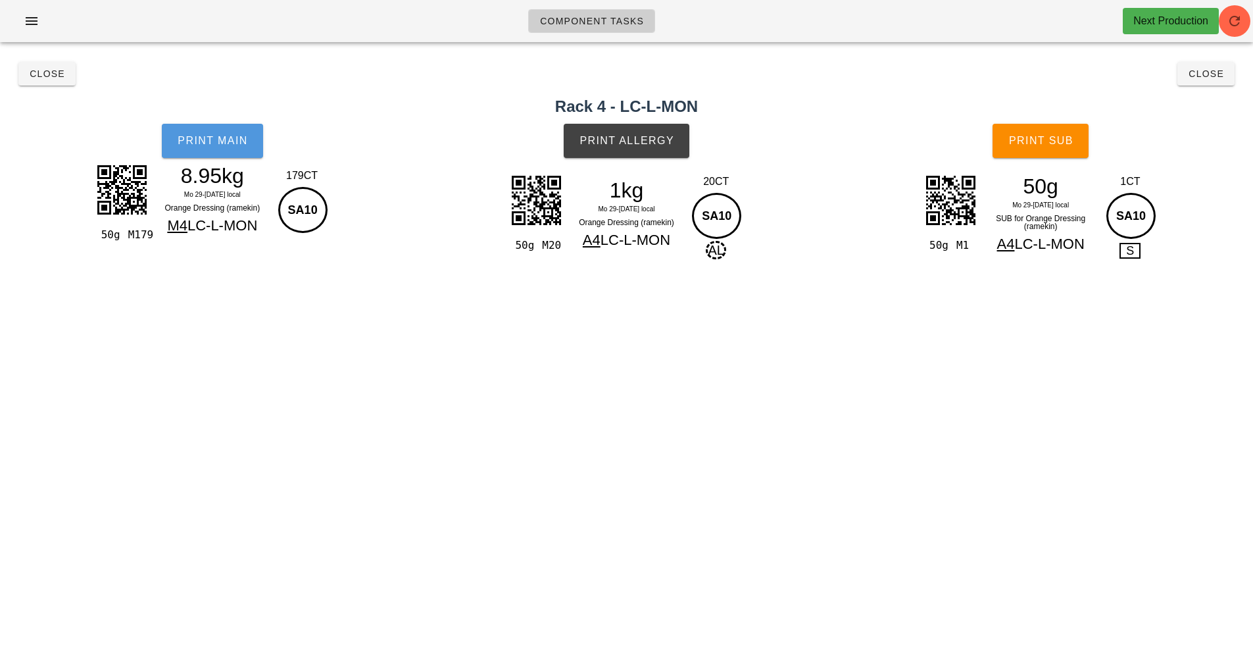
click at [205, 145] on span "Print Main" at bounding box center [212, 141] width 71 height 12
click at [641, 131] on button "Print Allergy" at bounding box center [627, 141] width 126 height 34
click at [1056, 130] on button "Print Sub" at bounding box center [1041, 141] width 96 height 34
click at [1209, 83] on button "Close" at bounding box center [1206, 74] width 57 height 24
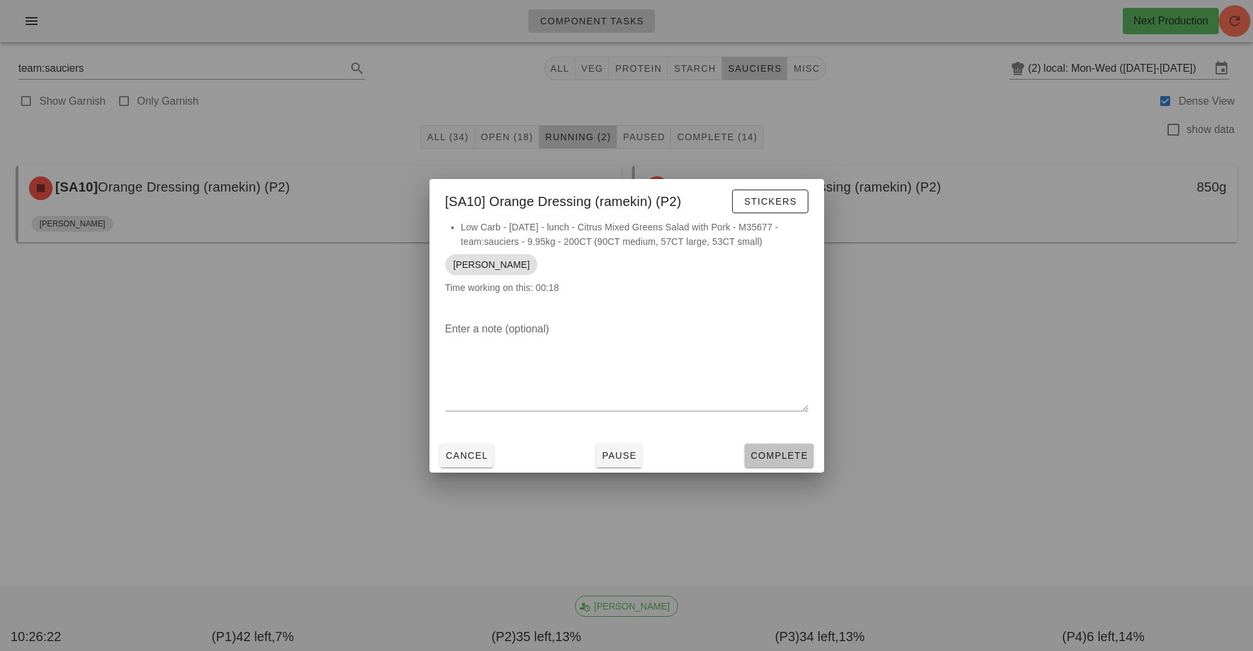
click at [797, 447] on button "Complete" at bounding box center [779, 455] width 68 height 24
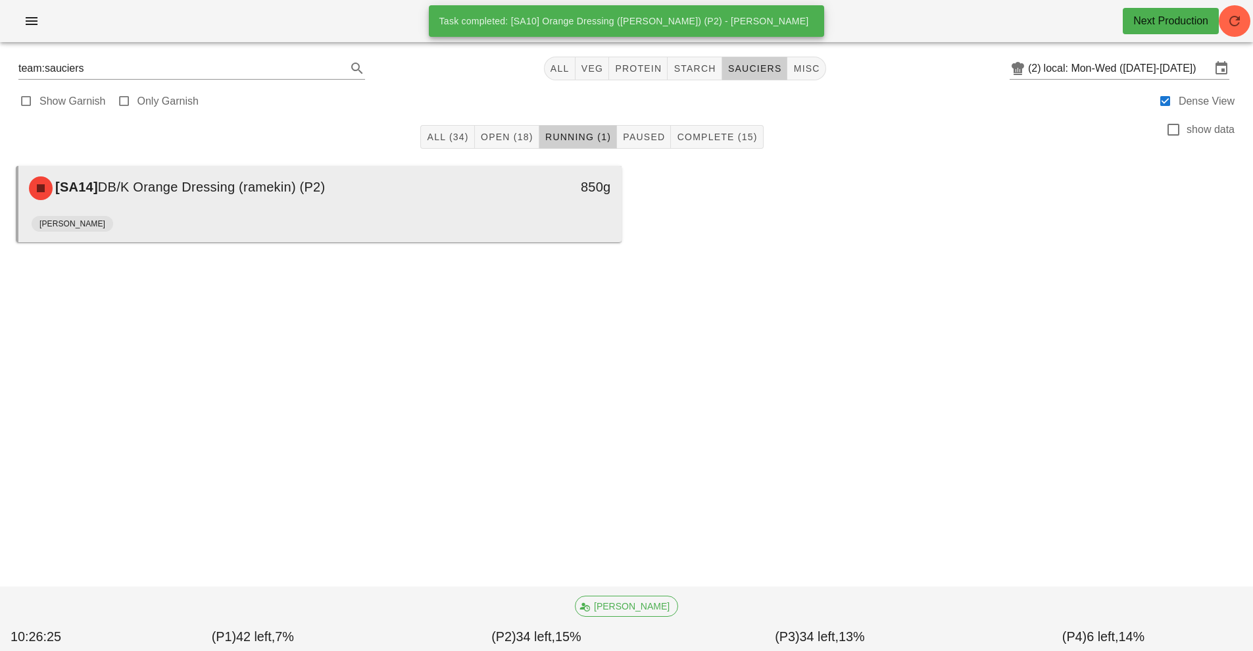
click at [619, 197] on div "[SA14] DB/K Orange Dressing (ramekin) (P2) 850g" at bounding box center [319, 188] width 603 height 45
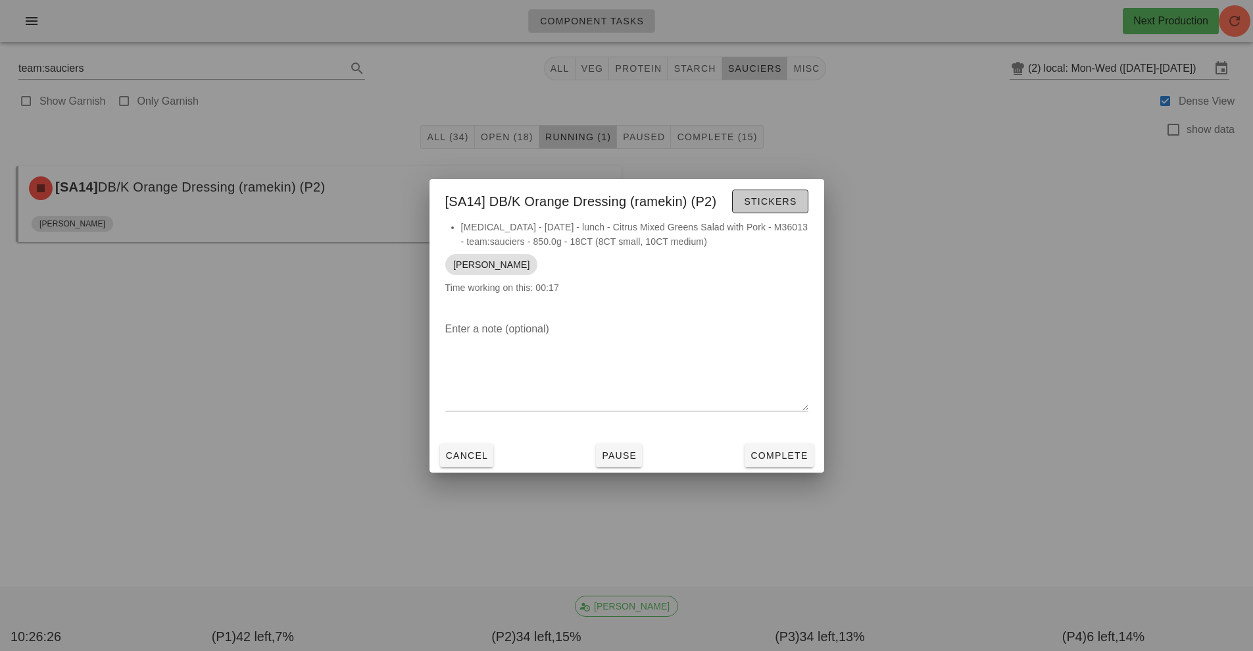
click at [795, 212] on button "Stickers" at bounding box center [770, 201] width 76 height 24
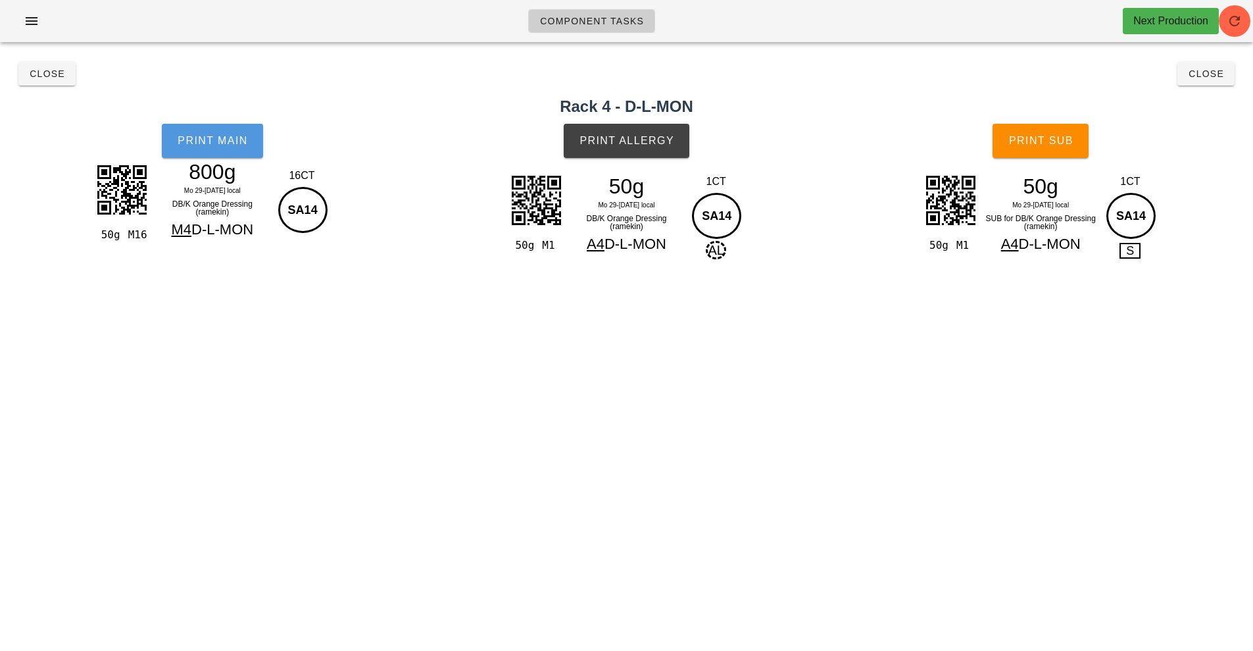
click at [233, 139] on span "Print Main" at bounding box center [212, 141] width 71 height 12
click at [655, 129] on button "Print Allergy" at bounding box center [627, 141] width 126 height 34
click at [1051, 131] on button "Print Sub" at bounding box center [1041, 141] width 96 height 34
click at [1227, 66] on button "Close" at bounding box center [1206, 74] width 57 height 24
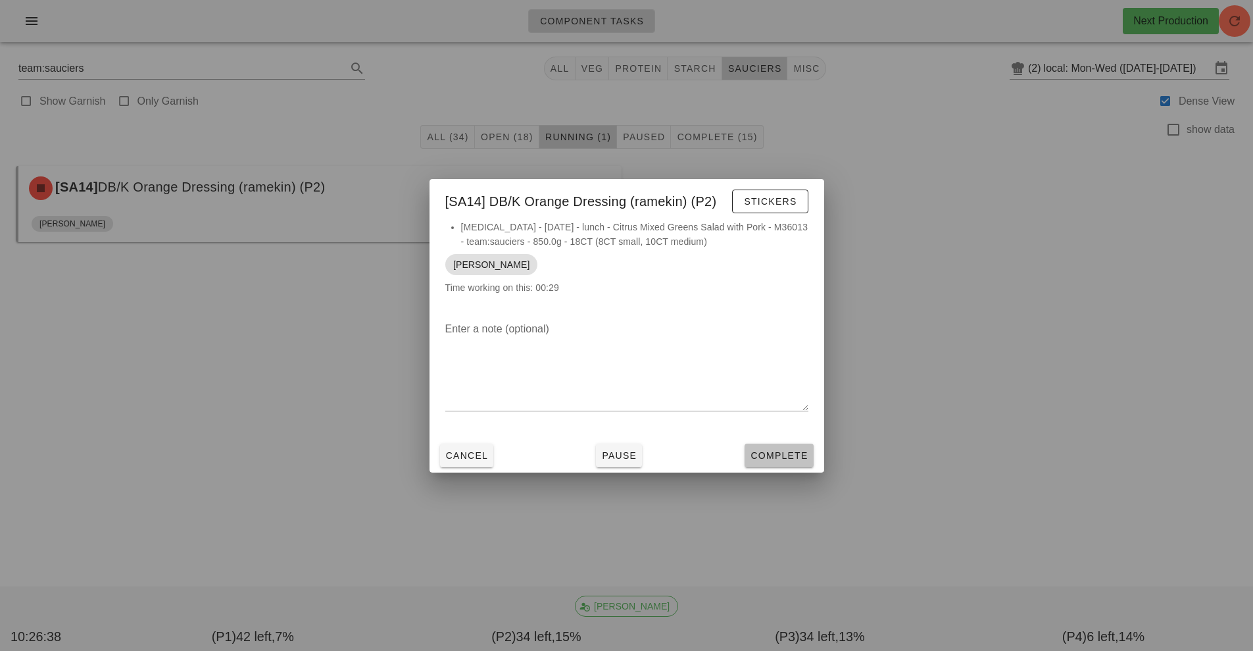
click at [797, 455] on span "Complete" at bounding box center [779, 455] width 58 height 11
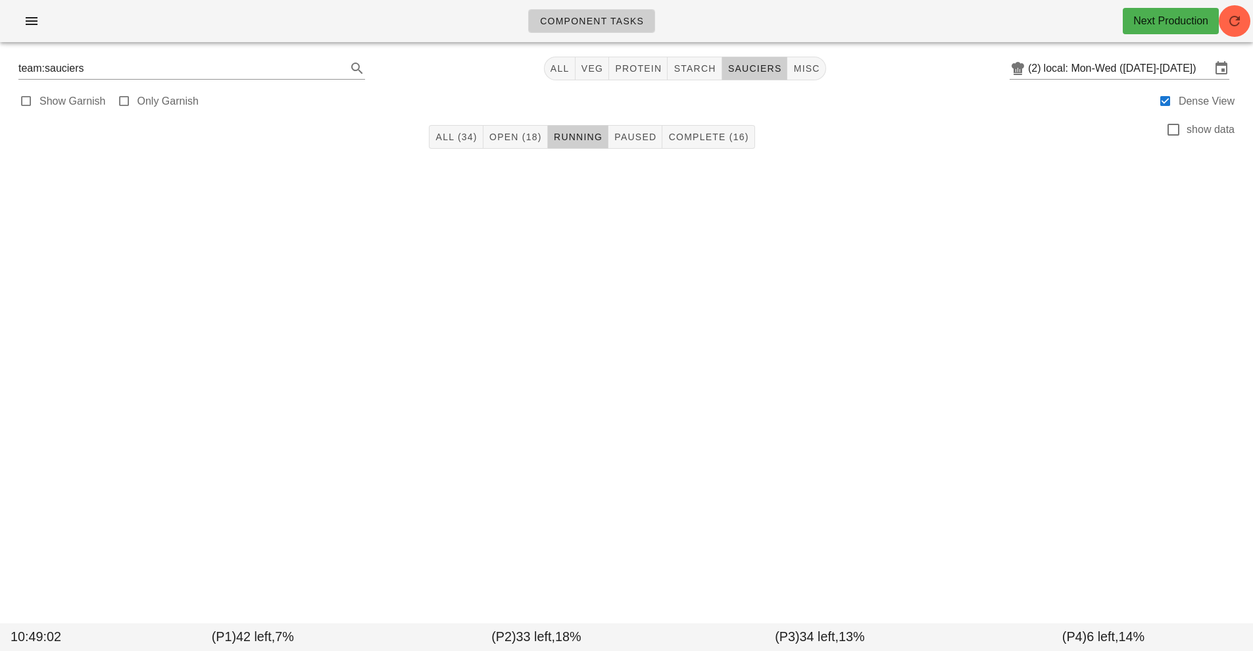
click at [718, 112] on div "Show Garnish Only Garnish Dense View" at bounding box center [626, 100] width 1237 height 32
click at [700, 136] on span "Complete (16)" at bounding box center [708, 137] width 81 height 11
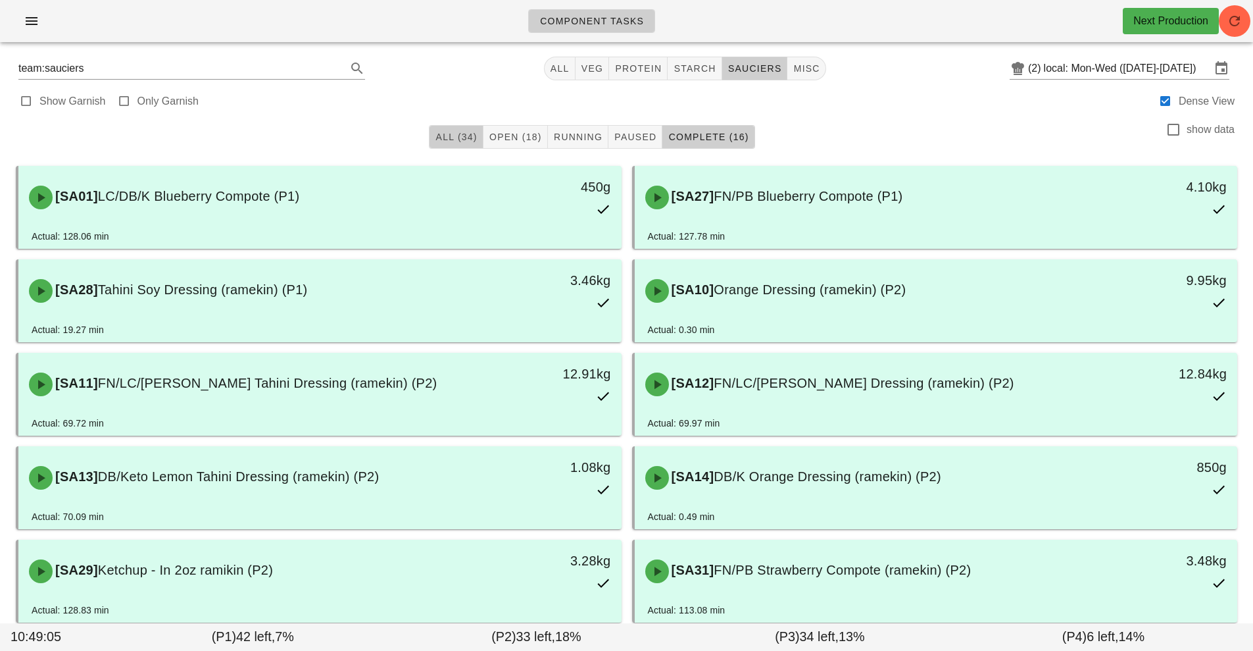
click at [481, 141] on button "All (34)" at bounding box center [456, 137] width 54 height 24
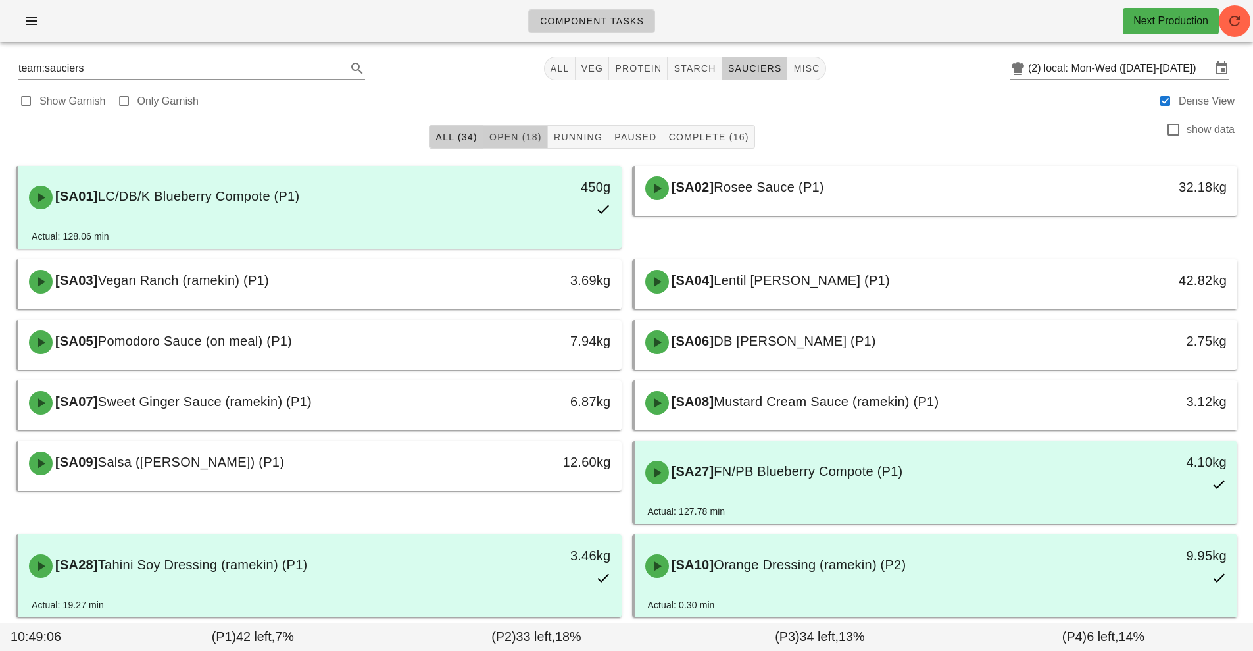
click at [526, 130] on button "Open (18)" at bounding box center [516, 137] width 64 height 24
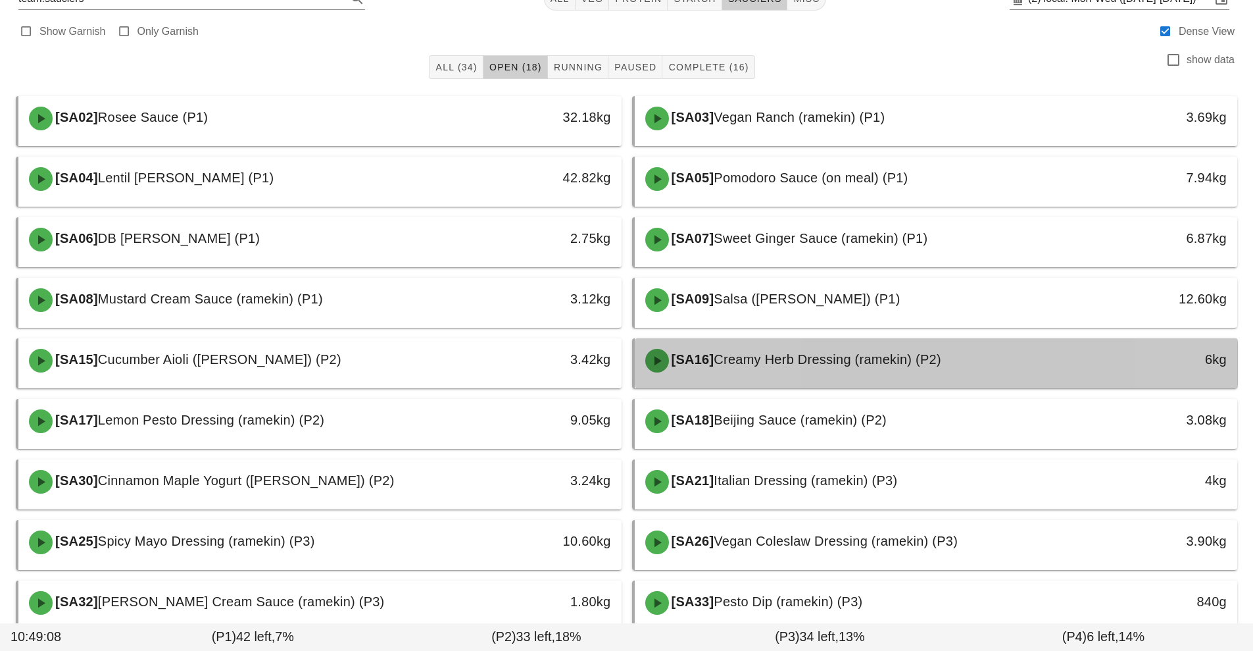
scroll to position [77, 0]
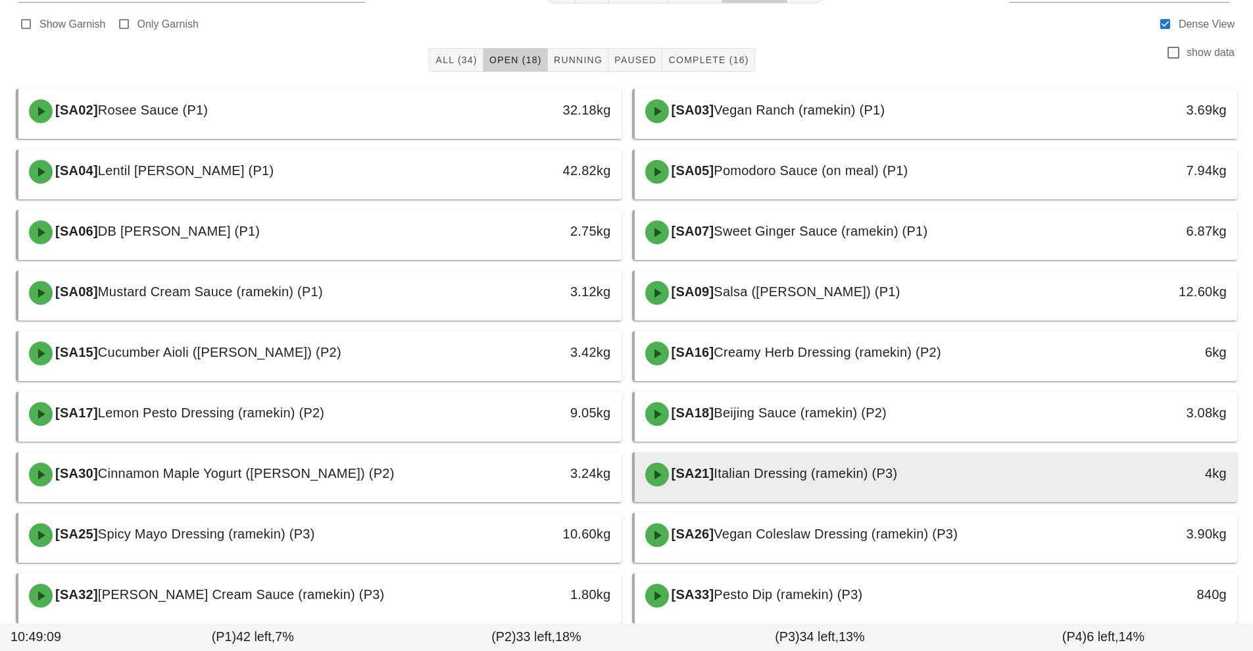
click at [1054, 459] on div "[SA21] Italian Dressing (ramekin) (P3)" at bounding box center [861, 474] width 448 height 39
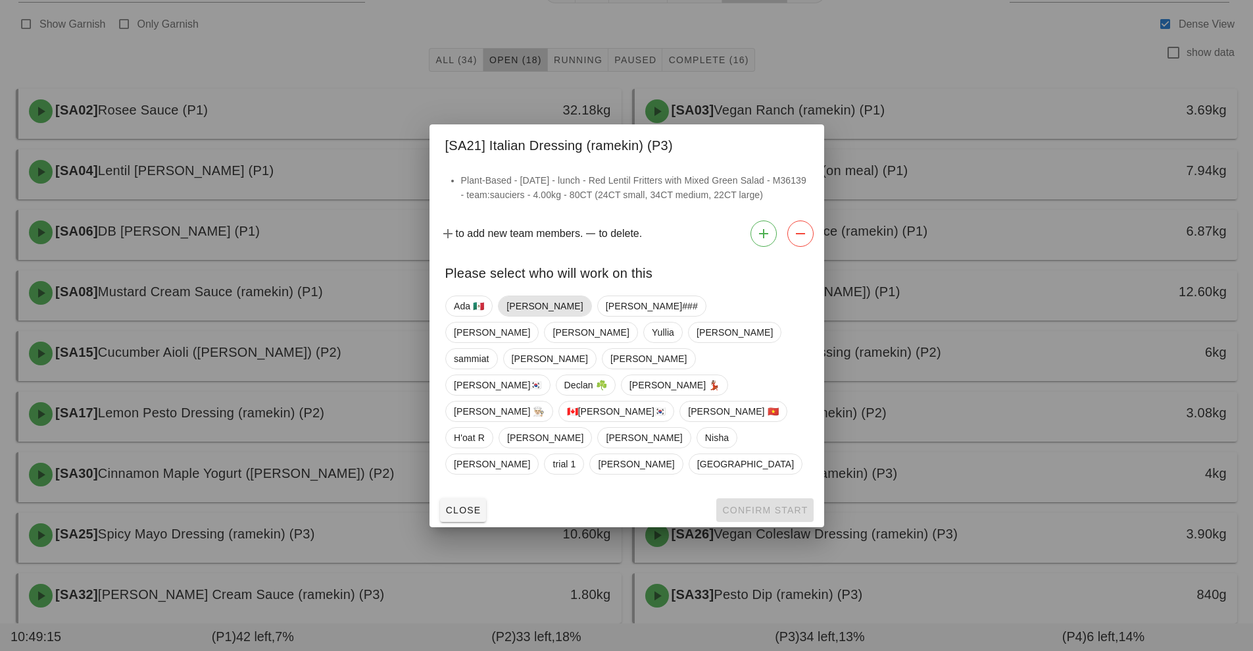
click at [522, 316] on span "[PERSON_NAME]" at bounding box center [545, 306] width 76 height 20
click at [777, 505] on span "Confirm Start" at bounding box center [765, 510] width 86 height 11
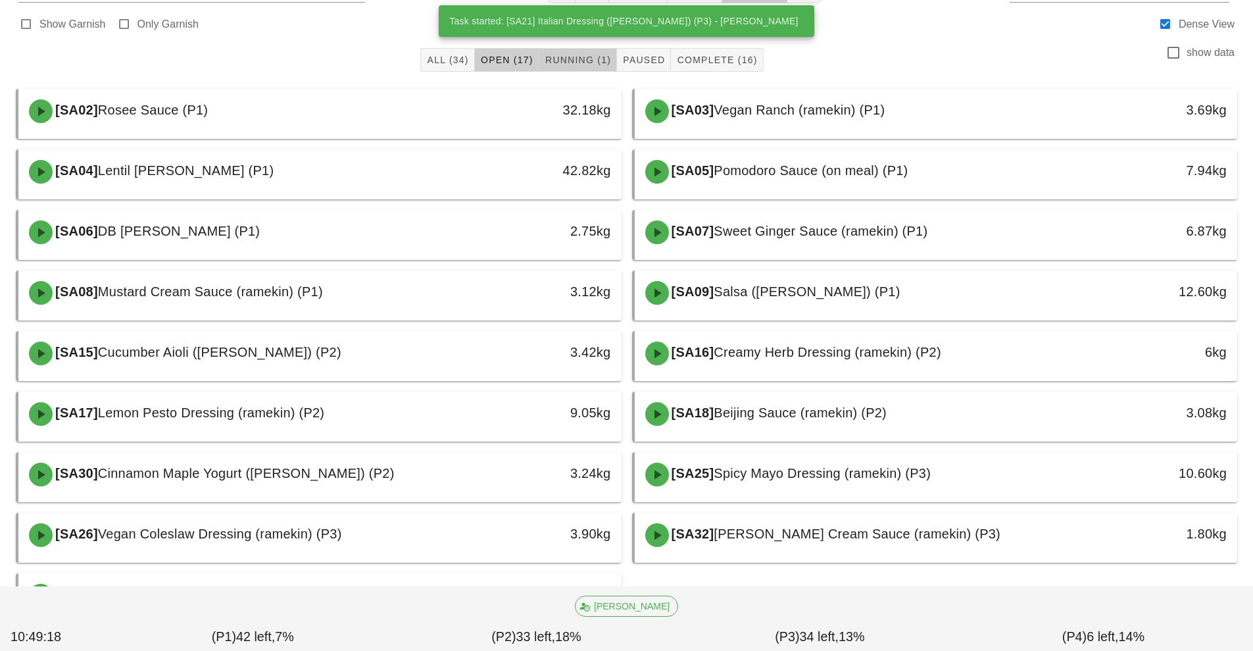
click at [562, 70] on button "Running (1)" at bounding box center [578, 60] width 78 height 24
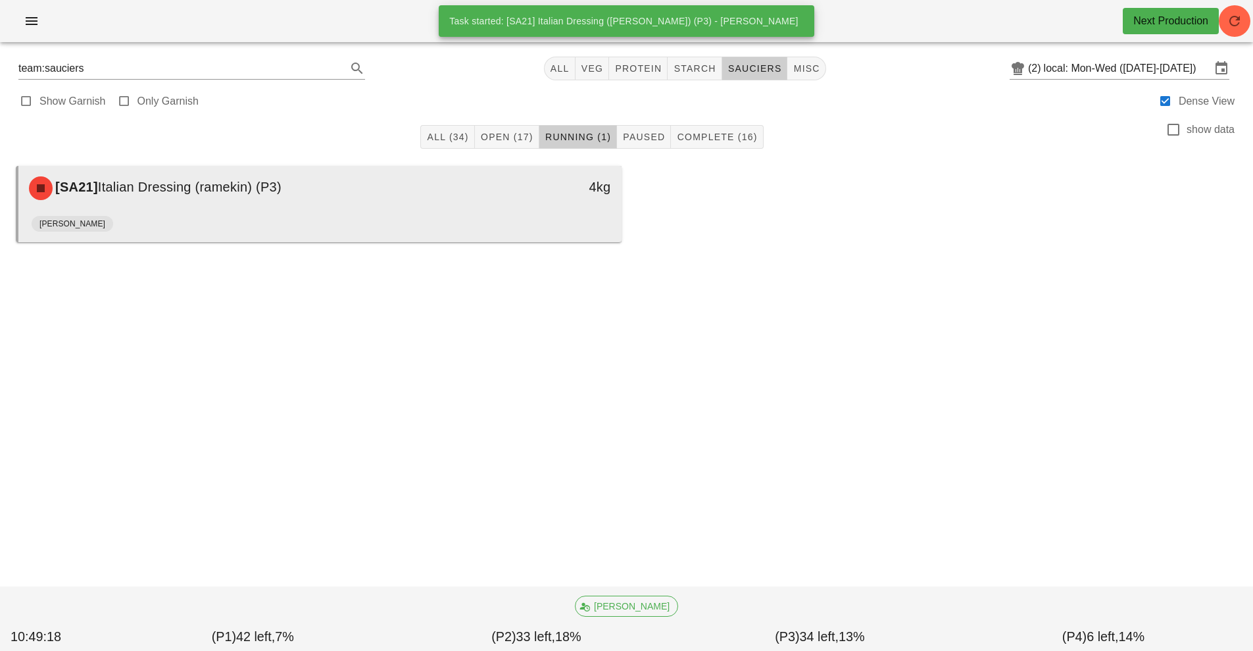
click at [526, 207] on div "4kg" at bounding box center [543, 187] width 149 height 39
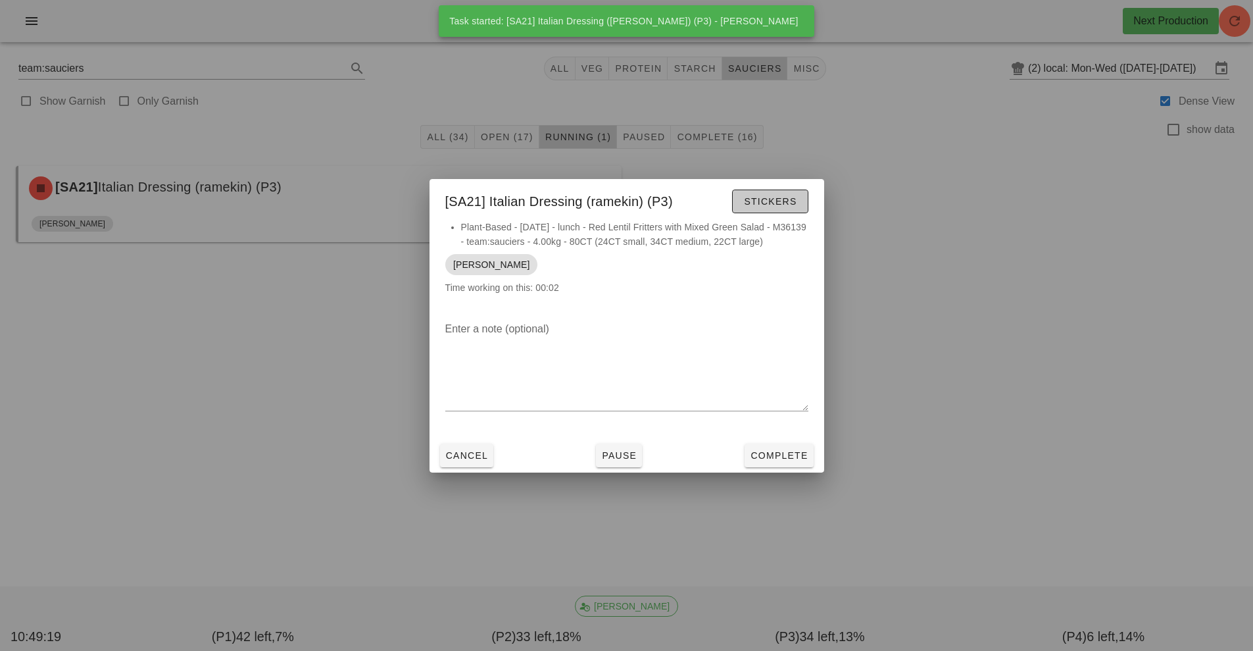
click at [800, 203] on button "Stickers" at bounding box center [770, 201] width 76 height 24
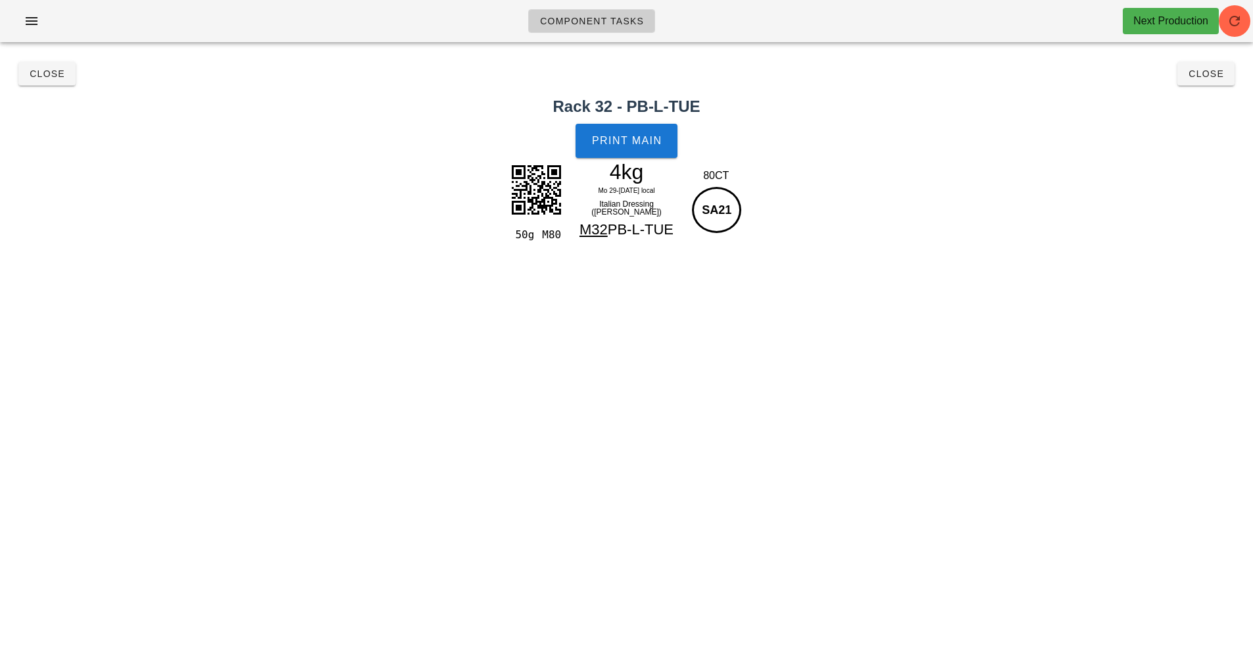
click at [651, 109] on h2 "Rack 32 - PB-L-TUE" at bounding box center [626, 107] width 1237 height 24
click at [617, 132] on button "Print Main" at bounding box center [626, 141] width 101 height 34
click at [1222, 80] on button "Close" at bounding box center [1206, 74] width 57 height 24
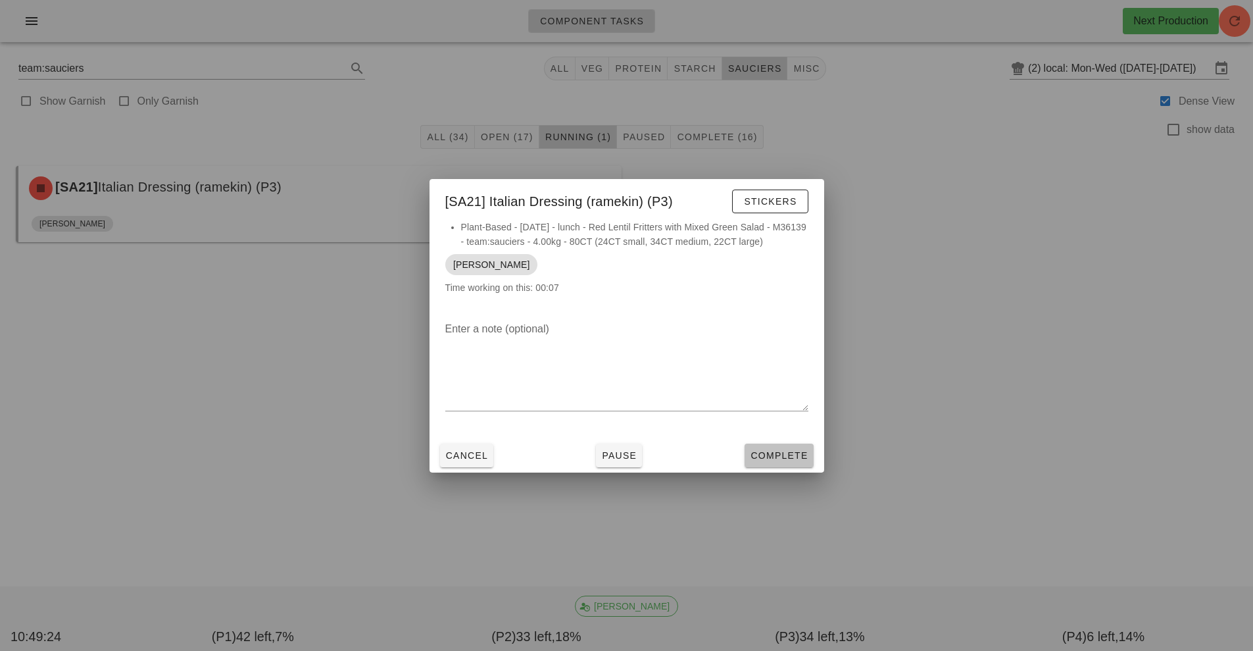
click at [782, 465] on button "Complete" at bounding box center [779, 455] width 68 height 24
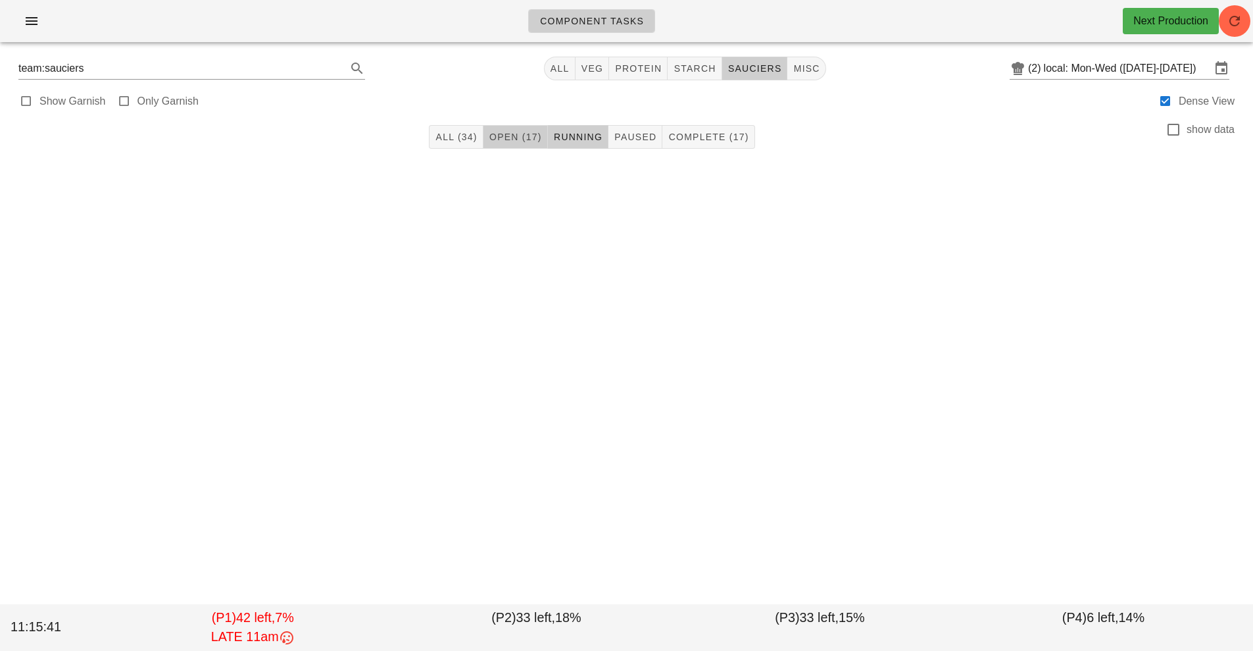
click at [518, 126] on button "Open (17)" at bounding box center [516, 137] width 64 height 24
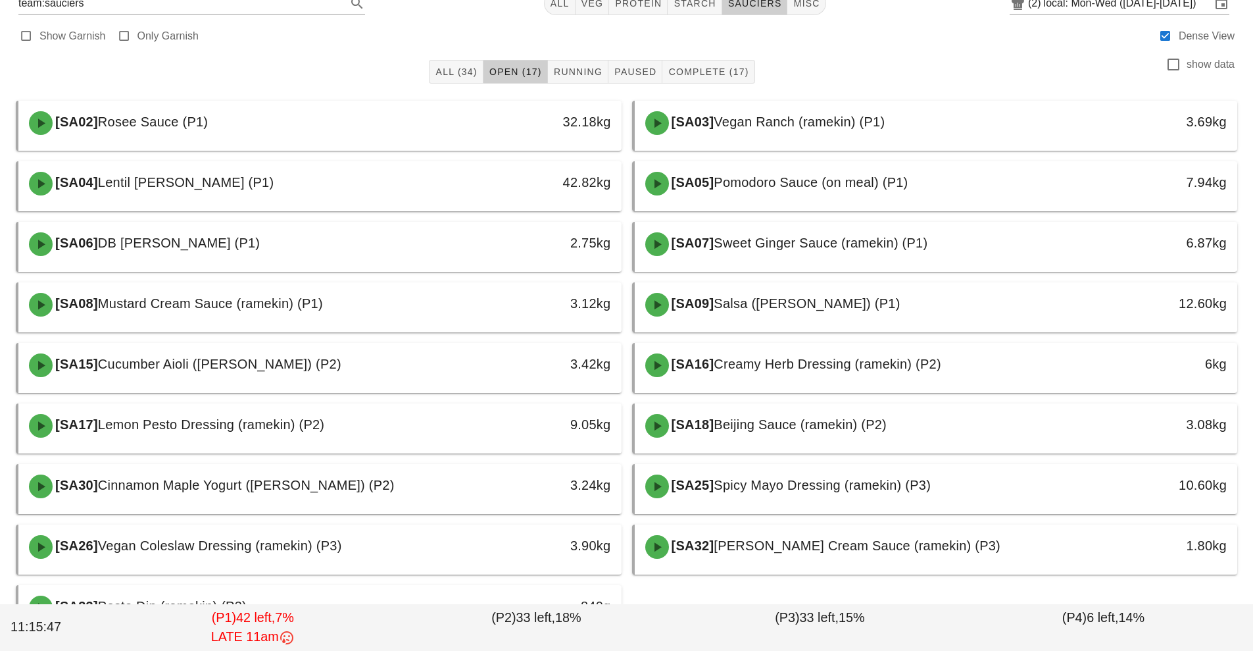
scroll to position [66, 0]
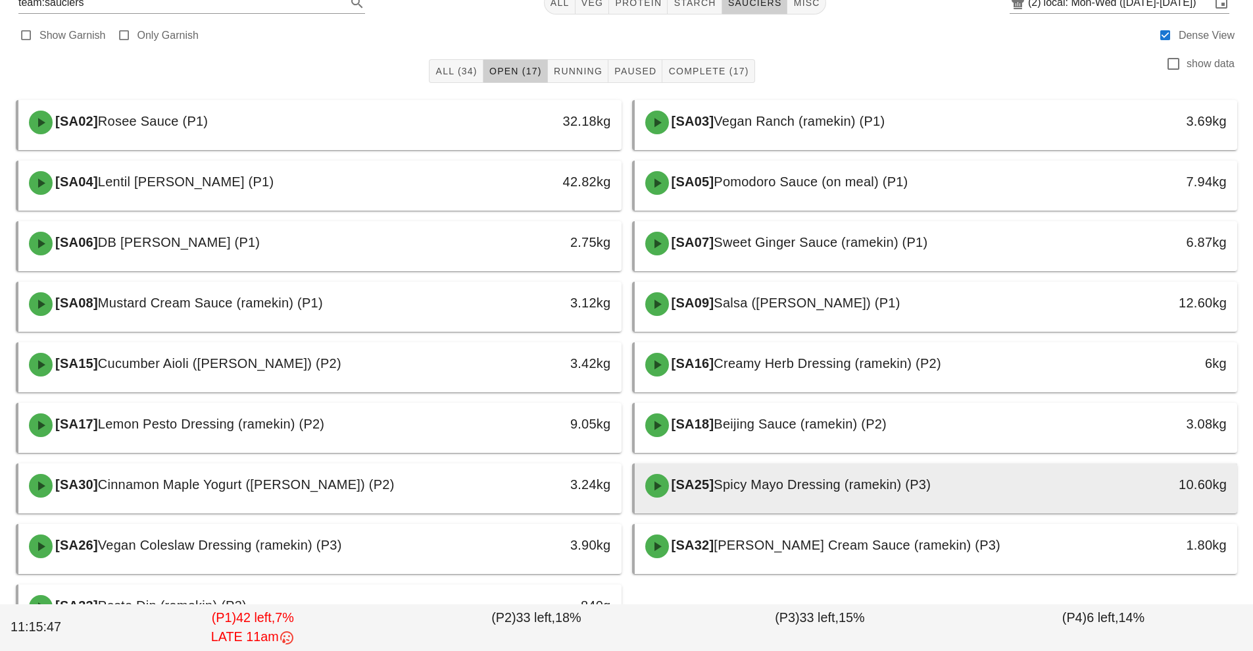
click at [795, 491] on span "Spicy Mayo Dressing (ramekin) (P3)" at bounding box center [822, 484] width 217 height 14
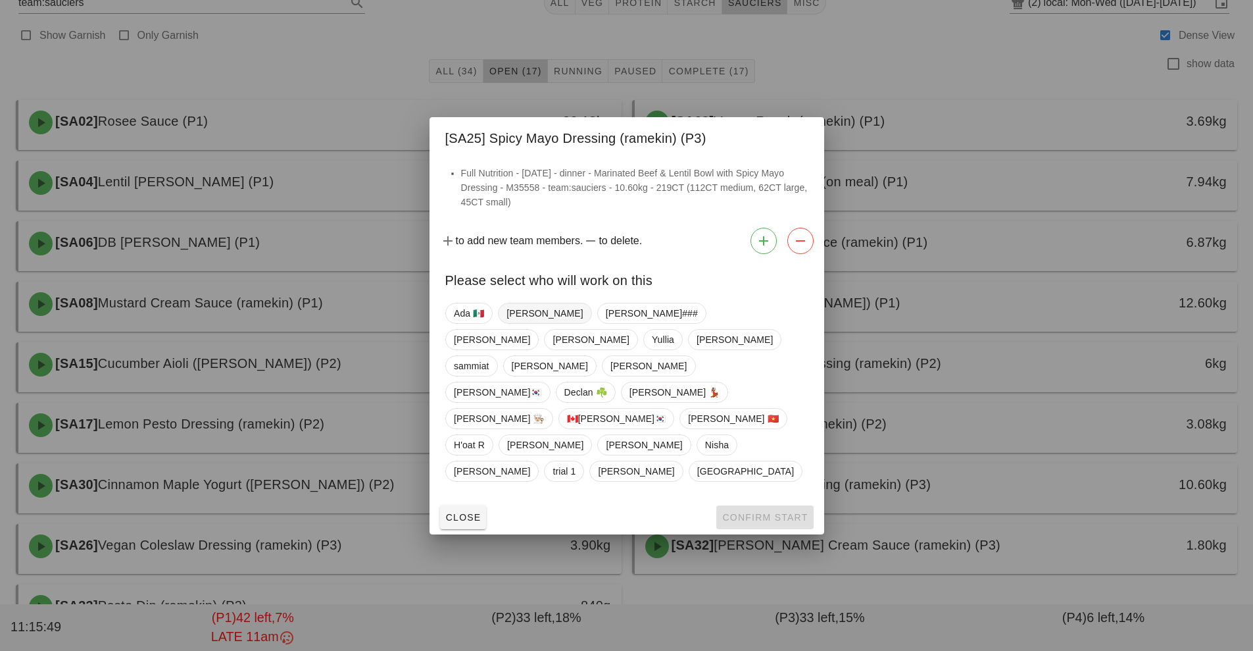
click at [518, 323] on span "[PERSON_NAME]" at bounding box center [545, 313] width 76 height 20
click at [770, 512] on span "Confirm Start" at bounding box center [765, 517] width 86 height 11
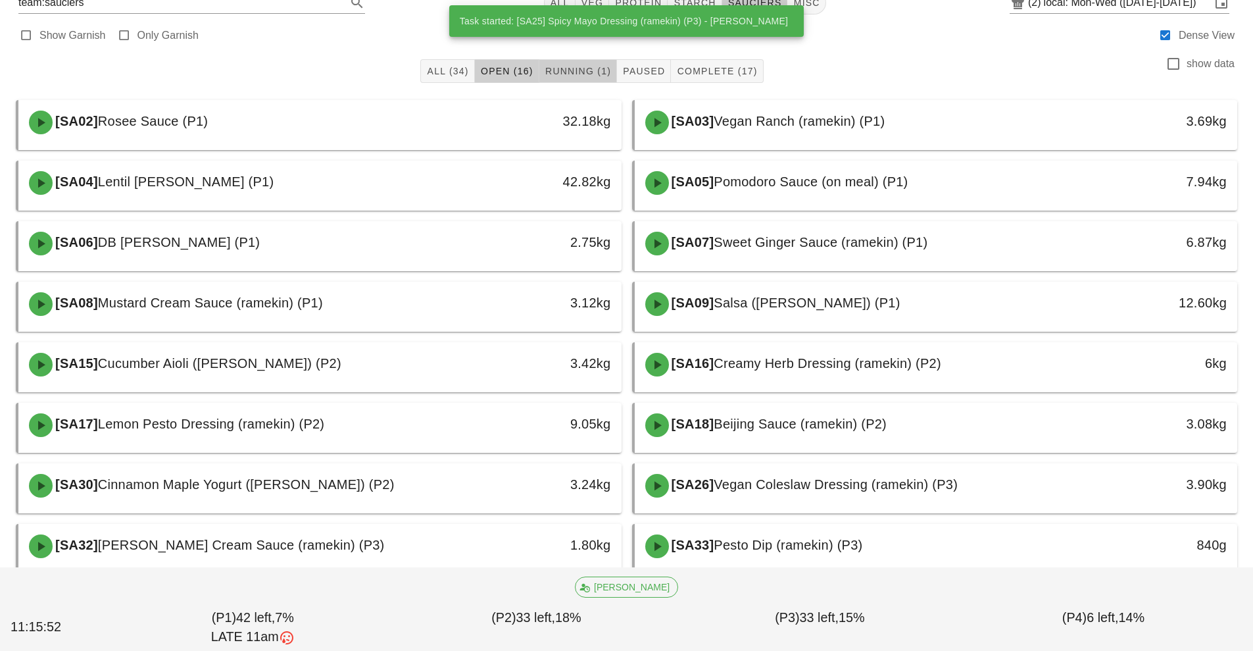
click at [568, 70] on span "Running (1)" at bounding box center [578, 71] width 66 height 11
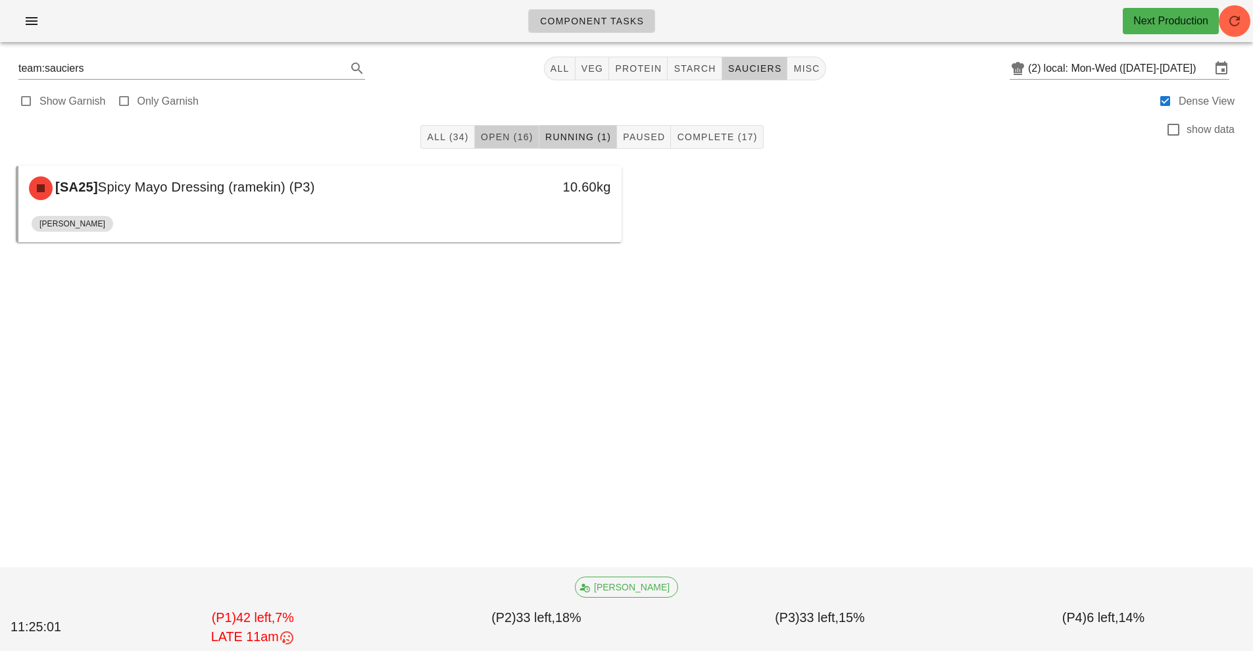
click at [505, 135] on span "Open (16)" at bounding box center [506, 137] width 53 height 11
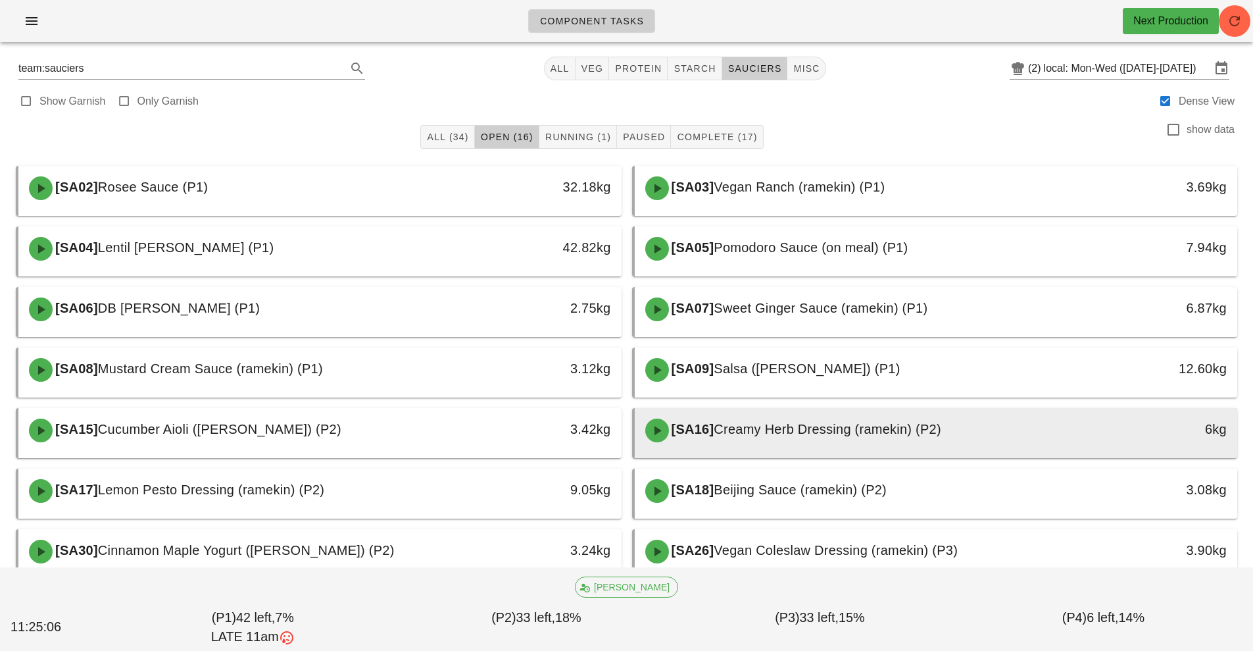
click at [799, 434] on span "Creamy Herb Dressing (ramekin) (P2)" at bounding box center [828, 429] width 228 height 14
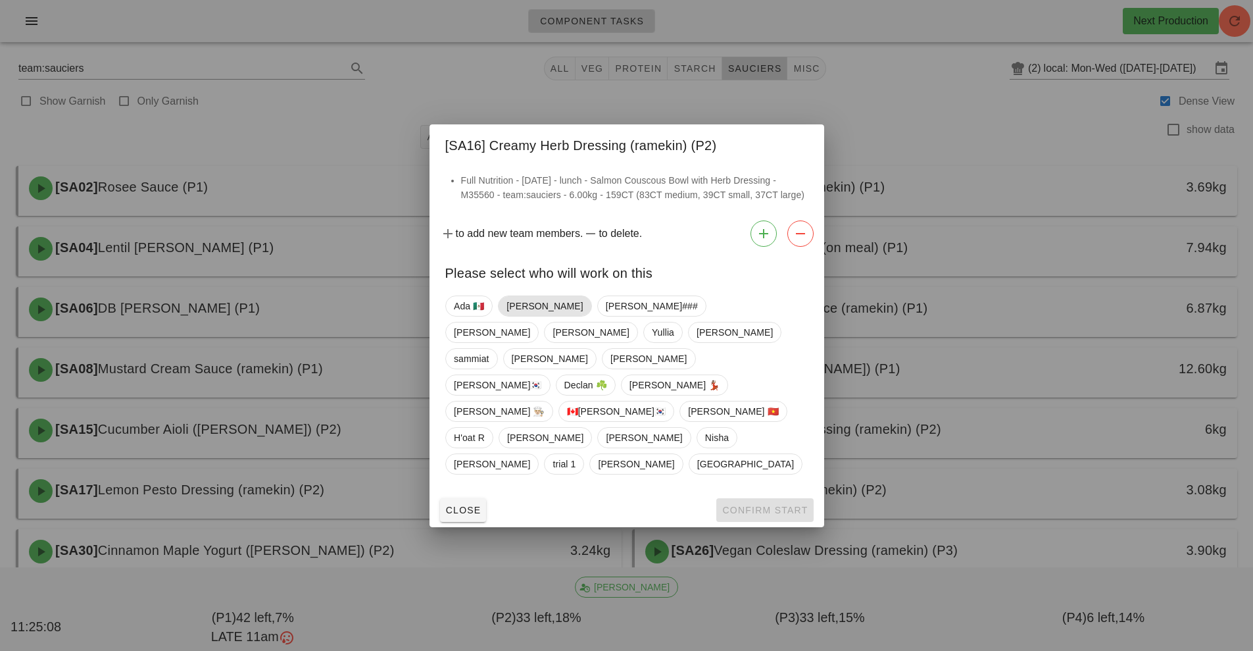
click at [515, 316] on span "[PERSON_NAME]" at bounding box center [545, 306] width 76 height 20
click at [741, 505] on span "Confirm Start" at bounding box center [765, 510] width 86 height 11
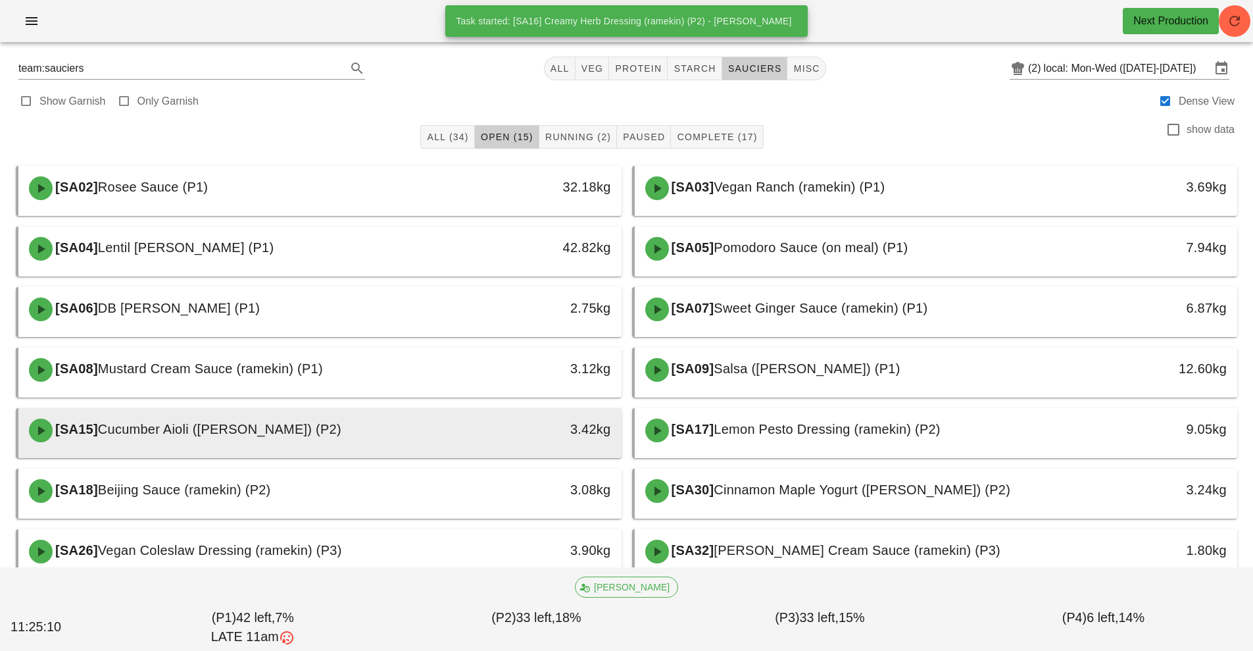
click at [404, 431] on div "[SA15] Cucumber Aioli (ramekin) (P2)" at bounding box center [245, 429] width 448 height 39
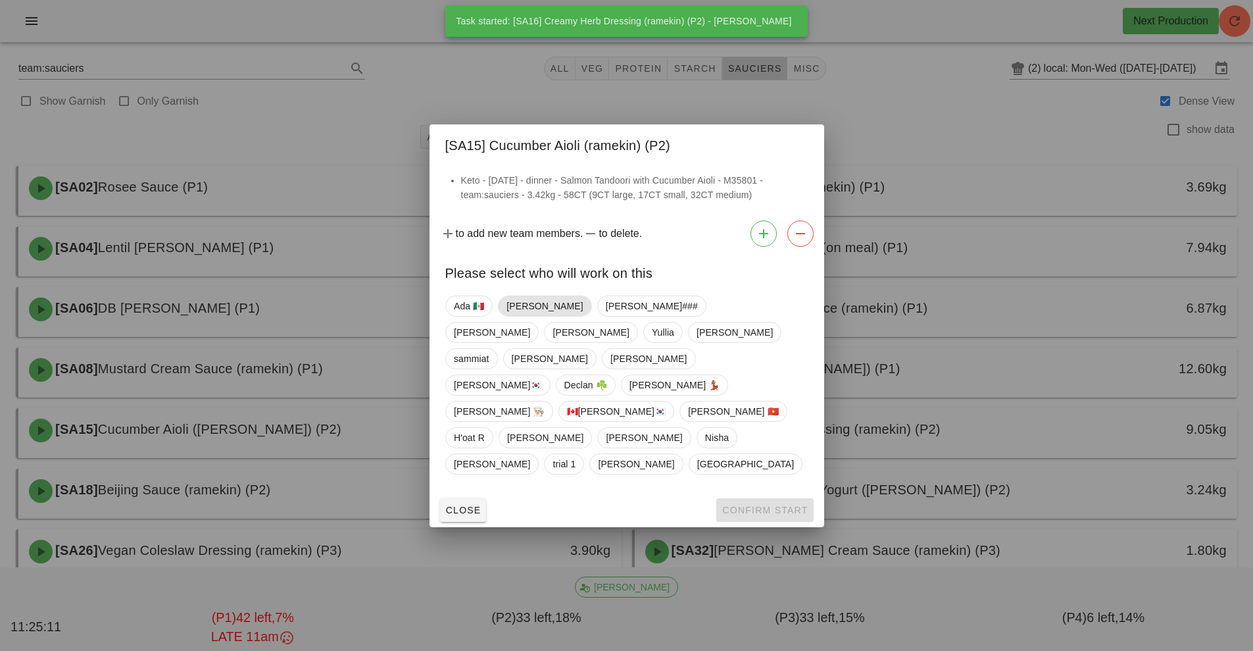
click at [520, 316] on span "[PERSON_NAME]" at bounding box center [545, 306] width 76 height 20
click at [762, 505] on span "Confirm Start" at bounding box center [765, 510] width 86 height 11
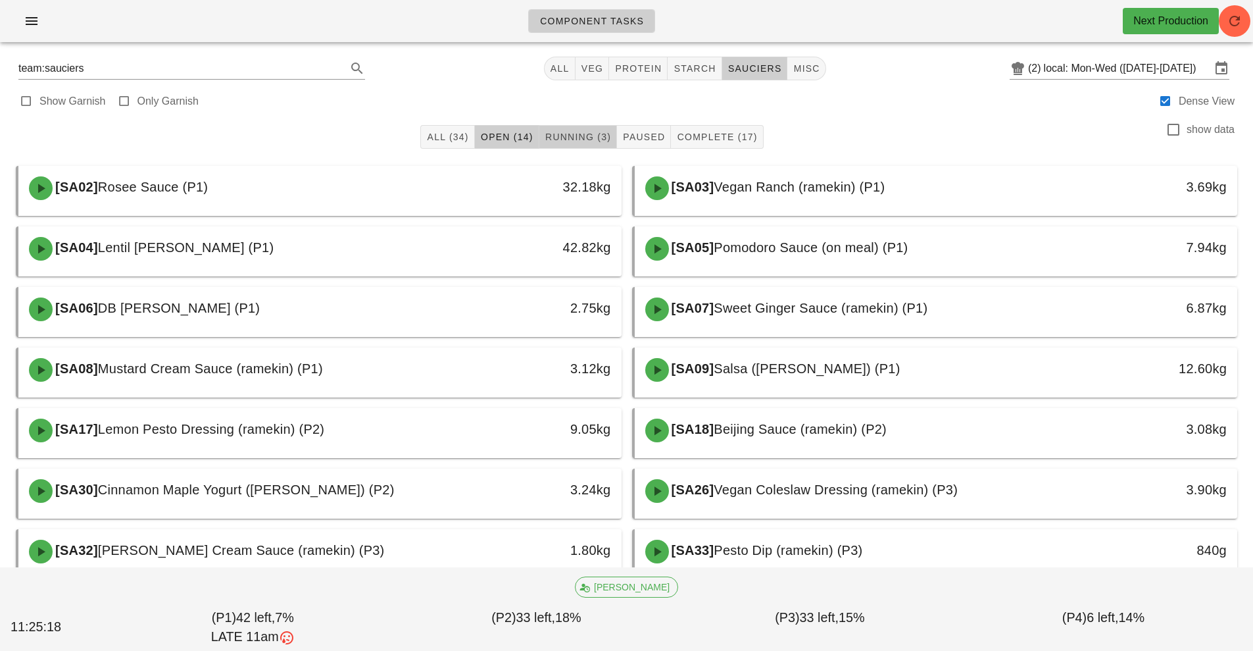
click at [587, 136] on span "Running (3)" at bounding box center [578, 137] width 66 height 11
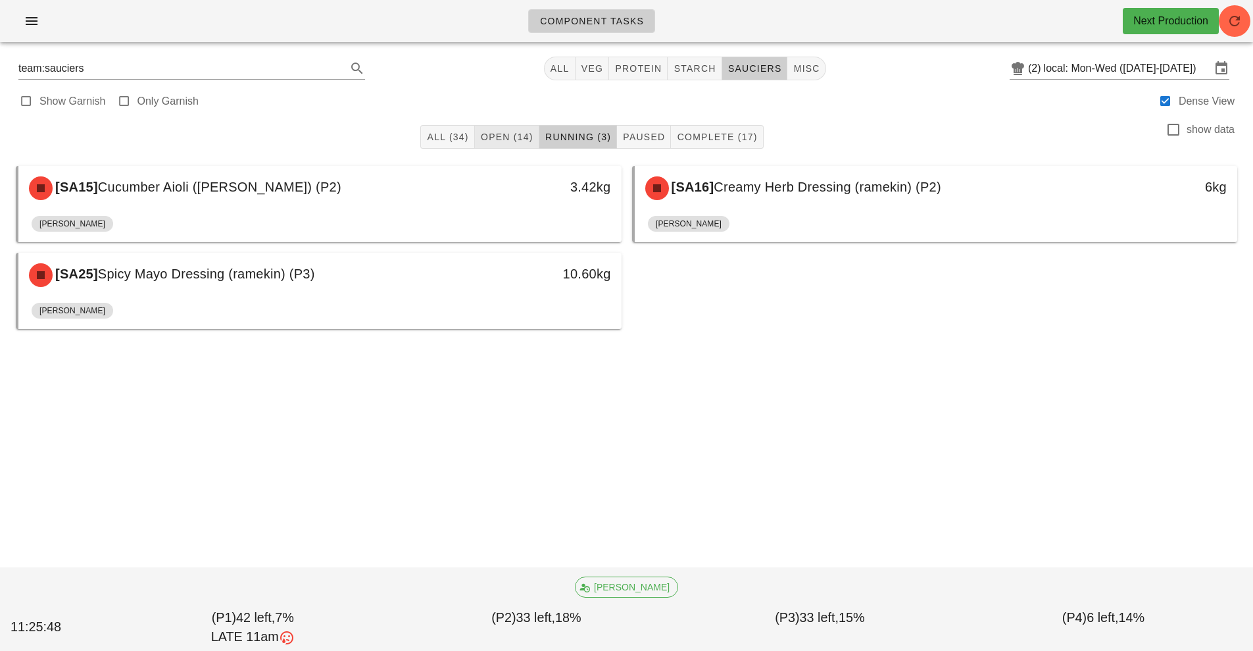
click at [524, 129] on button "Open (14)" at bounding box center [507, 137] width 64 height 24
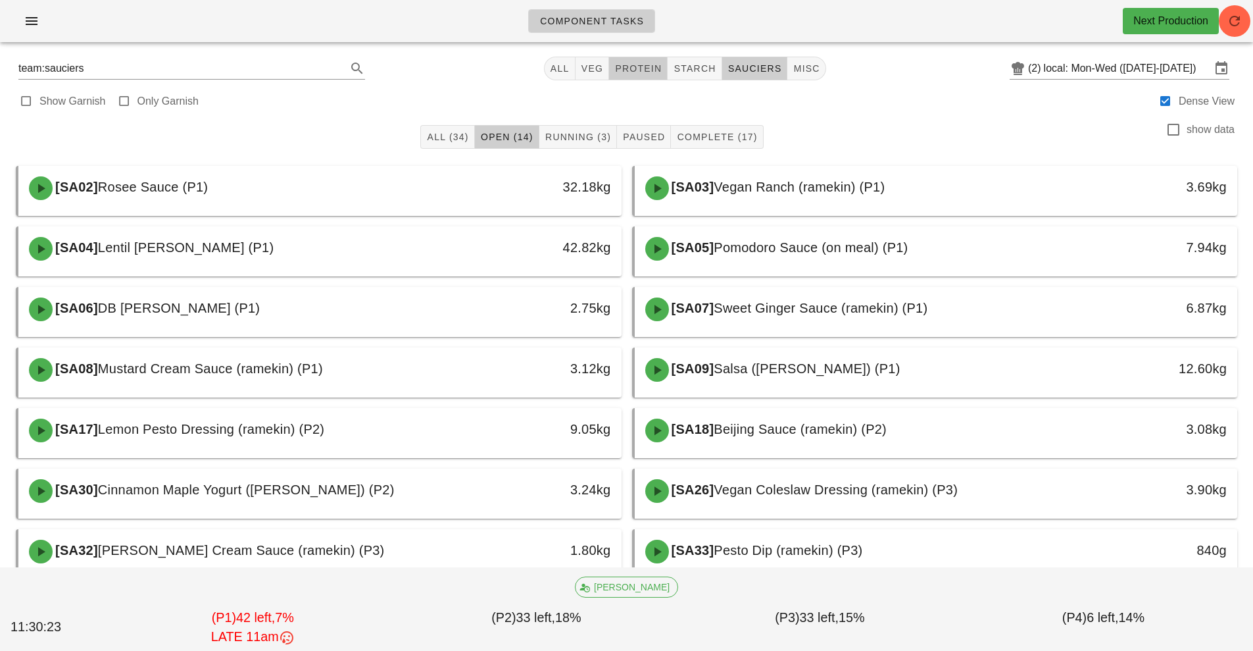
click at [637, 70] on span "protein" at bounding box center [637, 68] width 47 height 11
type input "team:protein"
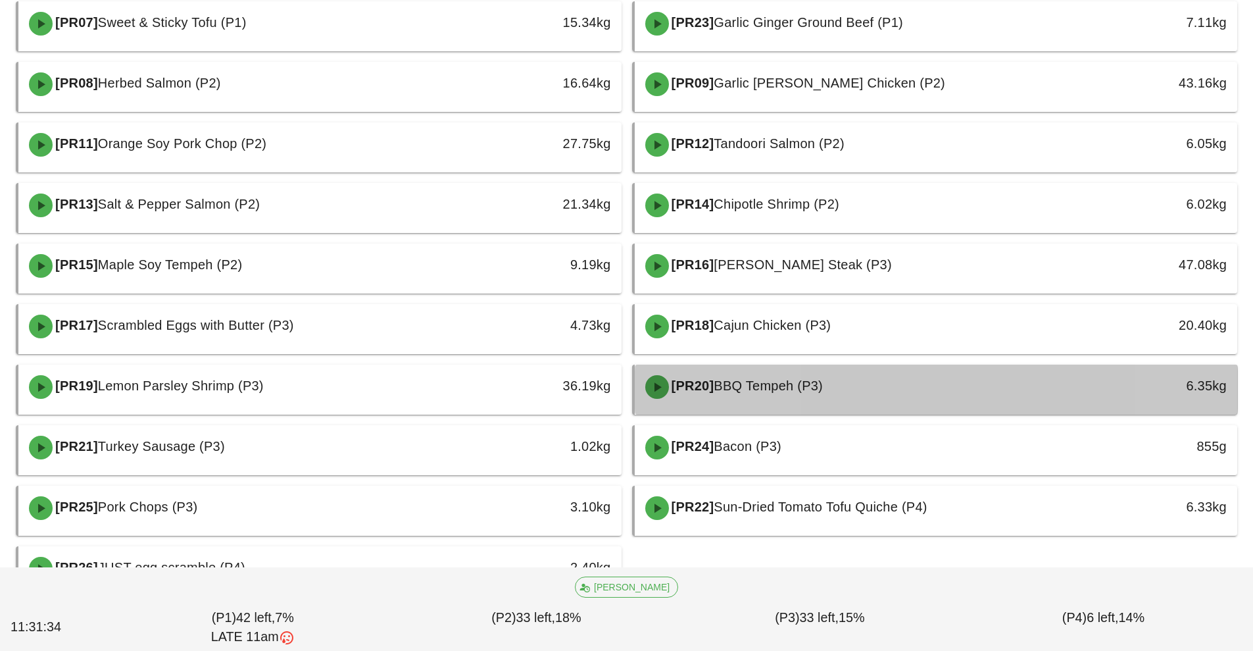
scroll to position [386, 0]
